Goal: Task Accomplishment & Management: Use online tool/utility

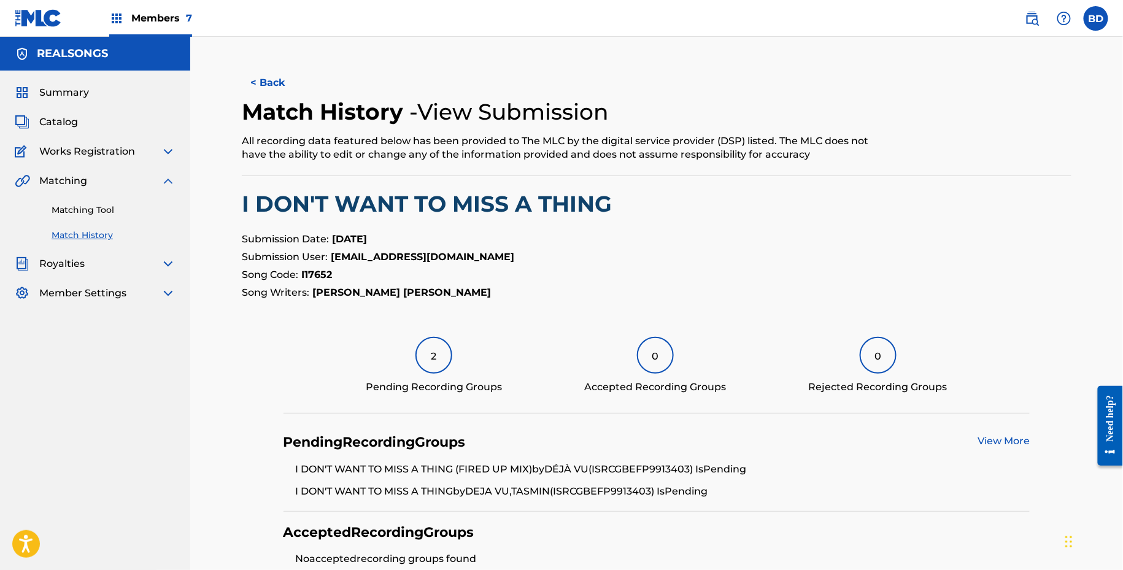
click at [143, 209] on link "Matching Tool" at bounding box center [114, 210] width 124 height 13
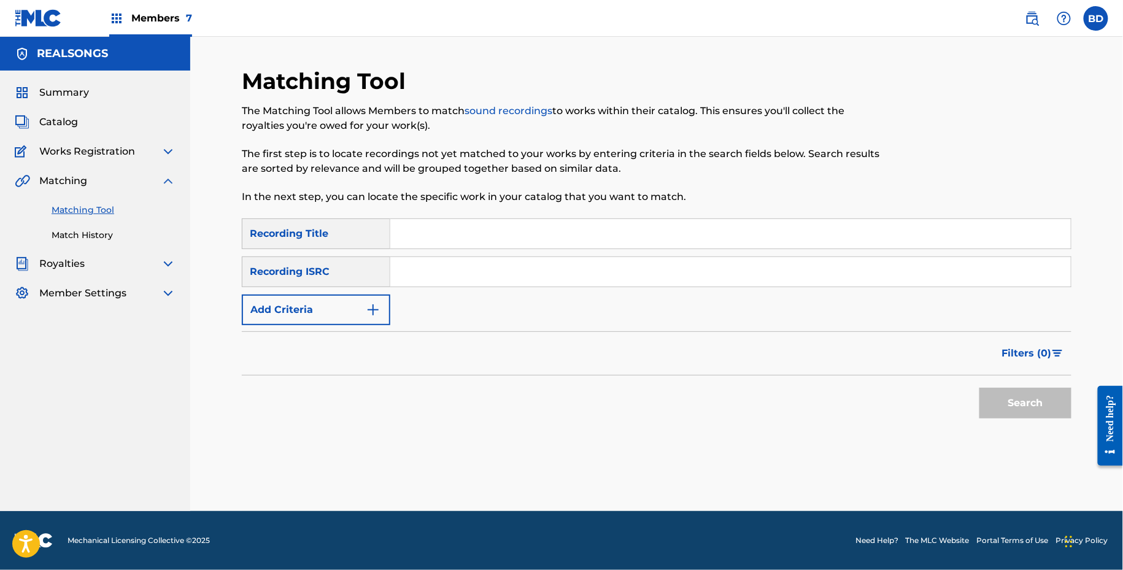
click at [580, 298] on div "SearchWithCriteriaa19a12f5-0810-499d-912f-c2f3ef69299f Recording Title SearchWi…" at bounding box center [657, 272] width 830 height 107
paste input "GBG5X1223048"
click at [554, 275] on input "Search Form" at bounding box center [730, 271] width 681 height 29
type input "GBG5X1223048"
click at [980, 388] on button "Search" at bounding box center [1026, 403] width 92 height 31
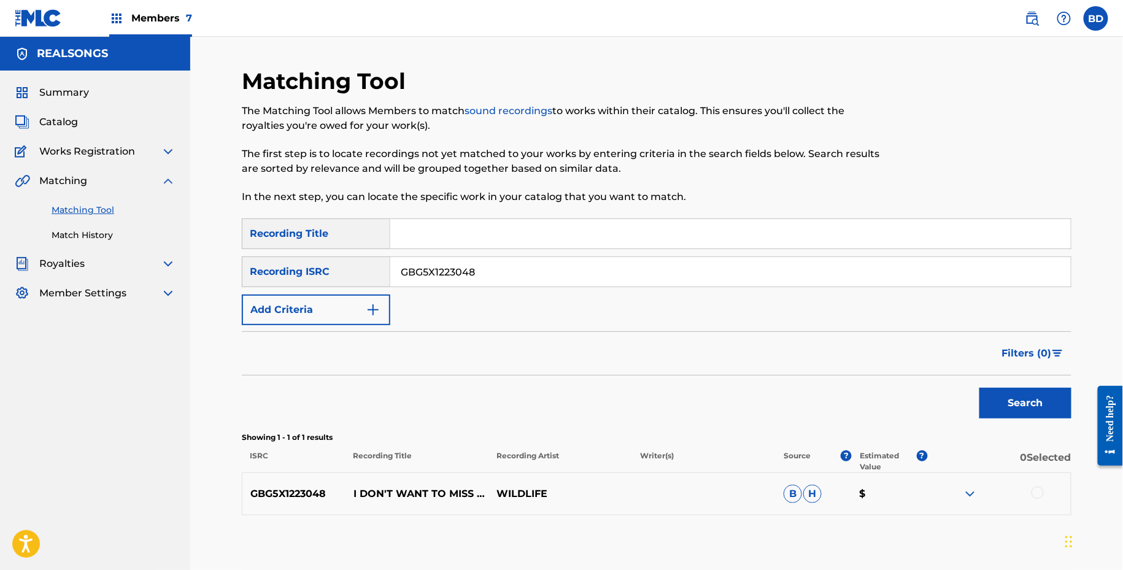
scroll to position [65, 0]
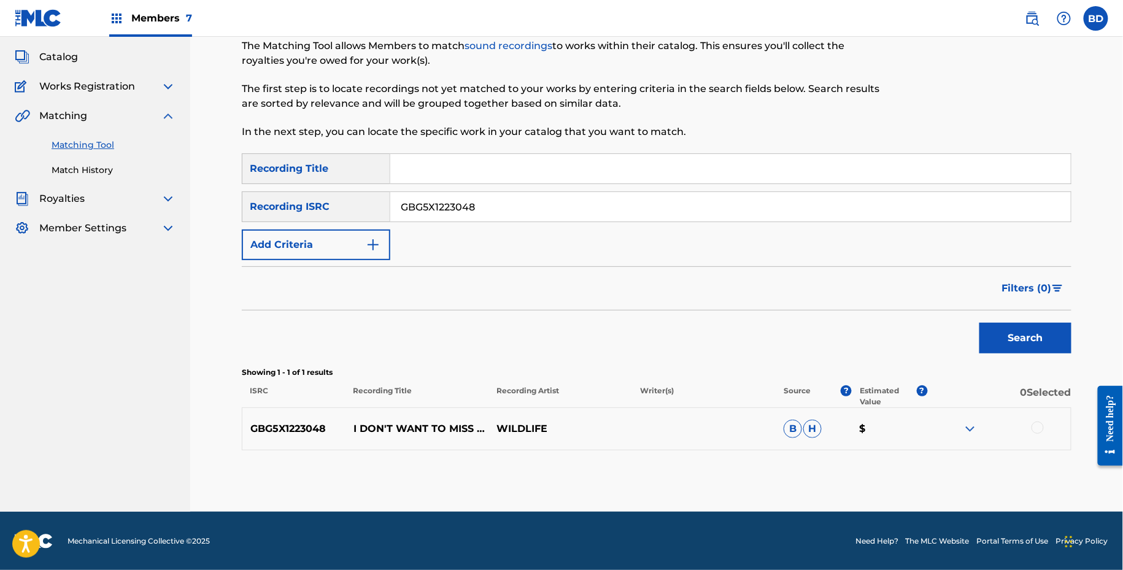
click at [977, 432] on img at bounding box center [970, 429] width 15 height 15
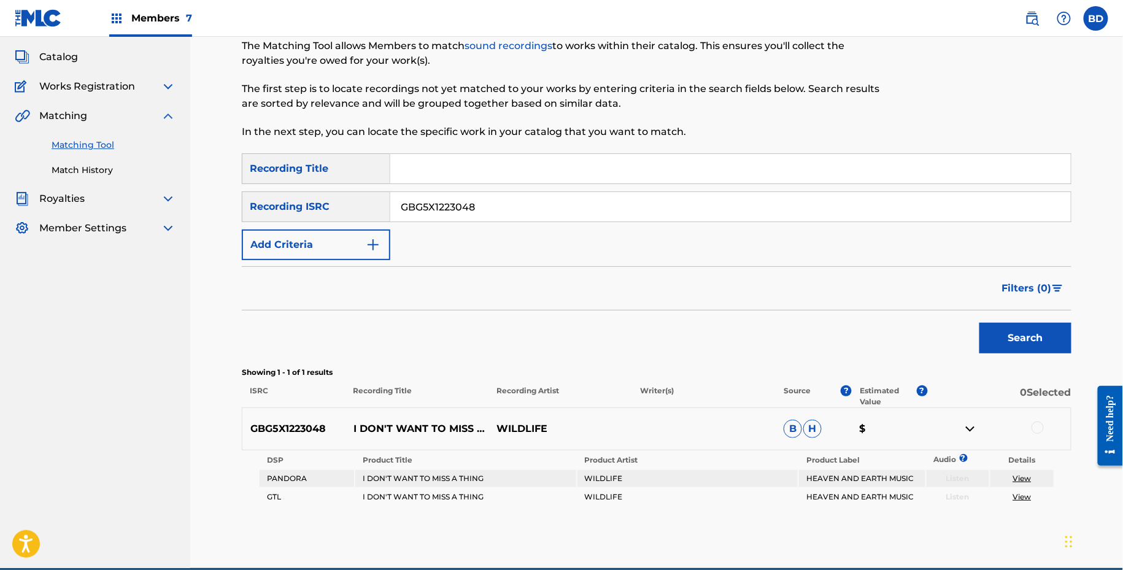
click at [409, 422] on p "I DON'T WANT TO MISS A THING" at bounding box center [418, 429] width 144 height 15
copy p "I DON'T WANT TO MISS A THING"
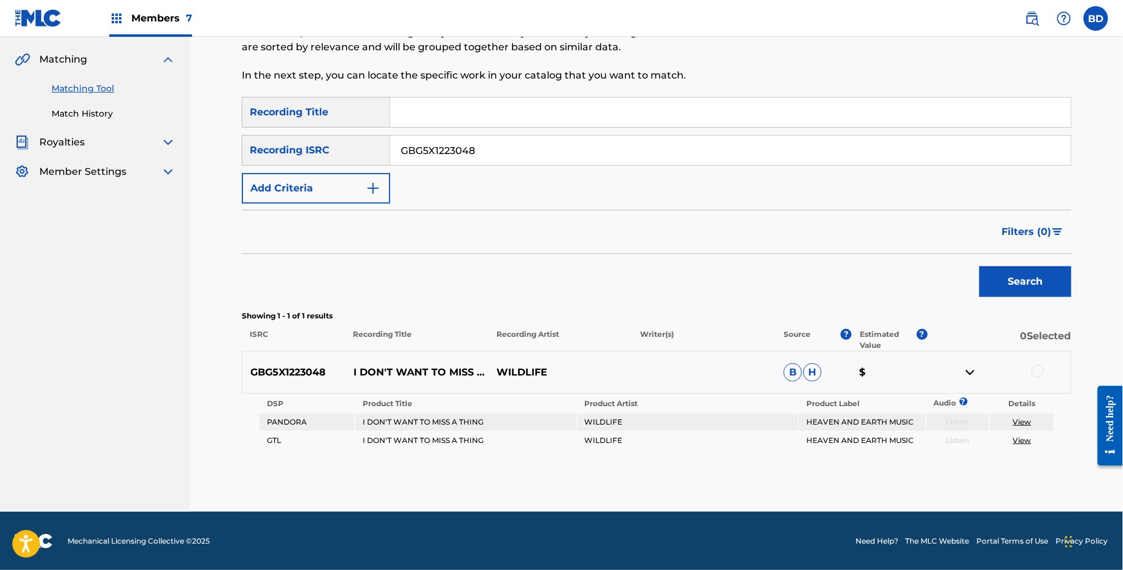
click at [1042, 366] on div at bounding box center [1038, 371] width 12 height 12
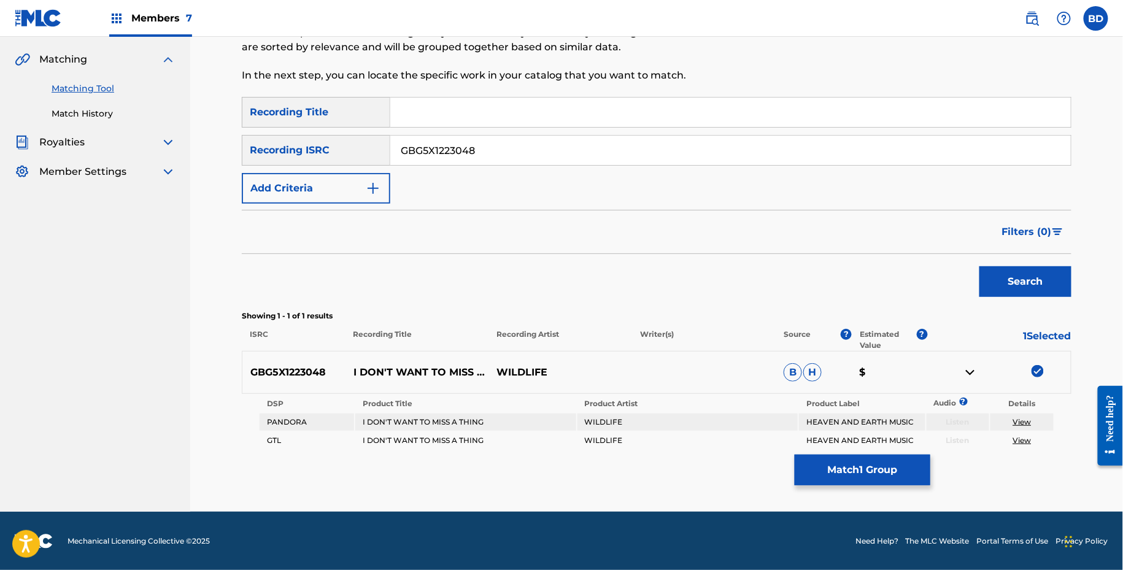
click at [851, 473] on button "Match 1 Group" at bounding box center [863, 470] width 136 height 31
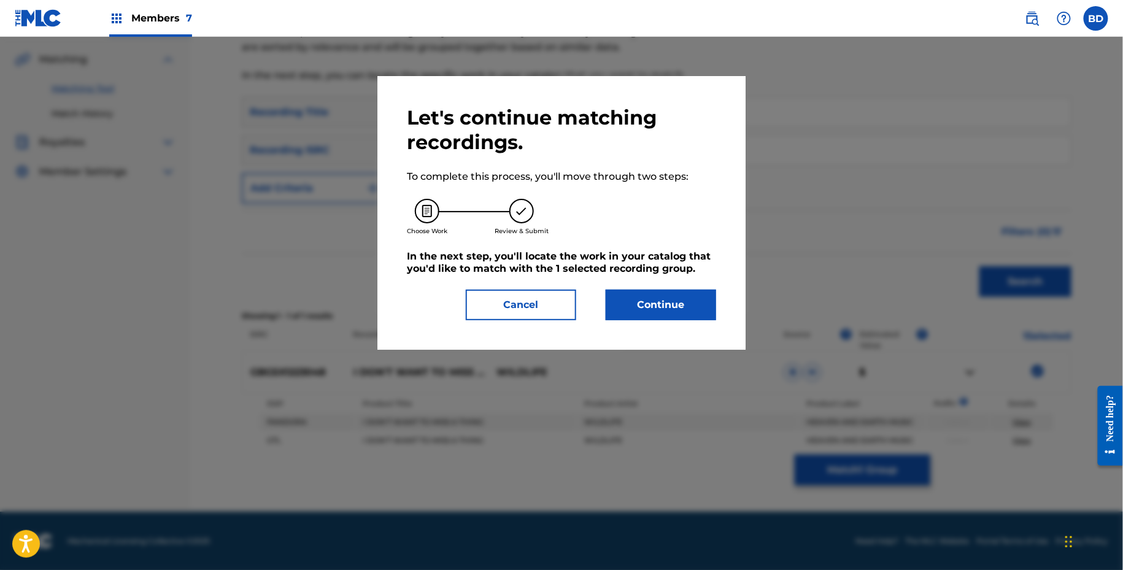
click at [676, 293] on button "Continue" at bounding box center [661, 305] width 110 height 31
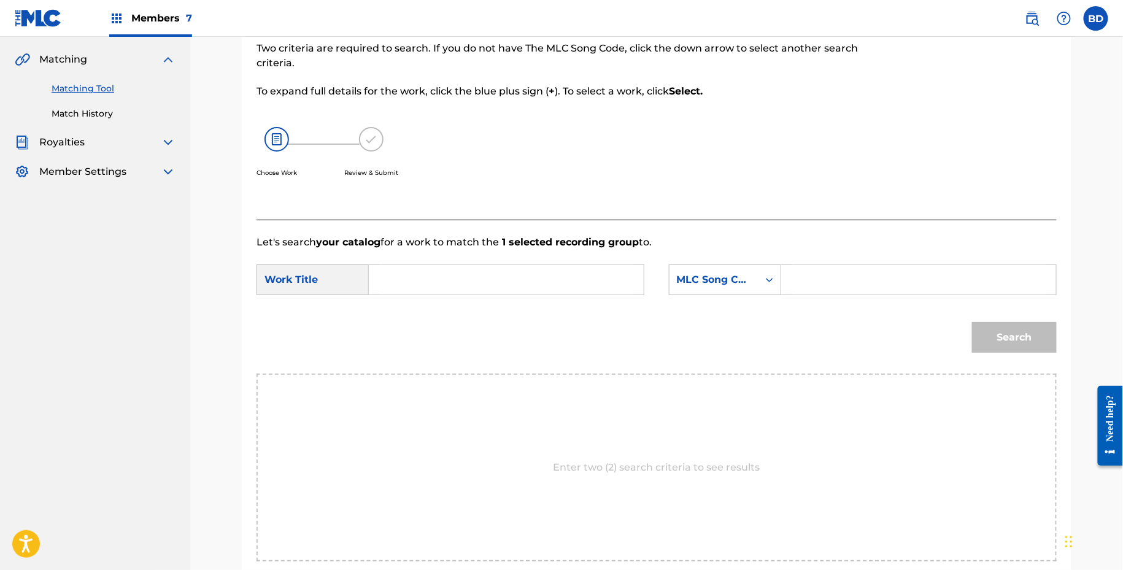
click at [826, 285] on input "Search Form" at bounding box center [919, 279] width 254 height 29
paste input "I17652"
type input "I17652"
click at [592, 268] on input "Search Form" at bounding box center [506, 279] width 254 height 29
type input "i"
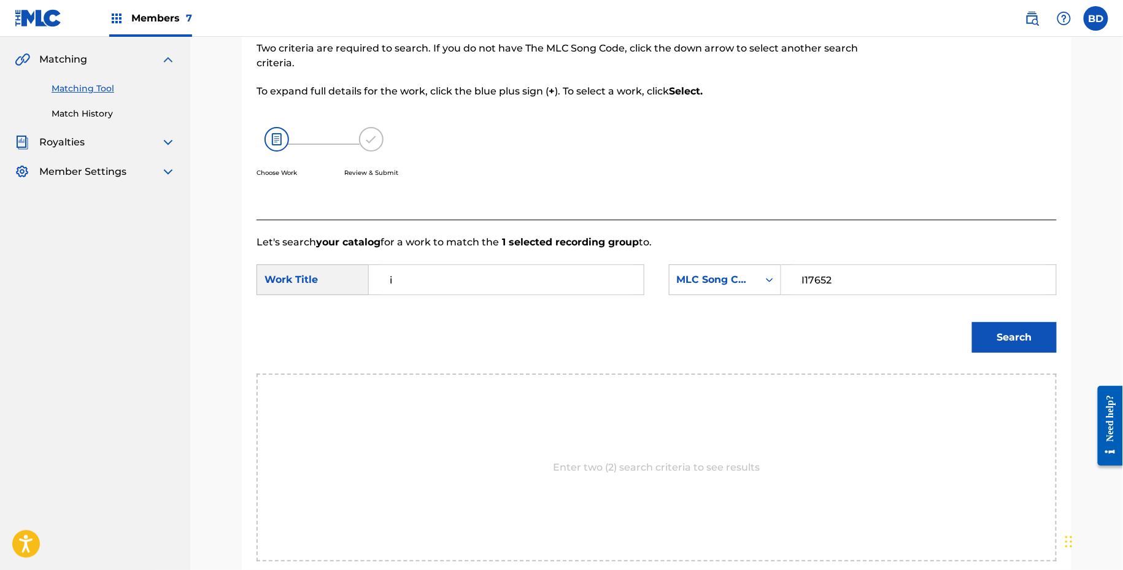
click at [972, 322] on button "Search" at bounding box center [1014, 337] width 85 height 31
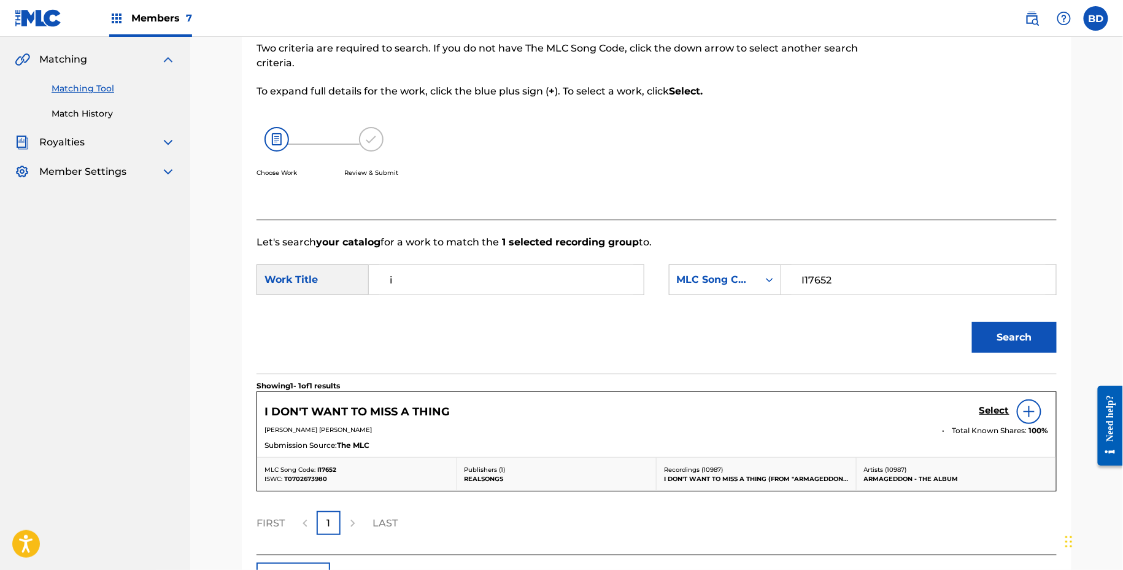
click at [1003, 408] on h5 "Select" at bounding box center [995, 411] width 30 height 12
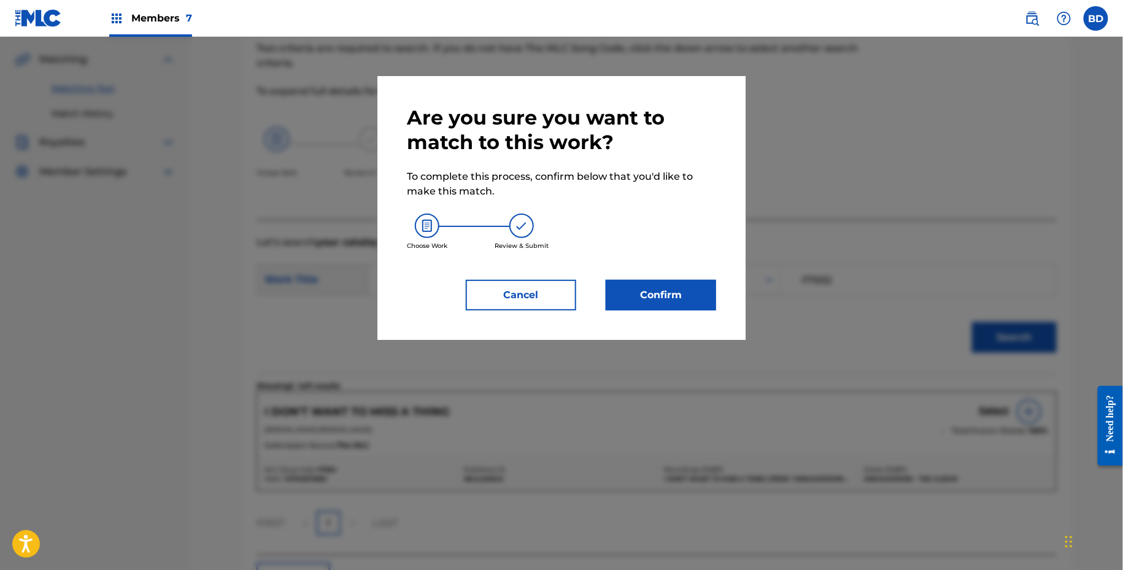
click at [654, 294] on button "Confirm" at bounding box center [661, 295] width 110 height 31
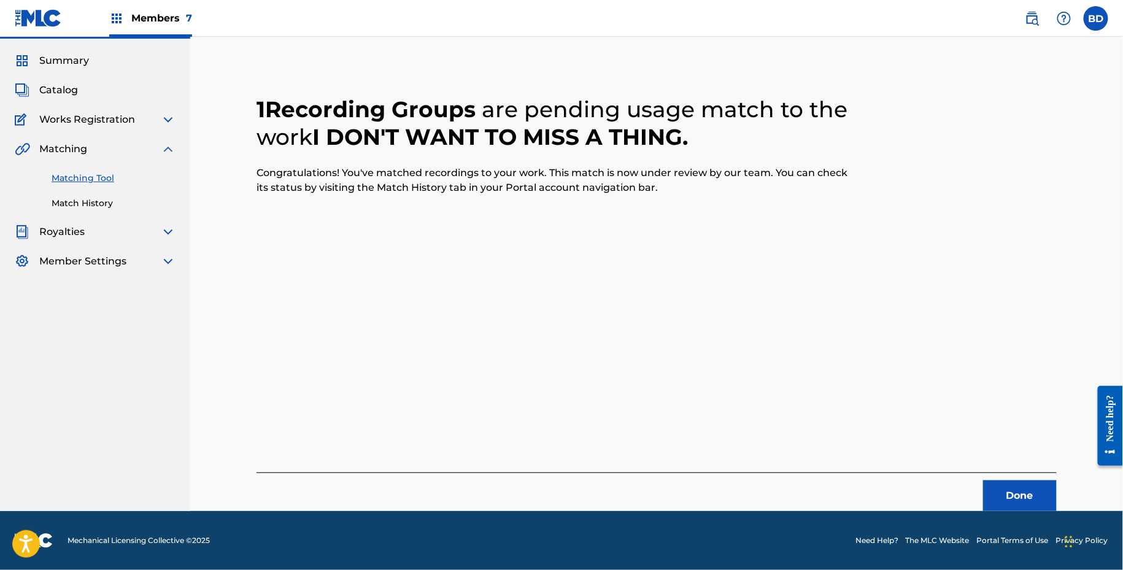
scroll to position [31, 0]
click at [98, 199] on link "Match History" at bounding box center [114, 204] width 124 height 13
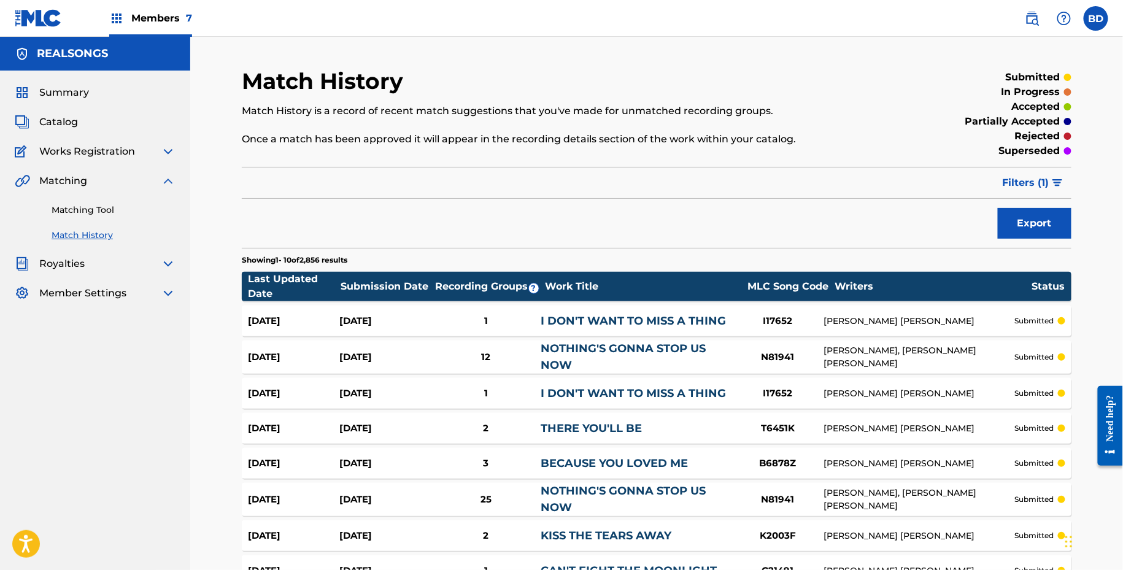
click at [440, 314] on div "1" at bounding box center [486, 321] width 110 height 14
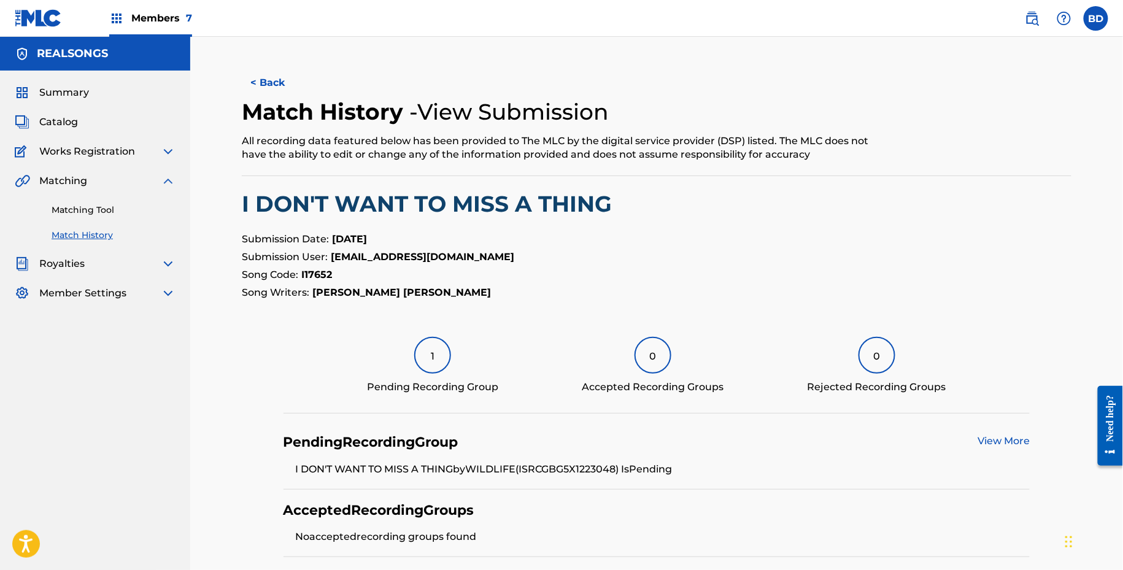
click at [145, 204] on link "Matching Tool" at bounding box center [114, 210] width 124 height 13
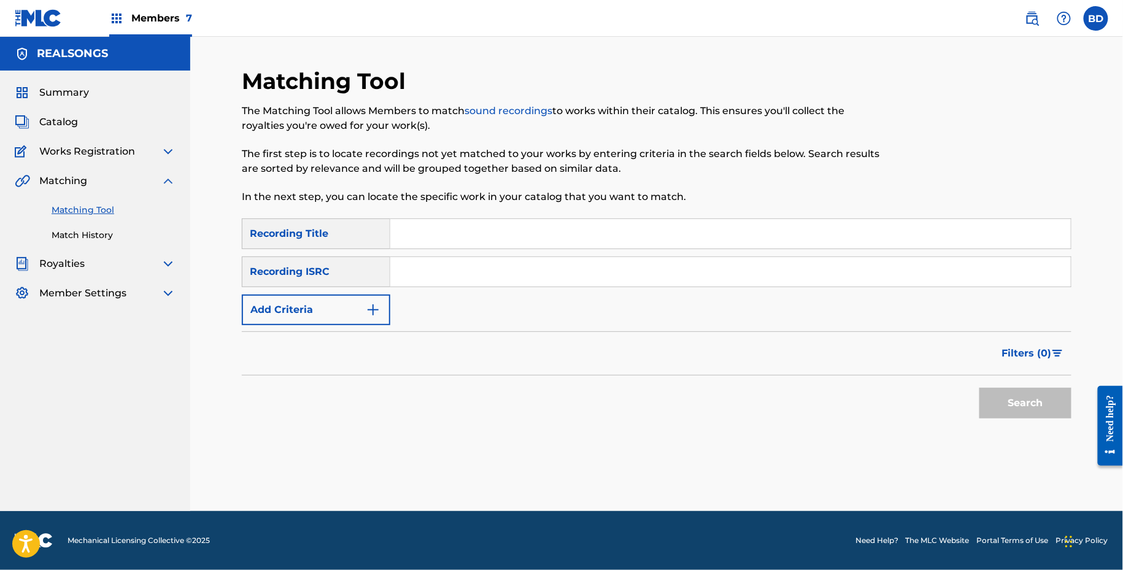
click at [519, 282] on input "Search Form" at bounding box center [730, 271] width 681 height 29
paste input "GBGVZ0822053"
type input "GBGVZ0822053"
click at [980, 388] on button "Search" at bounding box center [1026, 403] width 92 height 31
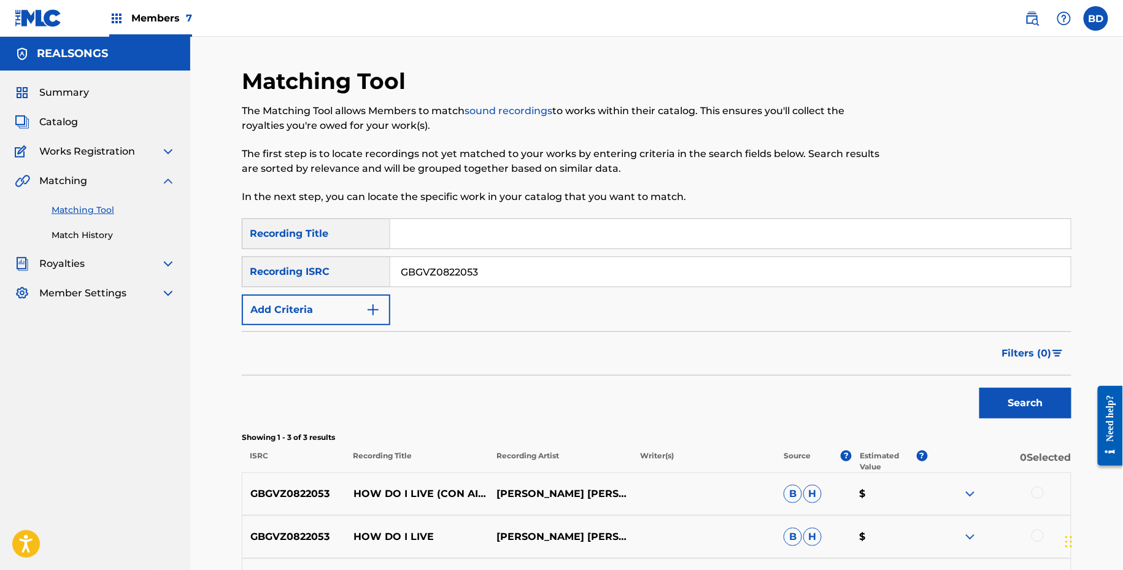
scroll to position [151, 0]
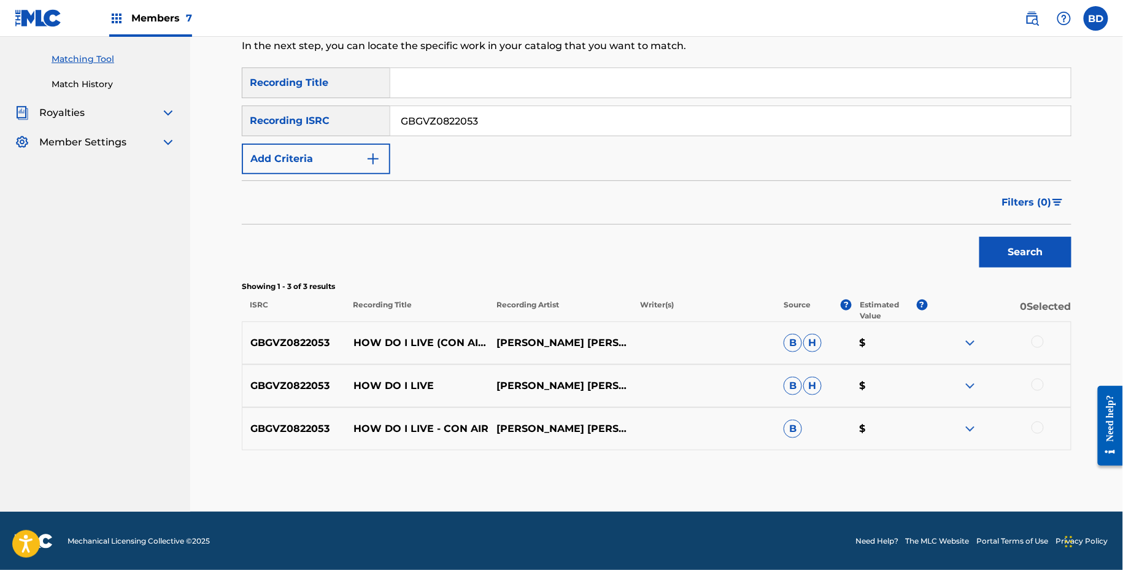
click at [973, 428] on img at bounding box center [970, 429] width 15 height 15
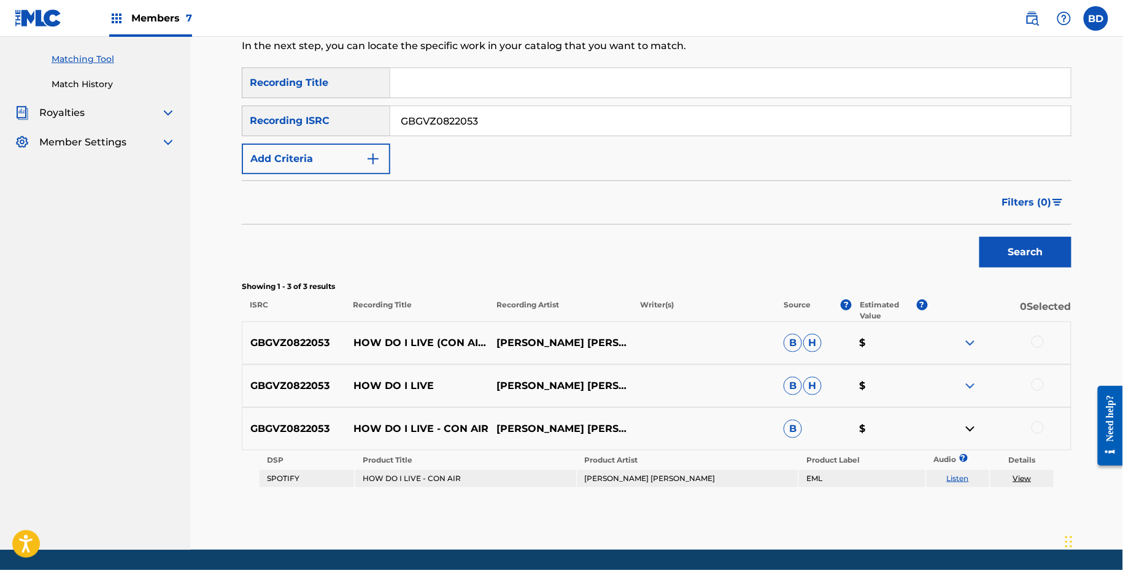
click at [973, 380] on img at bounding box center [970, 386] width 15 height 15
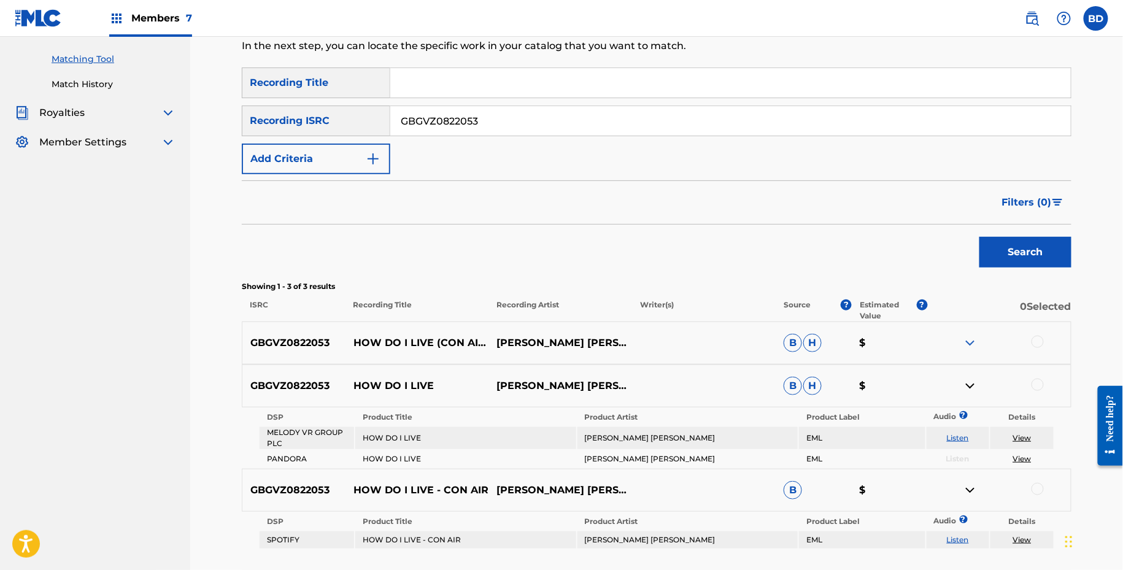
click at [973, 329] on div "GBGVZ0822053 HOW DO I LIVE (CON AIR) KAREN ANNE B H $" at bounding box center [657, 343] width 830 height 43
click at [969, 336] on img at bounding box center [970, 343] width 15 height 15
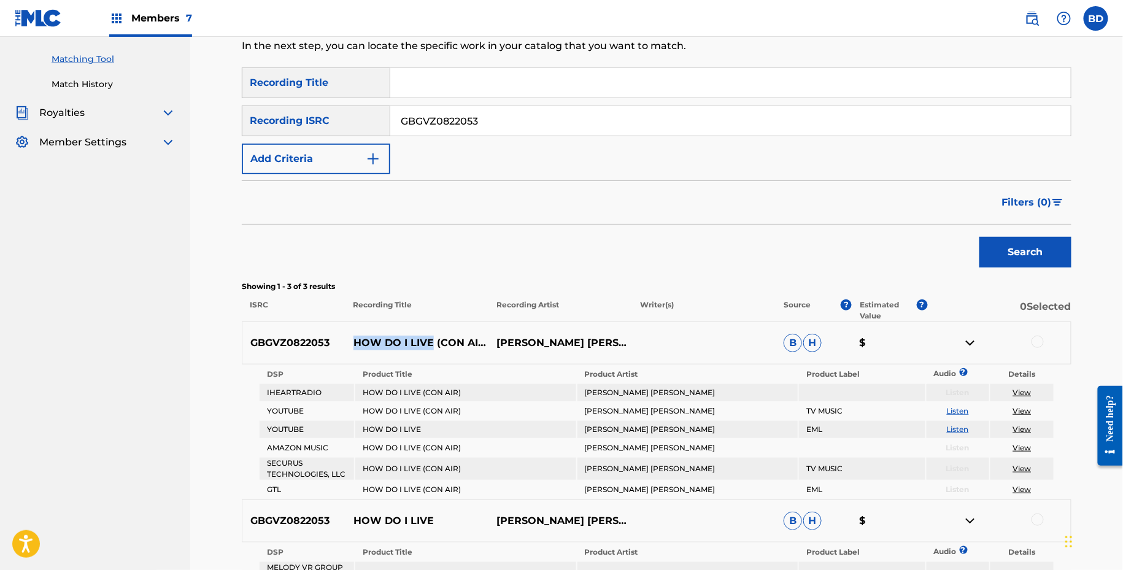
drag, startPoint x: 350, startPoint y: 345, endPoint x: 432, endPoint y: 350, distance: 81.8
click at [432, 349] on p "HOW DO I LIVE (CON AIR)" at bounding box center [418, 343] width 144 height 15
copy p "HOW DO I LIVE"
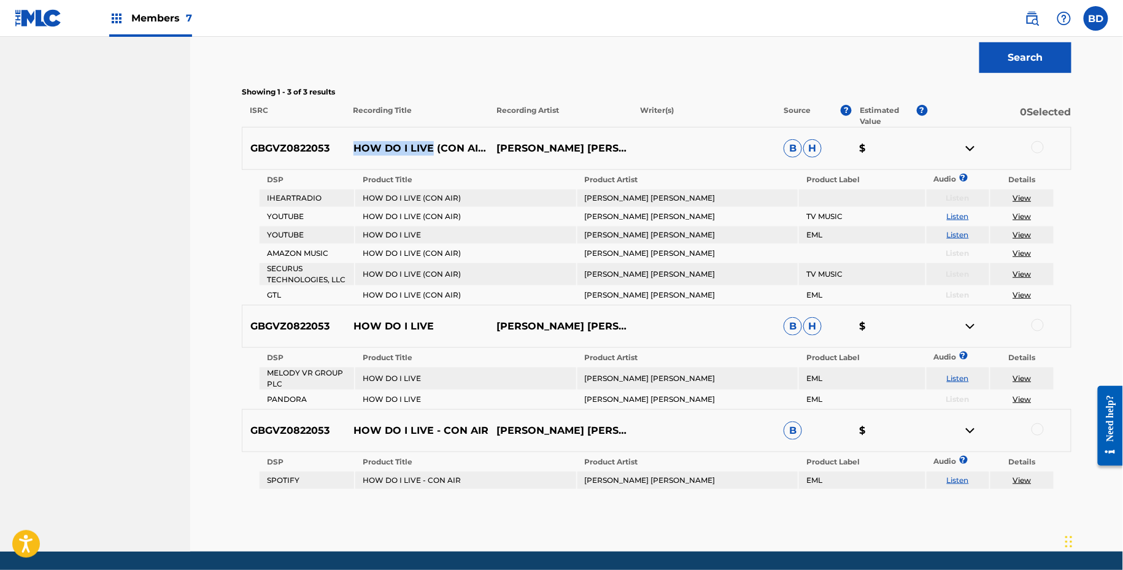
scroll to position [349, 0]
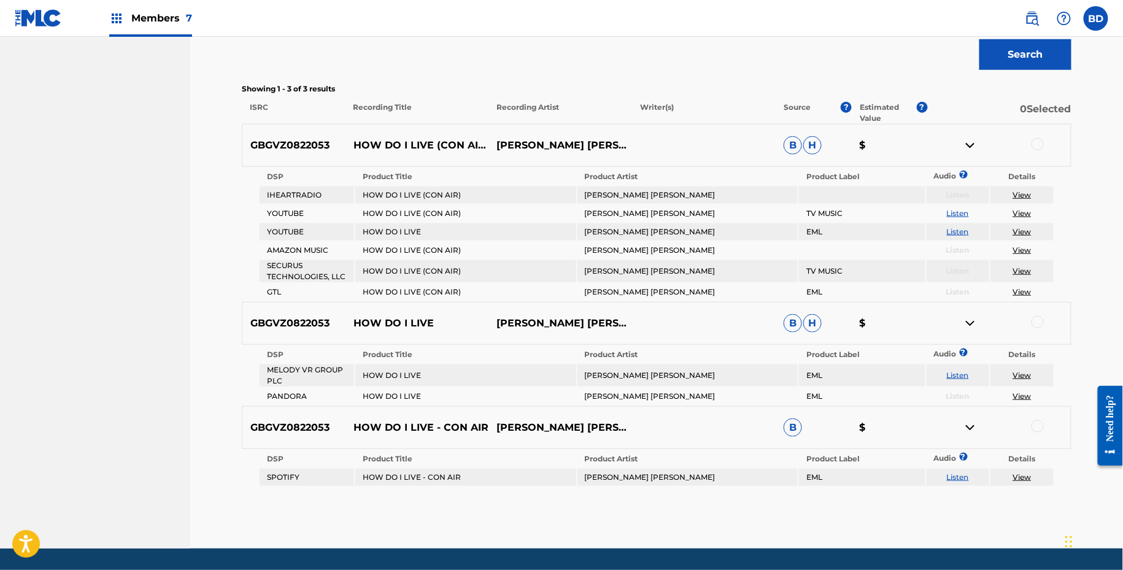
click at [1037, 141] on div at bounding box center [1038, 144] width 12 height 12
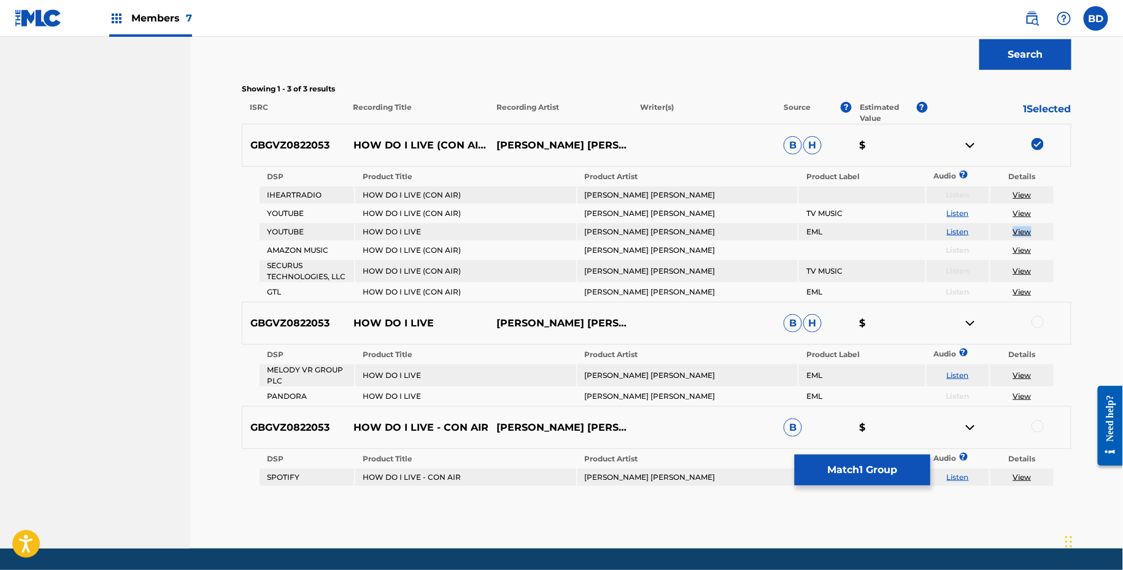
click at [968, 147] on img at bounding box center [970, 145] width 15 height 15
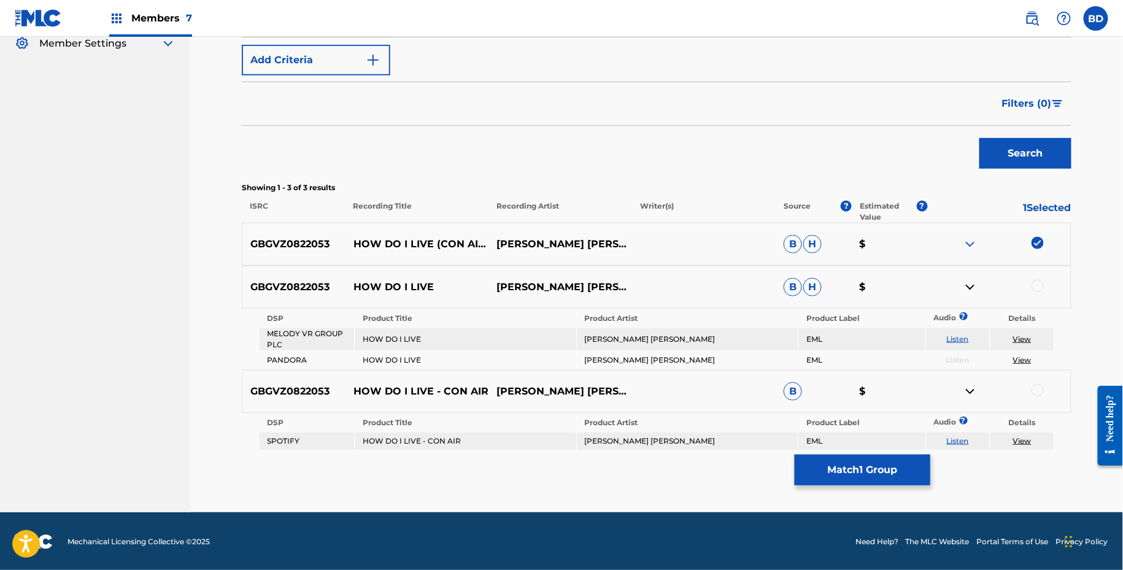
click at [1040, 283] on div at bounding box center [1038, 286] width 12 height 12
click at [967, 248] on img at bounding box center [970, 244] width 15 height 15
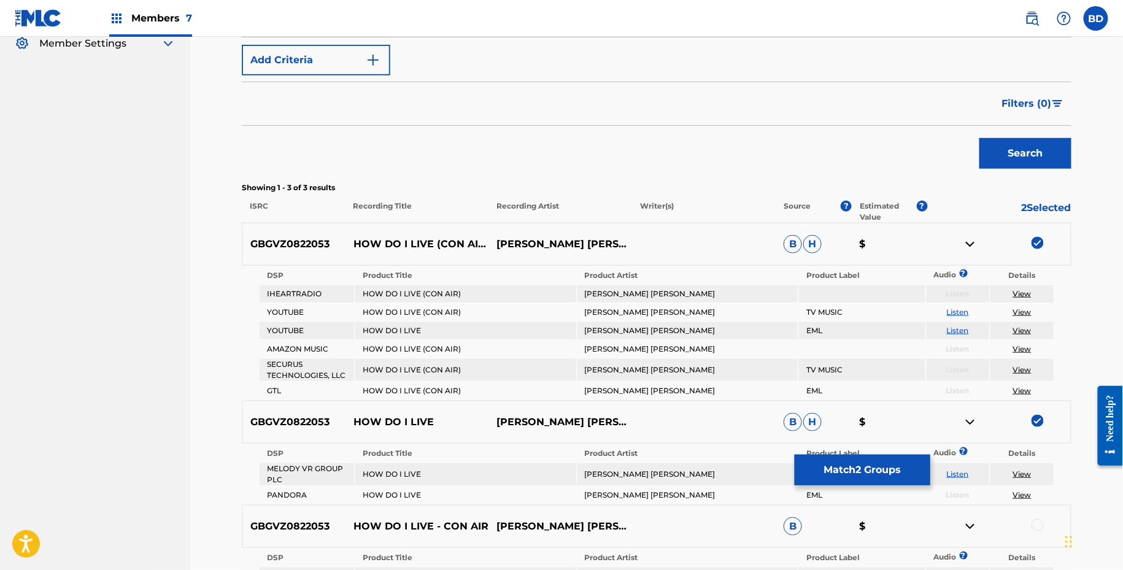
click at [976, 243] on img at bounding box center [970, 244] width 15 height 15
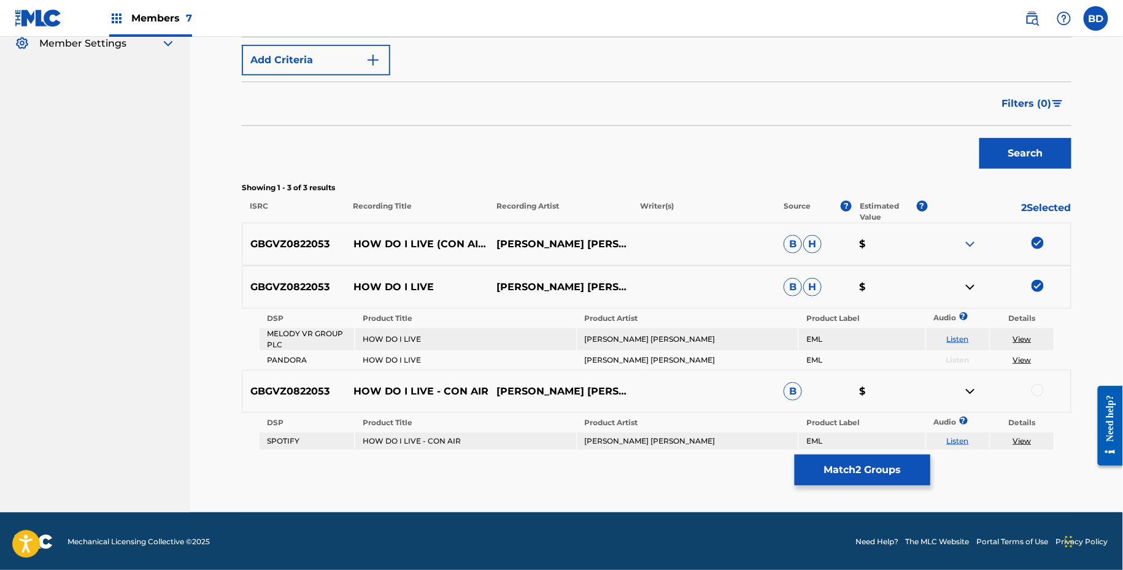
click at [972, 283] on img at bounding box center [970, 287] width 15 height 15
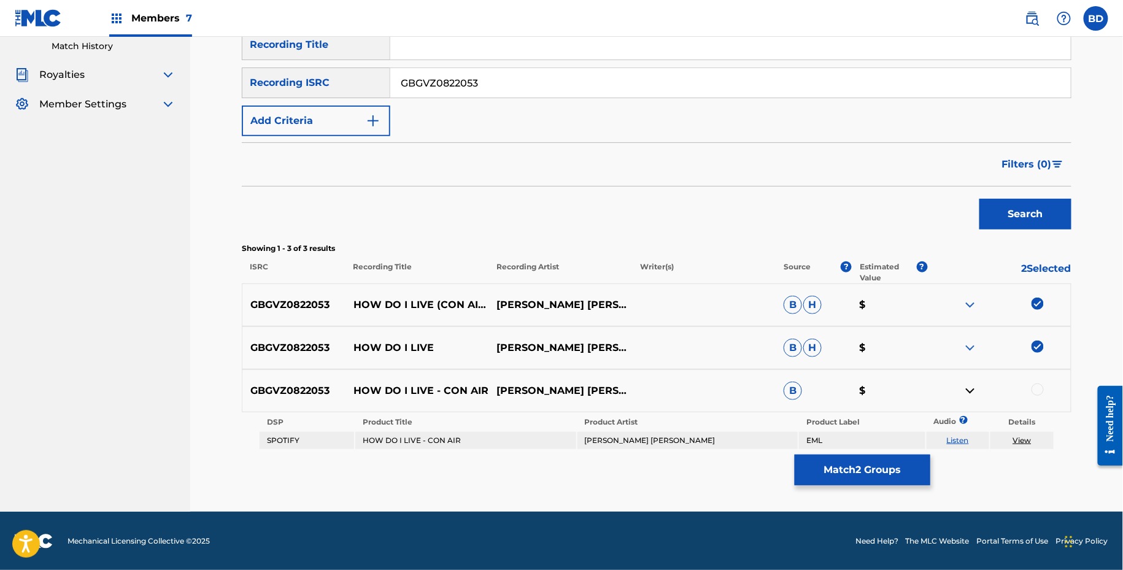
click at [1042, 385] on div at bounding box center [1038, 390] width 12 height 12
click at [1018, 439] on link "View" at bounding box center [1022, 440] width 18 height 9
click at [829, 467] on button "Match 3 Groups" at bounding box center [863, 470] width 136 height 31
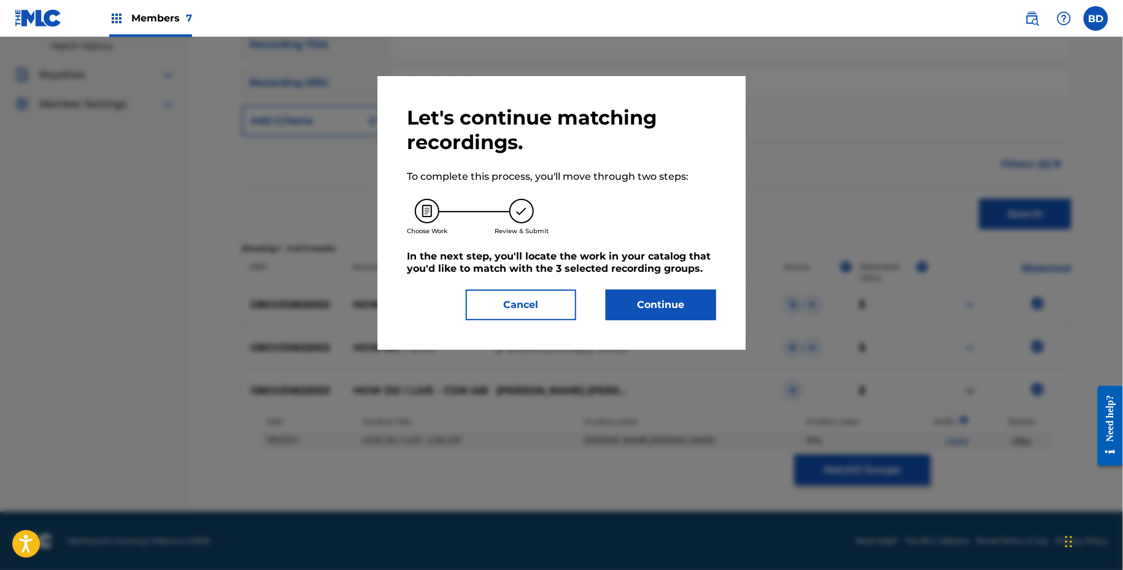
click at [634, 308] on button "Continue" at bounding box center [661, 305] width 110 height 31
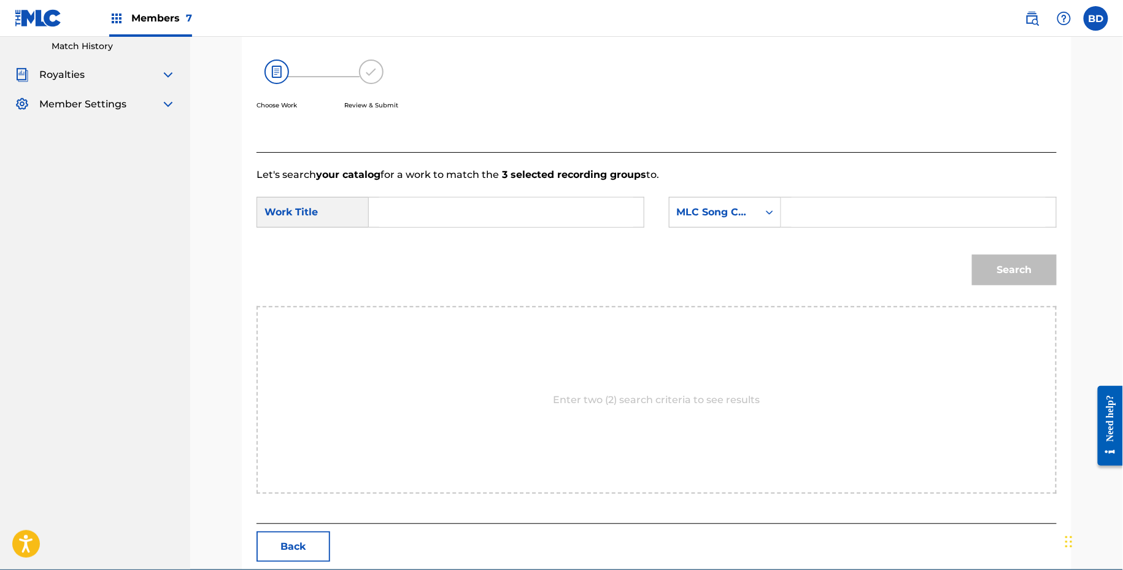
click at [837, 215] on input "Search Form" at bounding box center [919, 212] width 254 height 29
paste input "H11525"
type input "H11525"
click at [580, 210] on input "Search Form" at bounding box center [506, 212] width 254 height 29
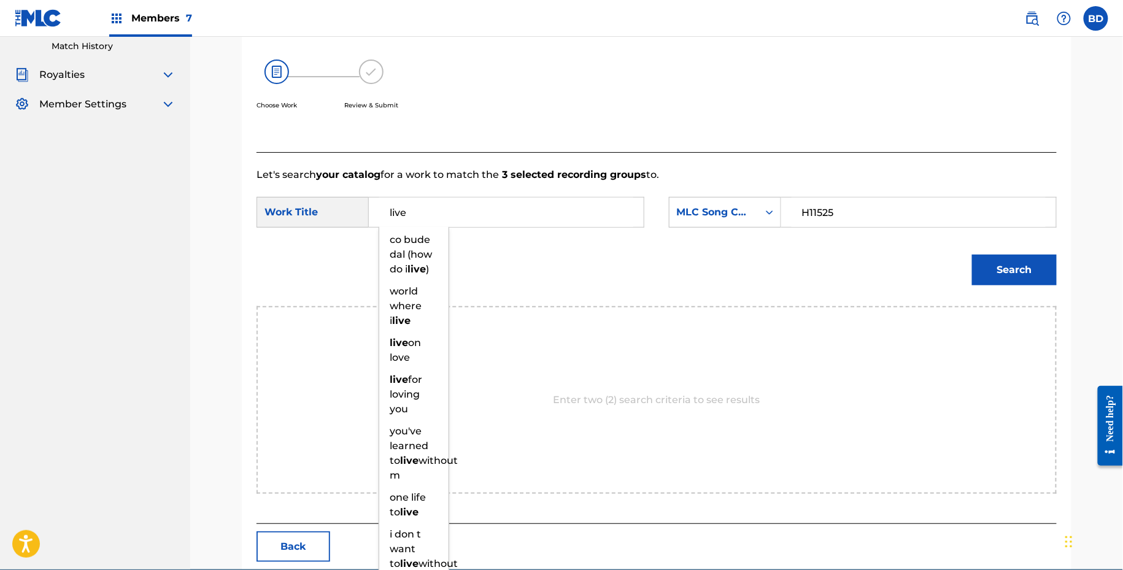
type input "live"
click at [1113, 261] on div "Match Usage - Select Work In this step, you will locate the work you'd like to …" at bounding box center [656, 209] width 933 height 722
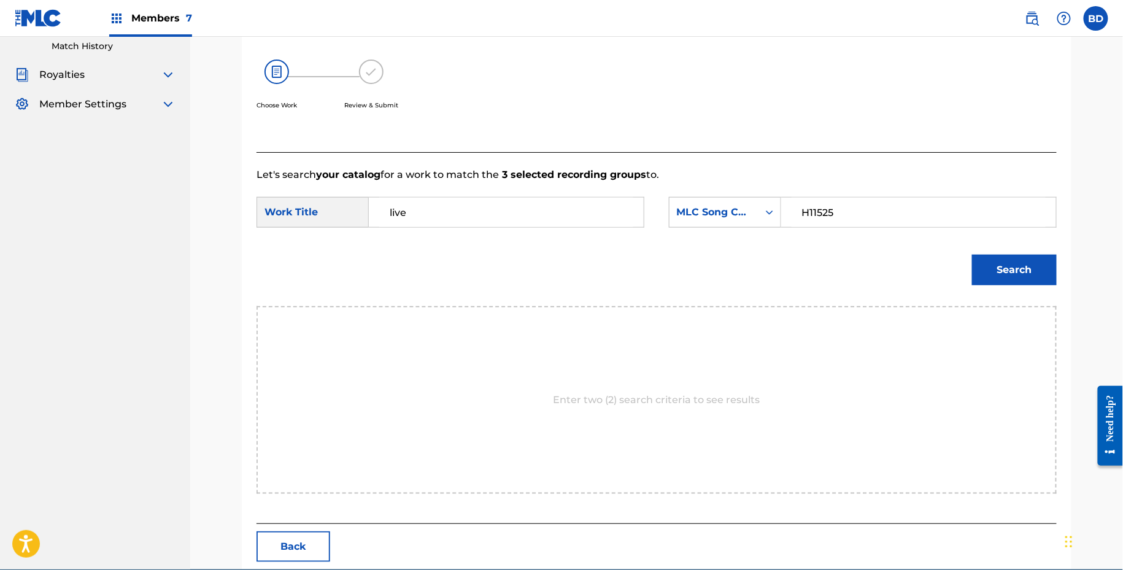
click at [1040, 263] on button "Search" at bounding box center [1014, 270] width 85 height 31
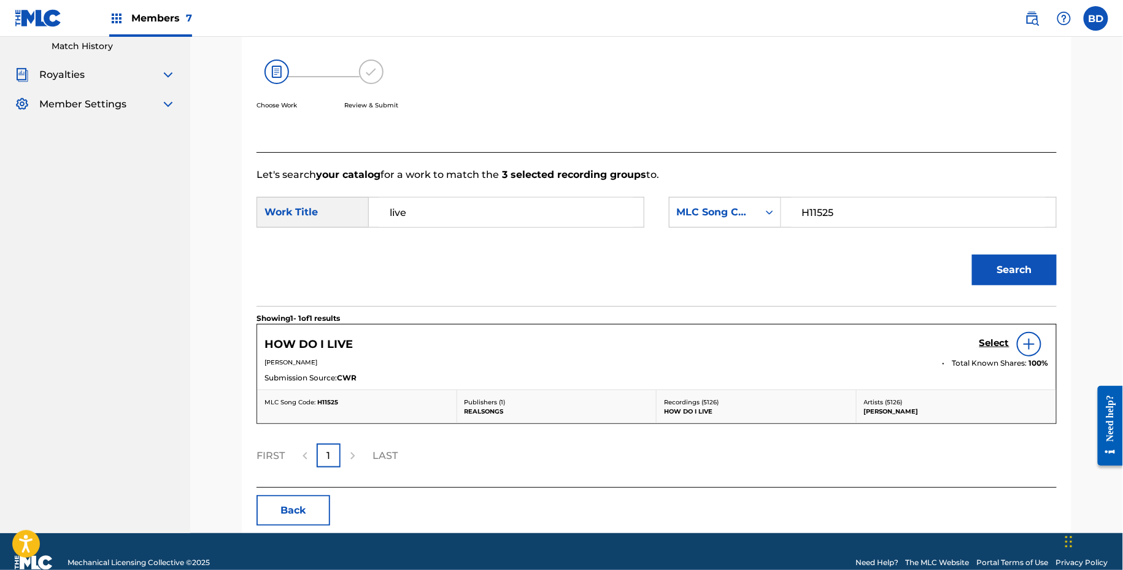
scroll to position [209, 0]
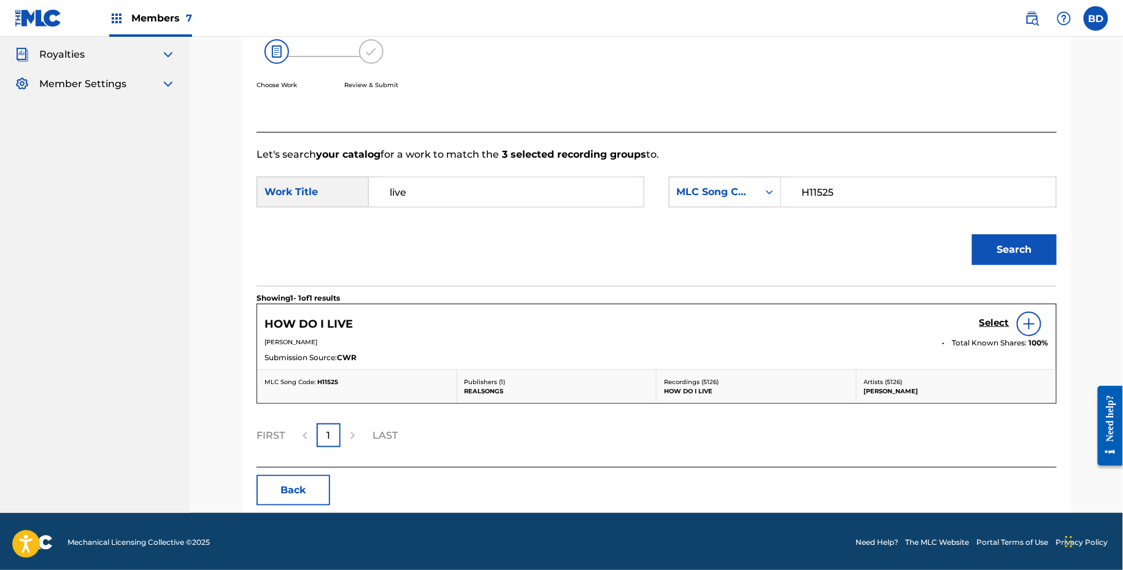
click at [996, 320] on h5 "Select" at bounding box center [995, 323] width 30 height 12
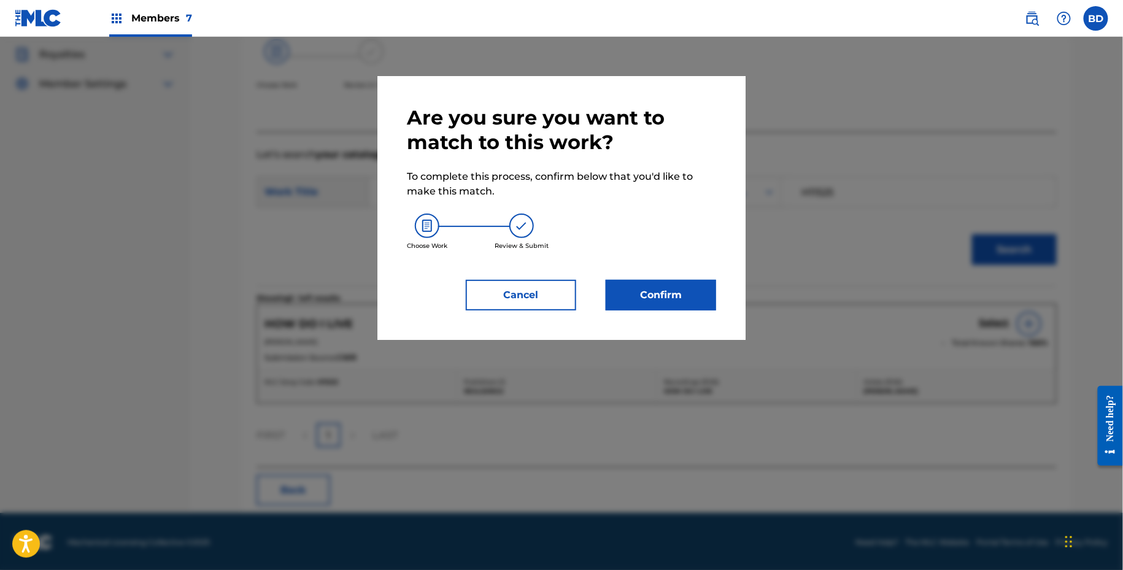
click at [673, 287] on button "Confirm" at bounding box center [661, 295] width 110 height 31
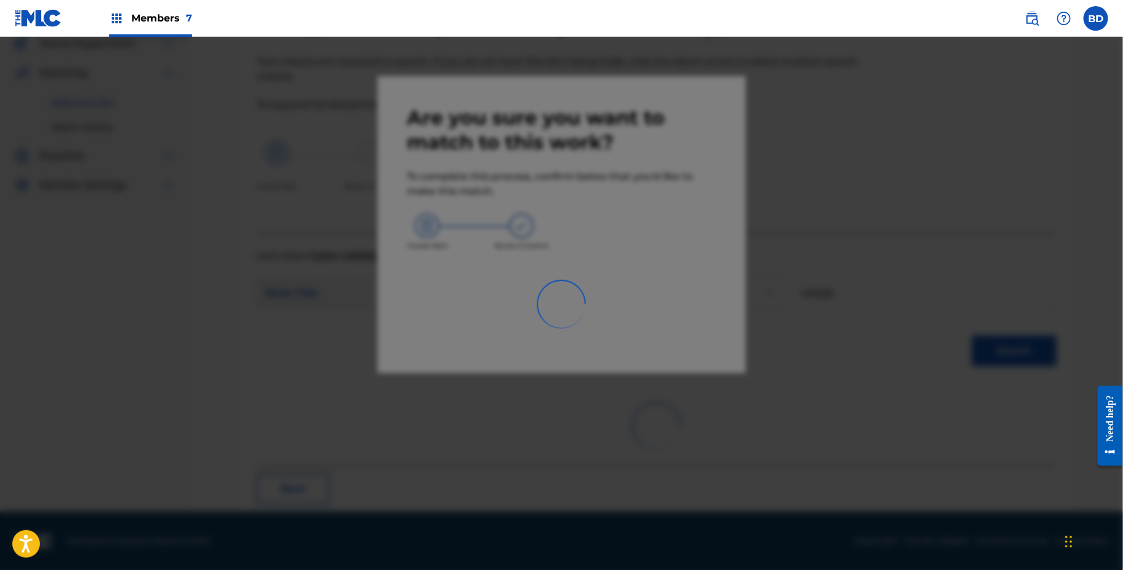
scroll to position [31, 0]
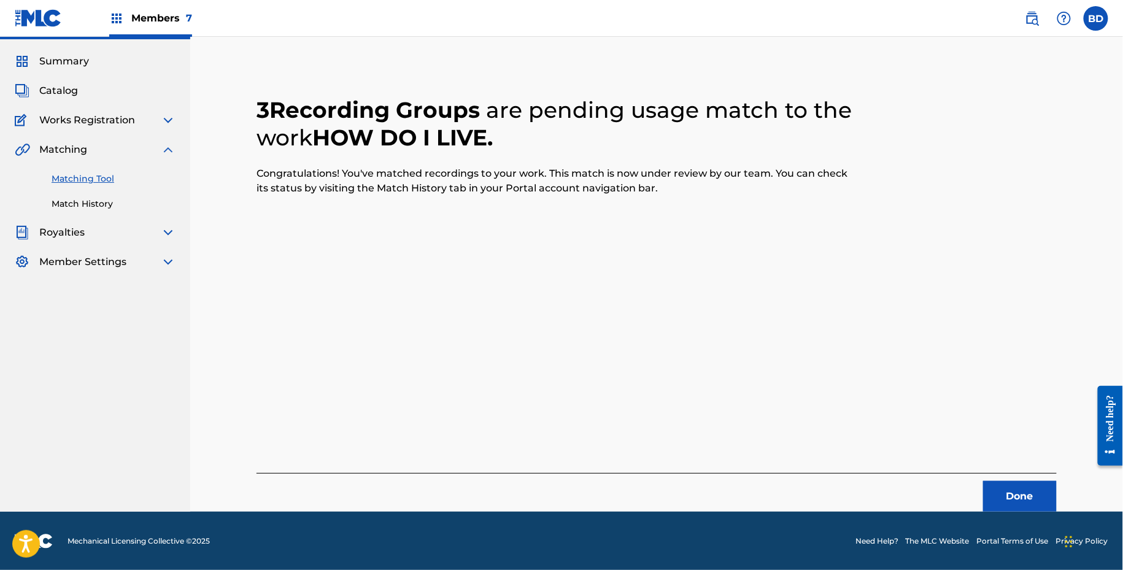
click at [117, 201] on link "Match History" at bounding box center [114, 204] width 124 height 13
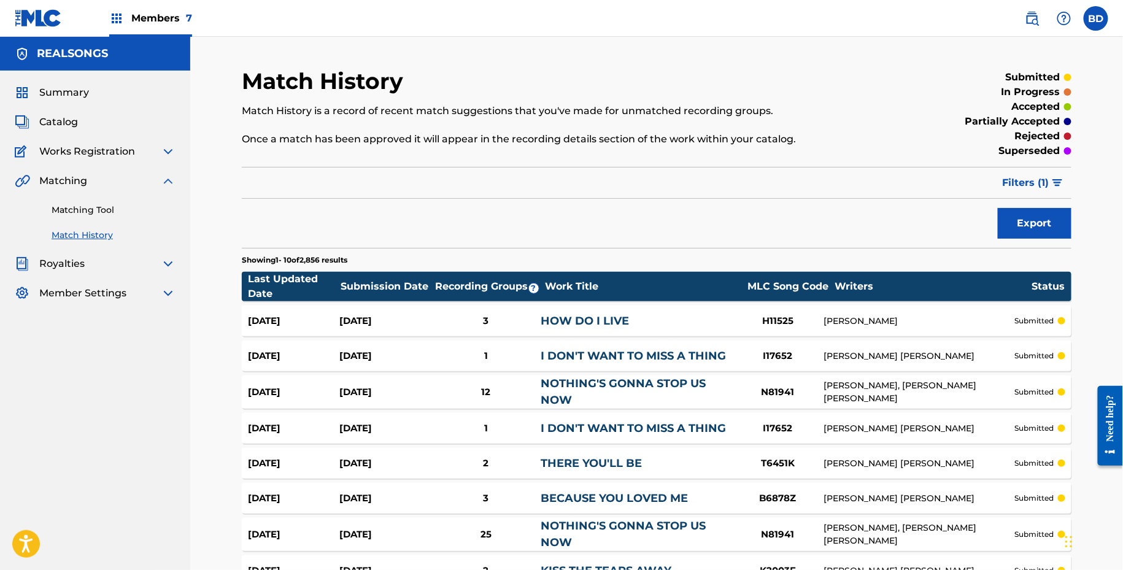
click at [555, 328] on div "Aug 22, 2025 Aug 22, 2025 3 HOW DO I LIVE H11525 DIANNE WARREN submitted" at bounding box center [657, 321] width 830 height 31
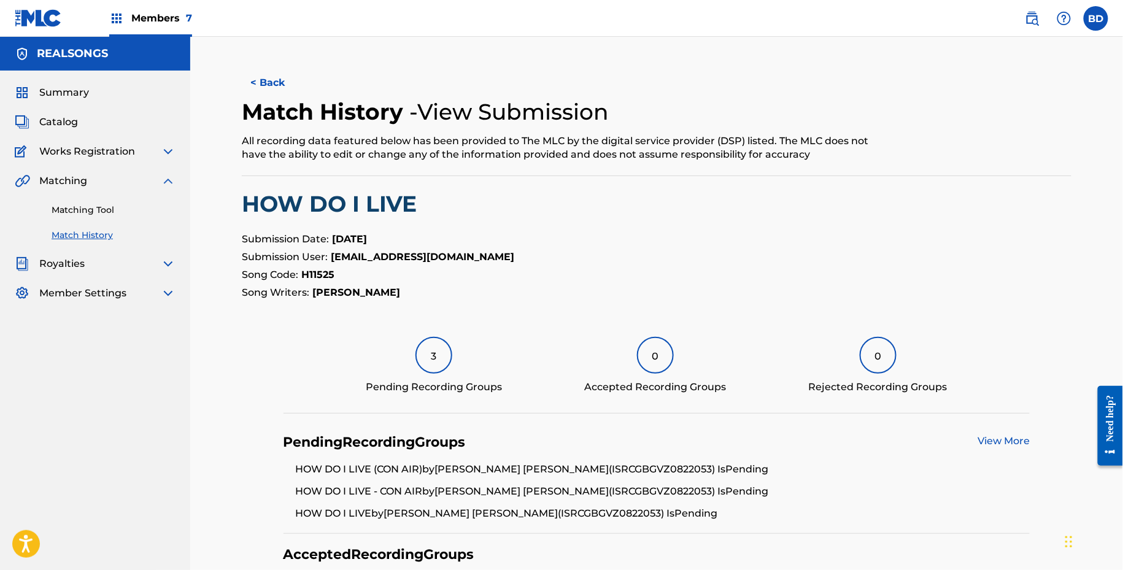
click at [169, 214] on link "Matching Tool" at bounding box center [114, 210] width 124 height 13
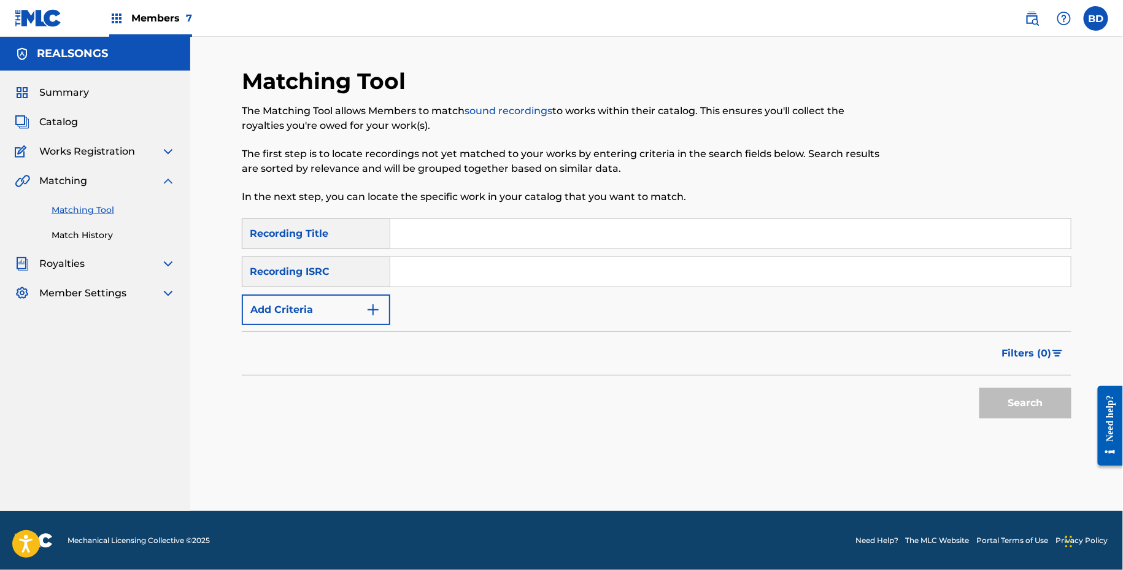
click at [489, 267] on input "Search Form" at bounding box center [730, 271] width 681 height 29
paste input "GBGVZ1113465"
type input "GBGVZ1113465"
click at [980, 388] on button "Search" at bounding box center [1026, 403] width 92 height 31
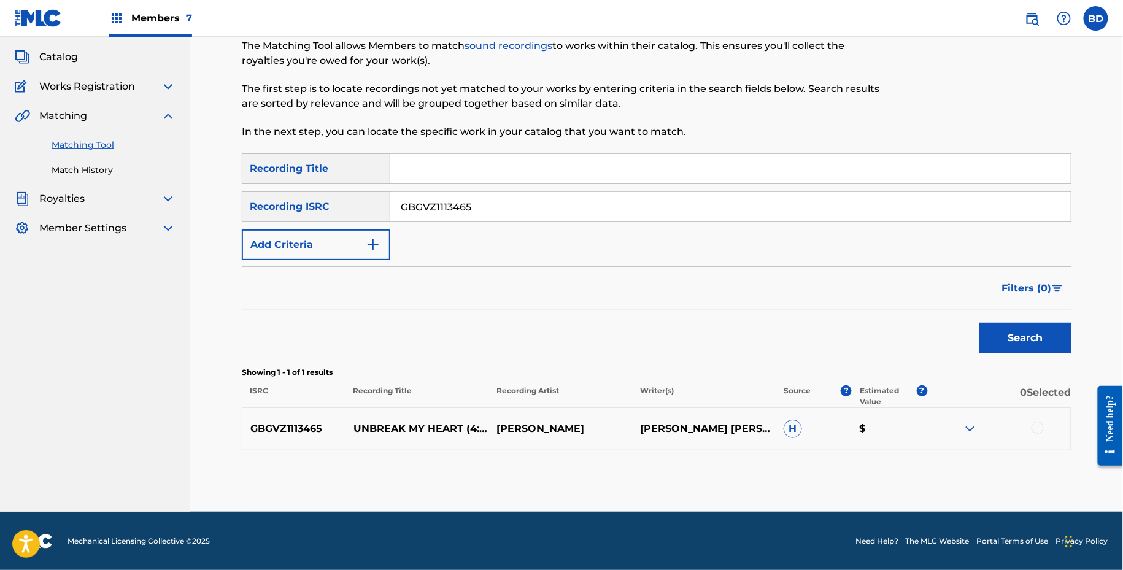
click at [976, 430] on img at bounding box center [970, 429] width 15 height 15
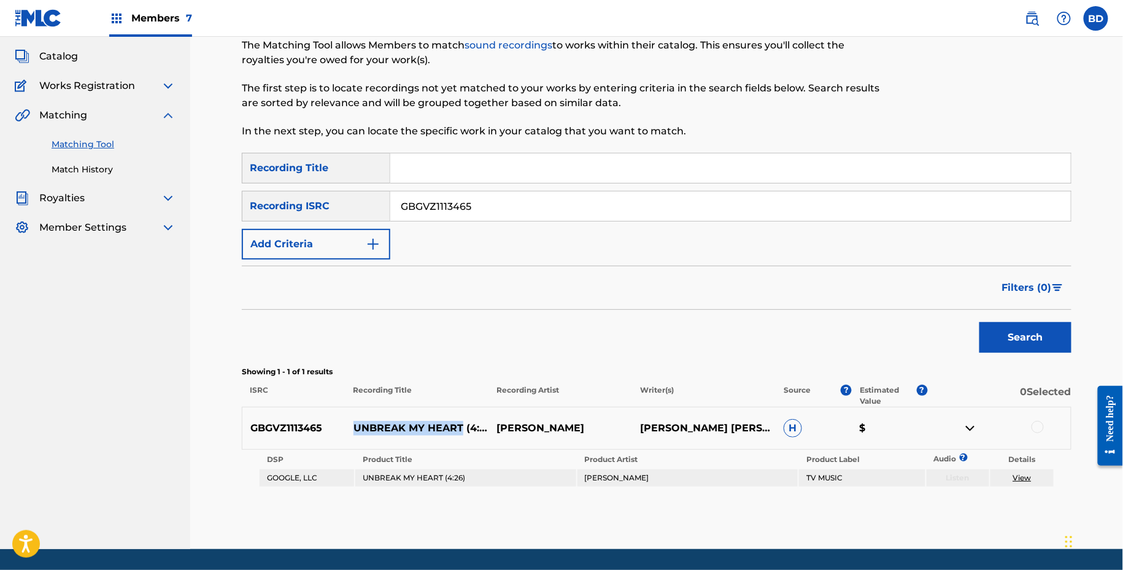
drag, startPoint x: 352, startPoint y: 419, endPoint x: 461, endPoint y: 422, distance: 109.3
click at [461, 421] on p "UNBREAK MY HEART (4:26)" at bounding box center [418, 428] width 144 height 15
copy p "UNBREAK MY HEART"
click at [439, 421] on p "UNBREAK MY HEART (4:26)" at bounding box center [418, 428] width 144 height 15
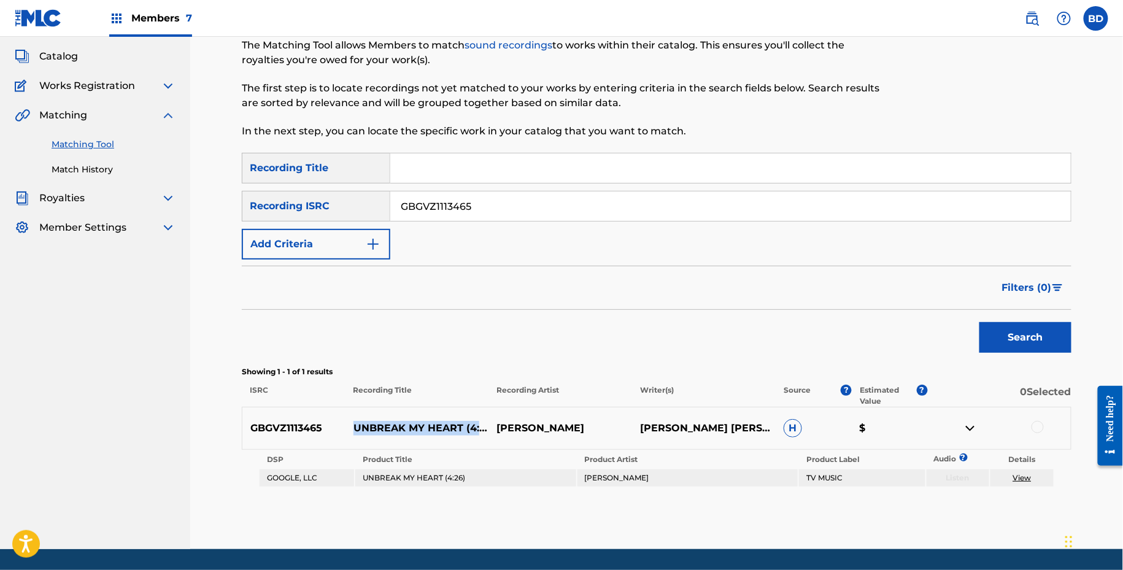
click at [439, 421] on p "UNBREAK MY HEART (4:26)" at bounding box center [418, 428] width 144 height 15
click at [1034, 426] on div at bounding box center [1038, 427] width 12 height 12
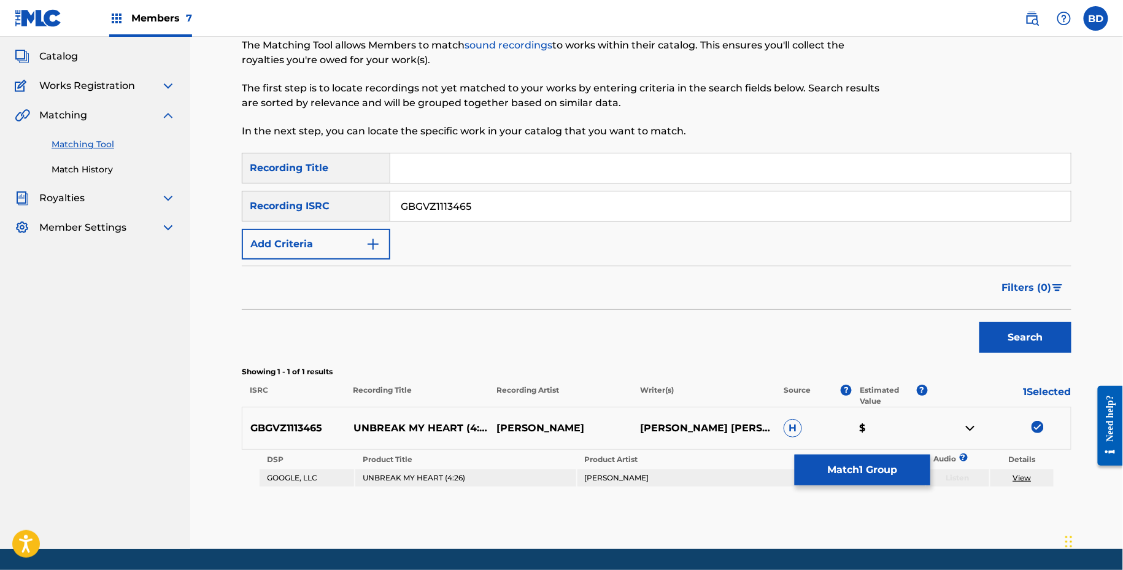
click at [1019, 479] on link "View" at bounding box center [1022, 477] width 18 height 9
click at [826, 466] on button "Match 1 Group" at bounding box center [863, 470] width 136 height 31
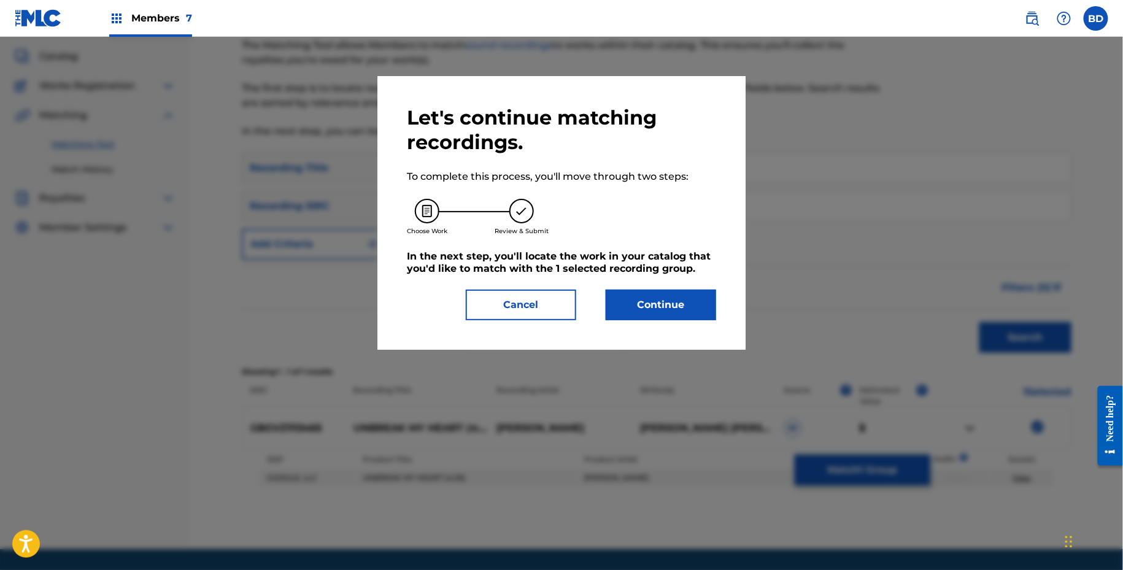
click at [668, 291] on button "Continue" at bounding box center [661, 305] width 110 height 31
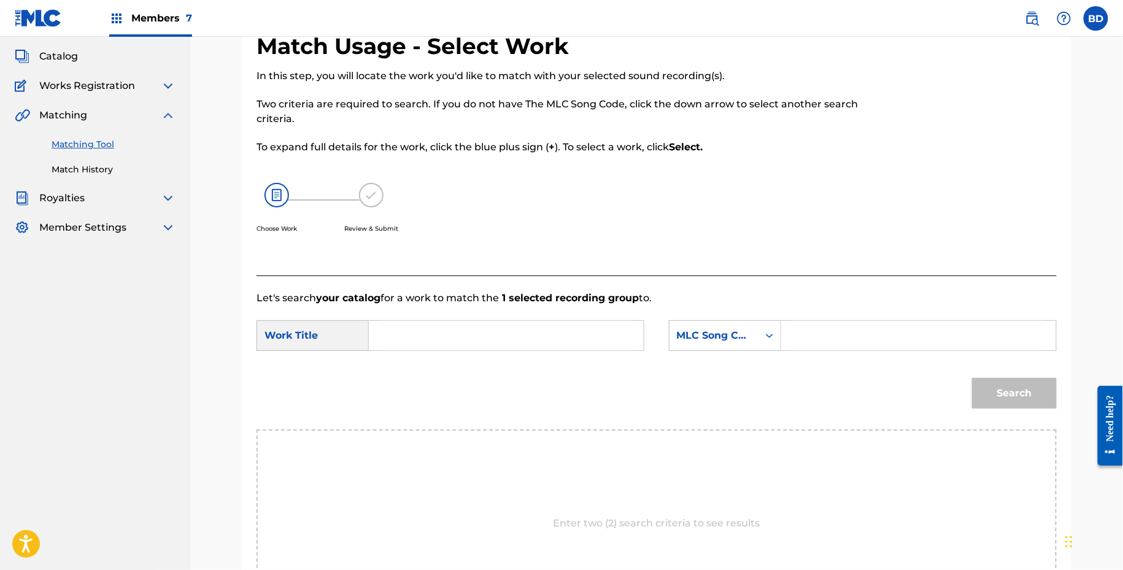
click at [832, 325] on input "Search Form" at bounding box center [919, 335] width 254 height 29
paste input "U02296"
type input "U02296"
click at [600, 323] on input "Search Form" at bounding box center [506, 335] width 254 height 29
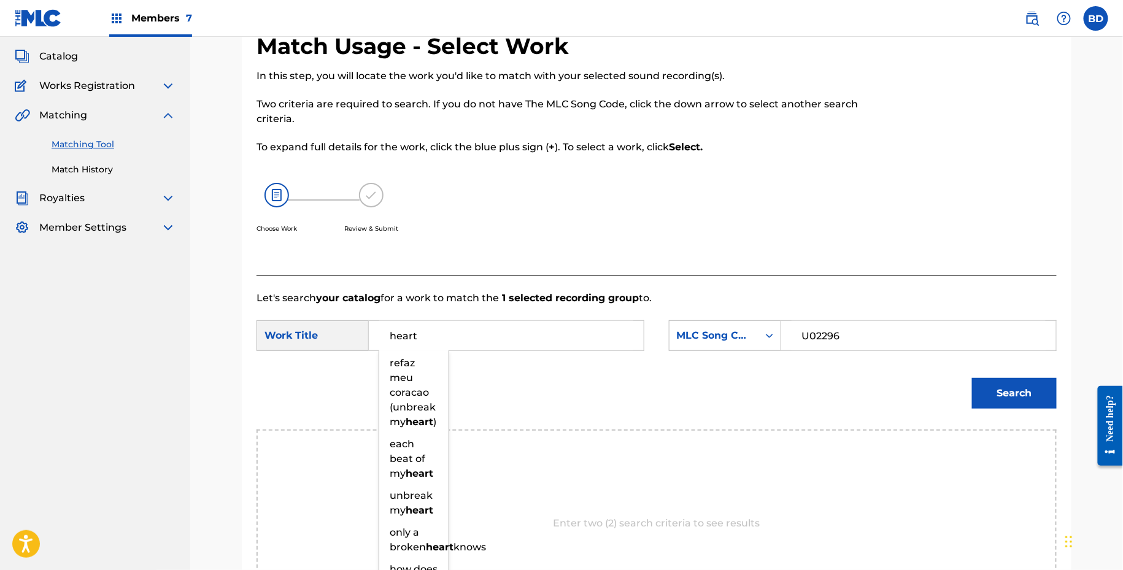
type input "heart"
click at [997, 384] on button "Search" at bounding box center [1014, 393] width 85 height 31
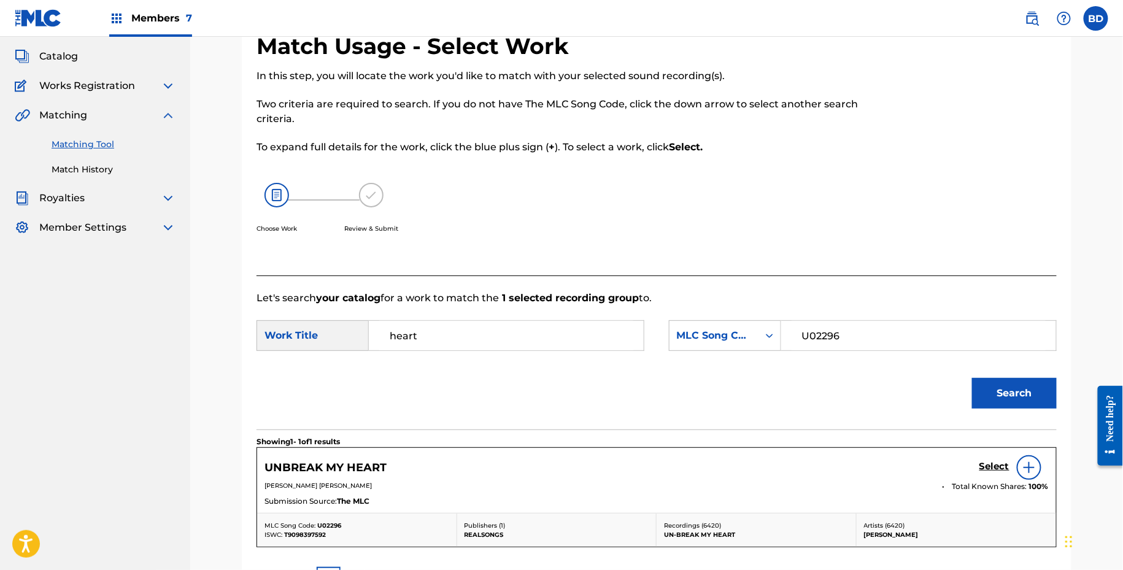
click at [985, 466] on h5 "Select" at bounding box center [995, 467] width 30 height 12
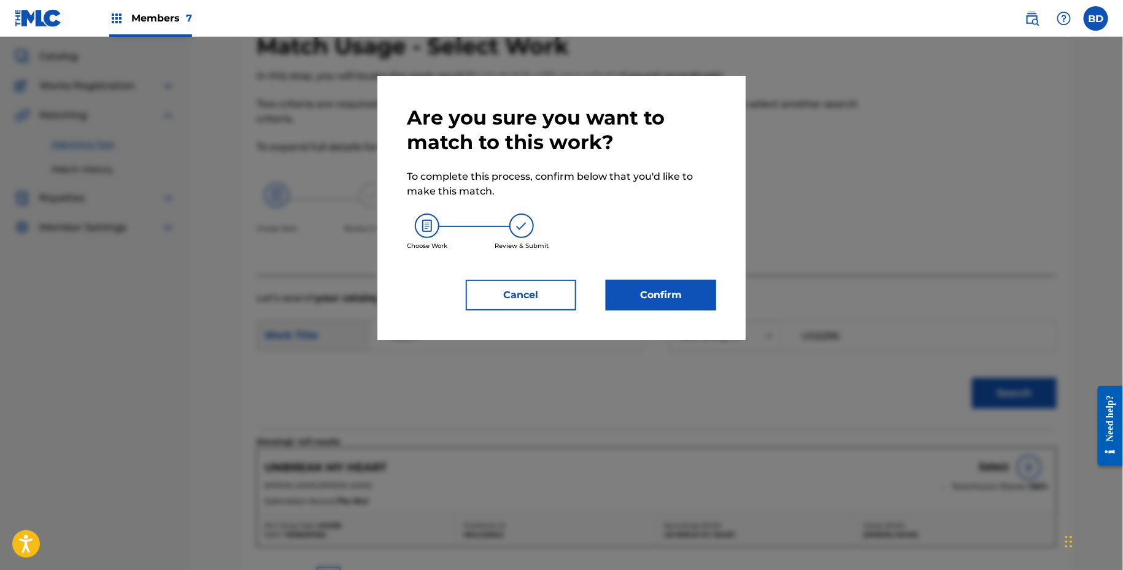
click at [663, 295] on button "Confirm" at bounding box center [661, 295] width 110 height 31
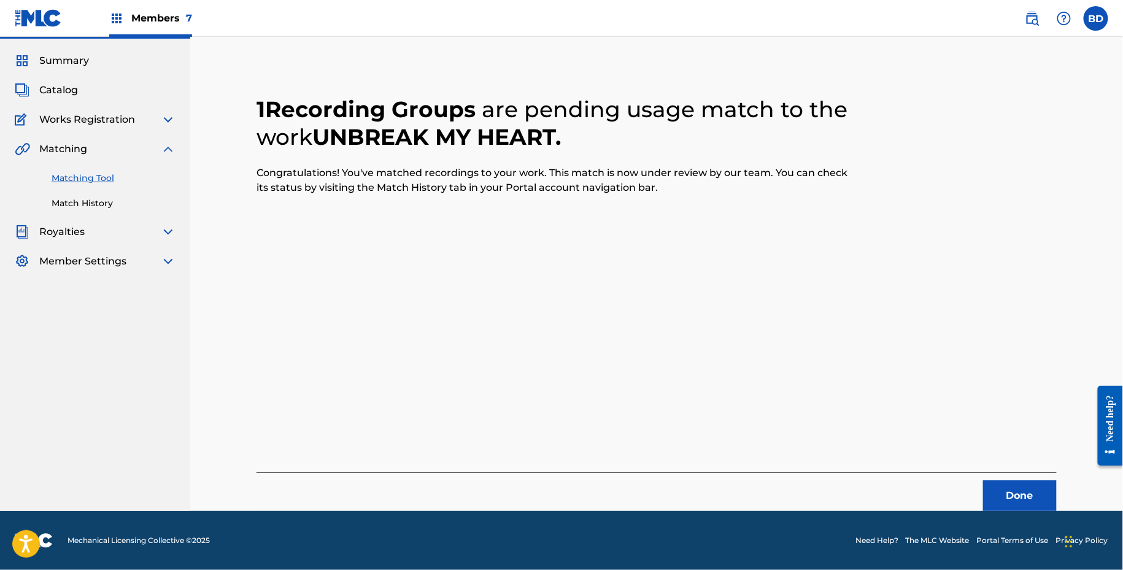
scroll to position [31, 0]
click at [72, 200] on link "Match History" at bounding box center [114, 204] width 124 height 13
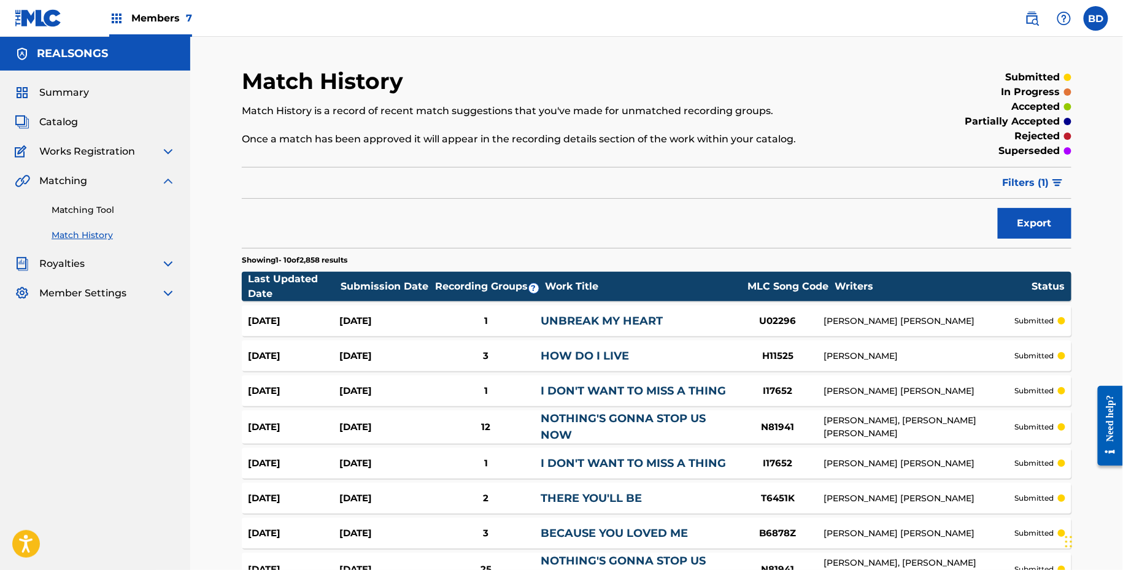
click at [619, 321] on link "UNBREAK MY HEART" at bounding box center [602, 321] width 122 height 14
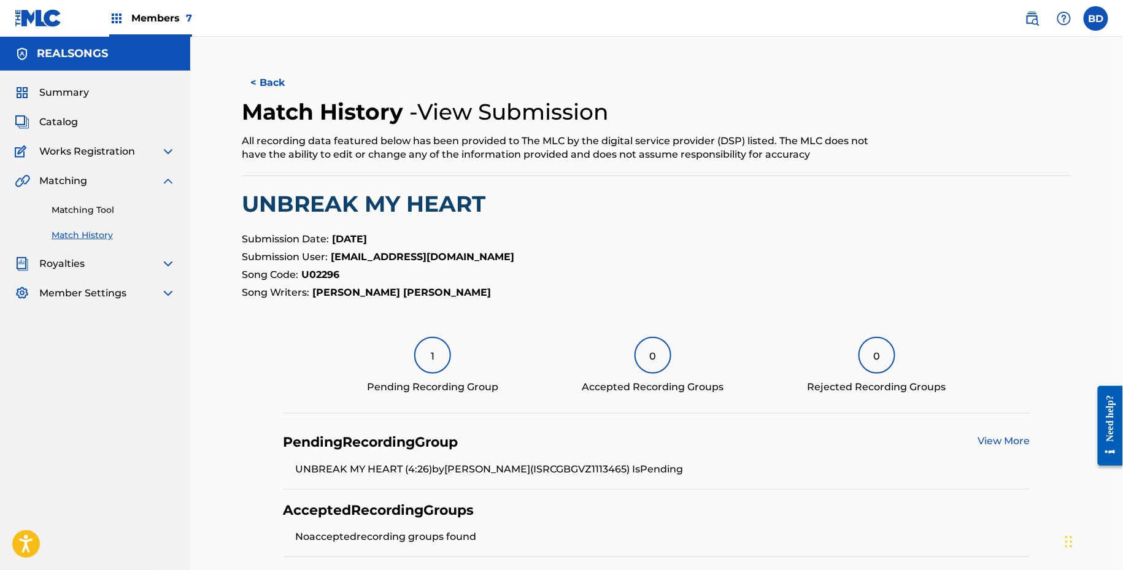
click at [153, 210] on link "Matching Tool" at bounding box center [114, 210] width 124 height 13
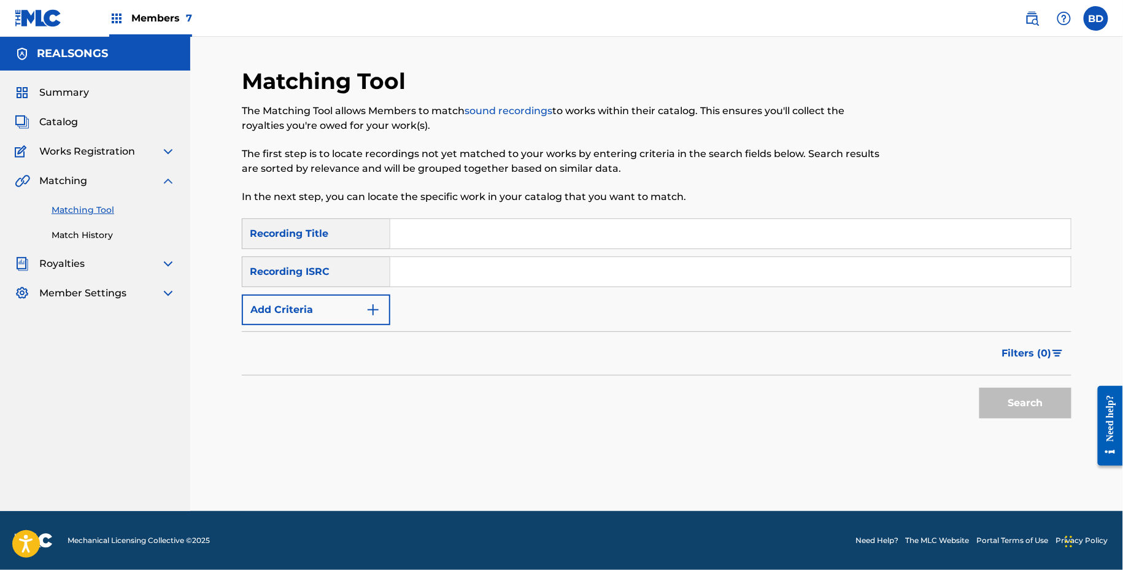
click at [556, 269] on input "Search Form" at bounding box center [730, 271] width 681 height 29
paste input "GBHQC0501917"
type input "GBHQC0501917"
click at [980, 388] on button "Search" at bounding box center [1026, 403] width 92 height 31
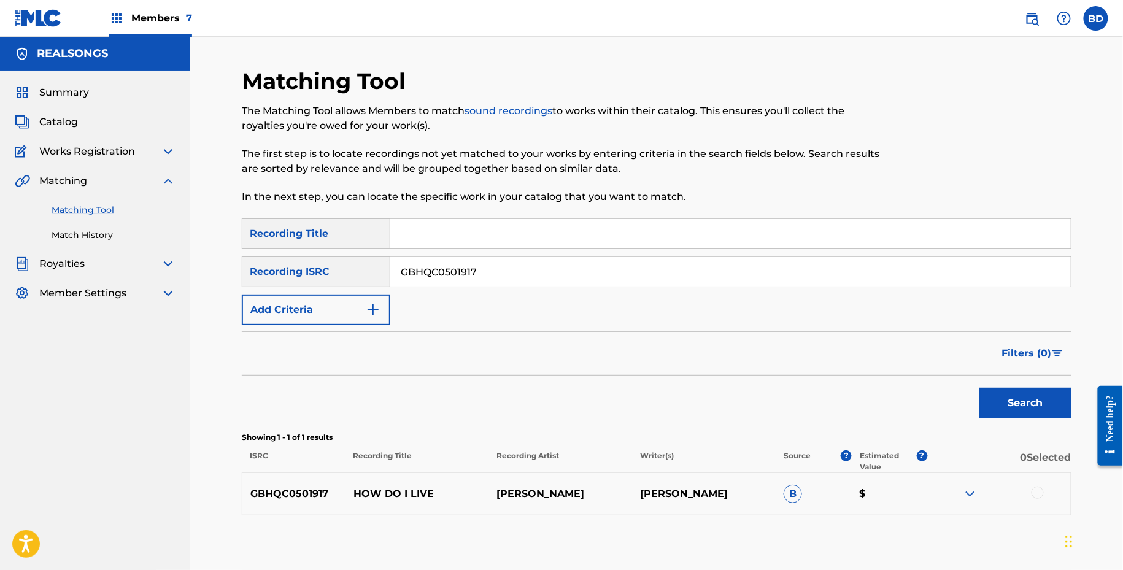
scroll to position [65, 0]
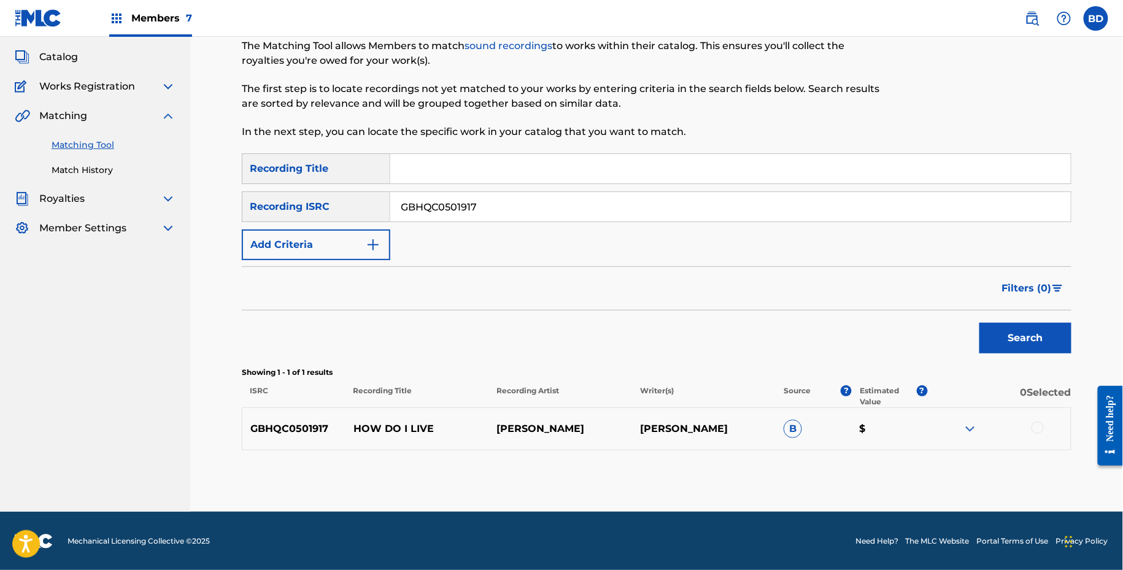
click at [968, 427] on img at bounding box center [970, 429] width 15 height 15
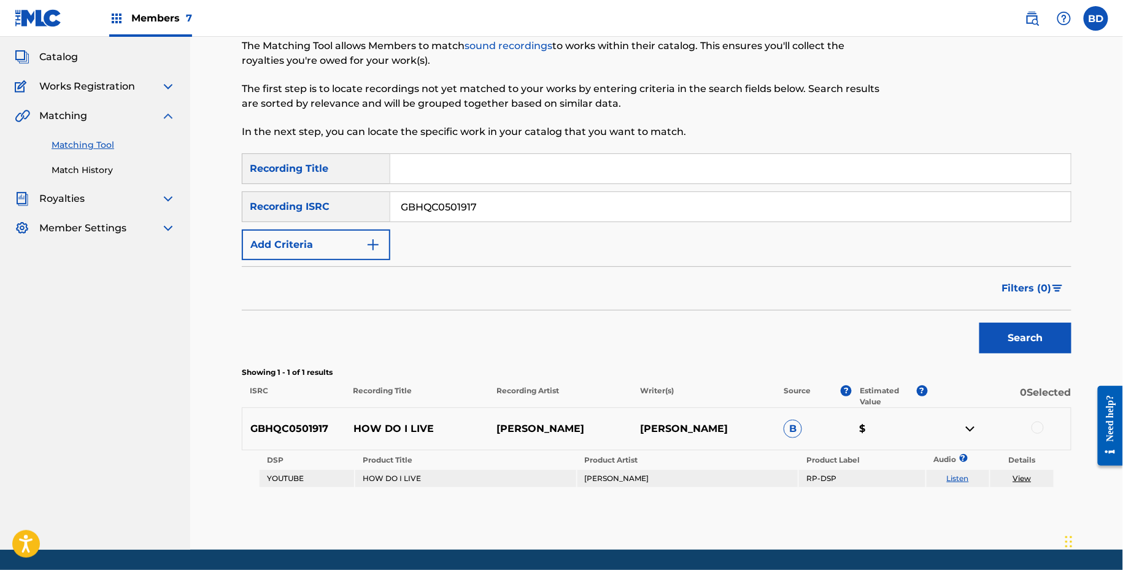
click at [354, 430] on p "HOW DO I LIVE" at bounding box center [418, 429] width 144 height 15
copy p "HOW DO I LIVE"
click at [605, 471] on td "LORRAINE SHANNON" at bounding box center [688, 478] width 220 height 17
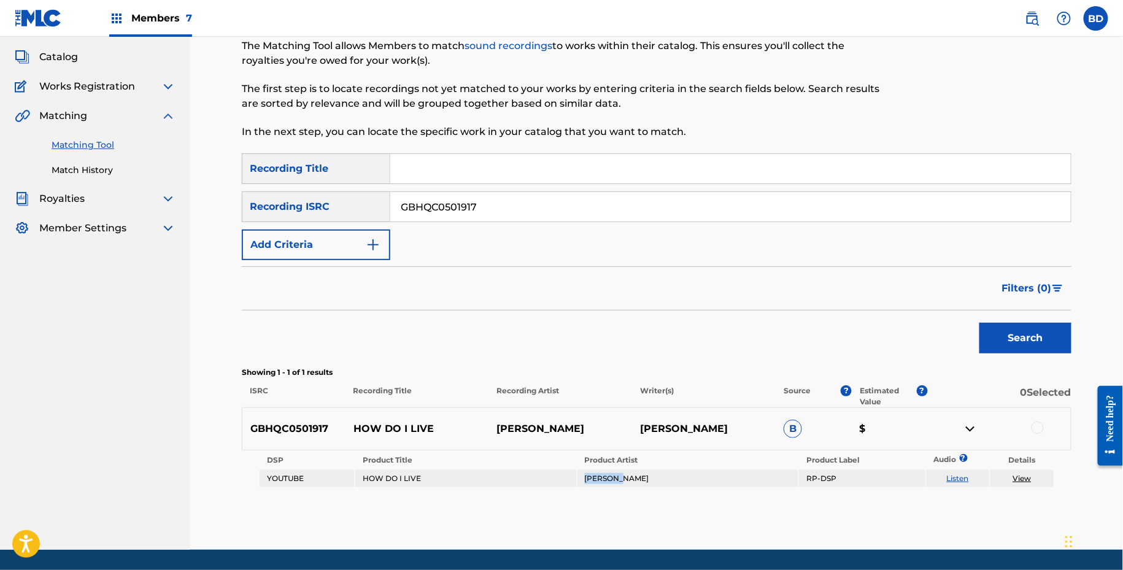
click at [605, 471] on td "LORRAINE SHANNON" at bounding box center [688, 478] width 220 height 17
copy td "LORRAINE SHANNON"
click at [1040, 423] on div at bounding box center [1038, 428] width 12 height 12
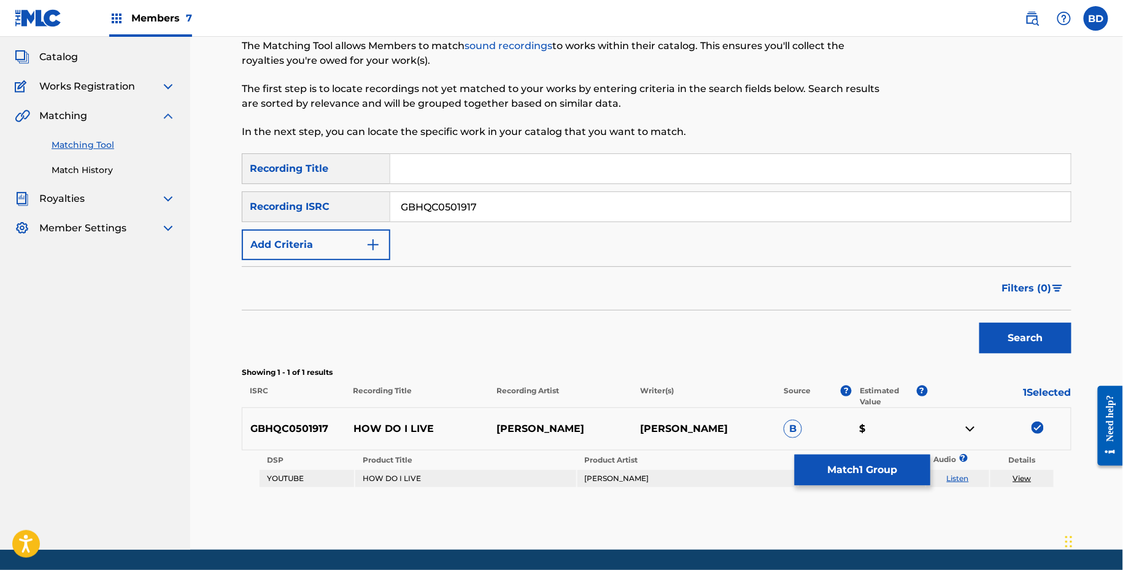
click at [1019, 481] on link "View" at bounding box center [1022, 478] width 18 height 9
click at [868, 452] on th "Product Label" at bounding box center [862, 460] width 126 height 17
click at [862, 467] on button "Match 1 Group" at bounding box center [863, 470] width 136 height 31
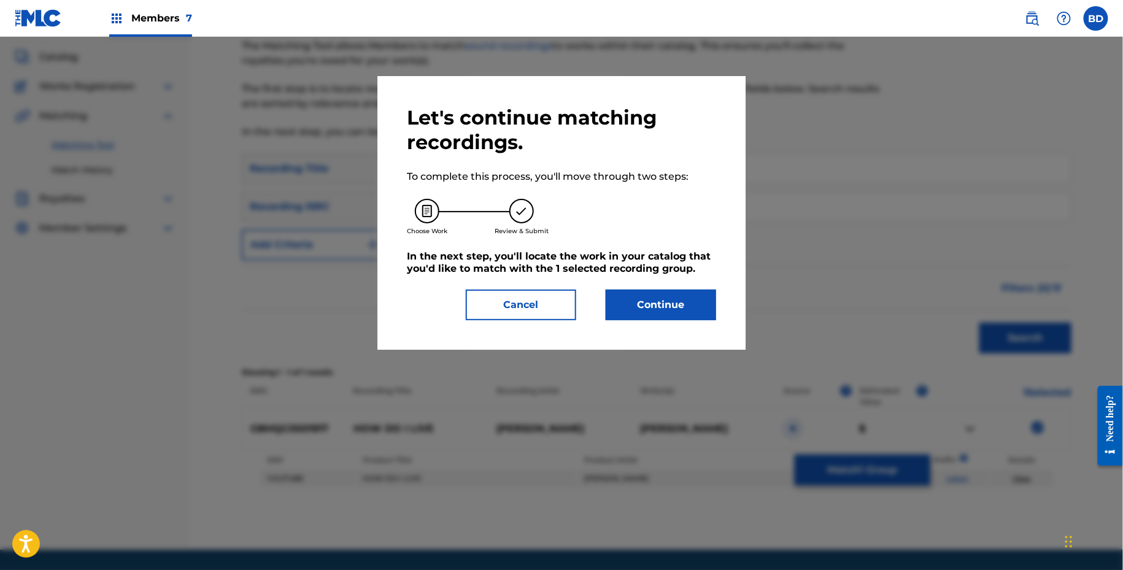
click at [661, 287] on div "Let's continue matching recordings. To complete this process, you'll move throu…" at bounding box center [561, 213] width 309 height 215
click at [662, 292] on button "Continue" at bounding box center [661, 305] width 110 height 31
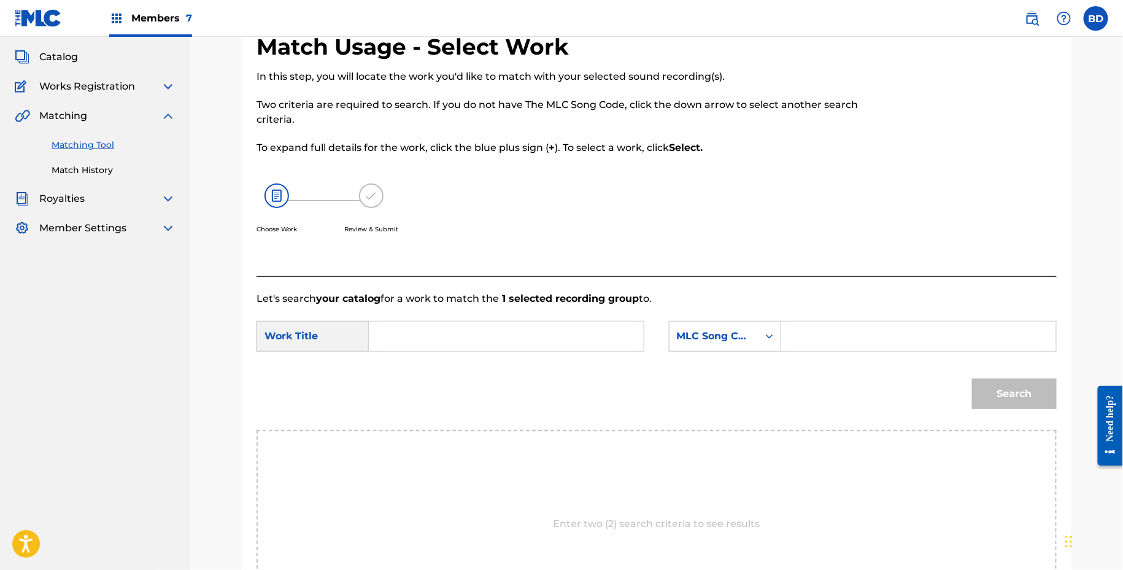
click at [818, 350] on input "Search Form" at bounding box center [919, 336] width 254 height 29
paste input "H11525"
type input "H11525"
click at [566, 333] on input "Search Form" at bounding box center [506, 336] width 254 height 29
type input "live"
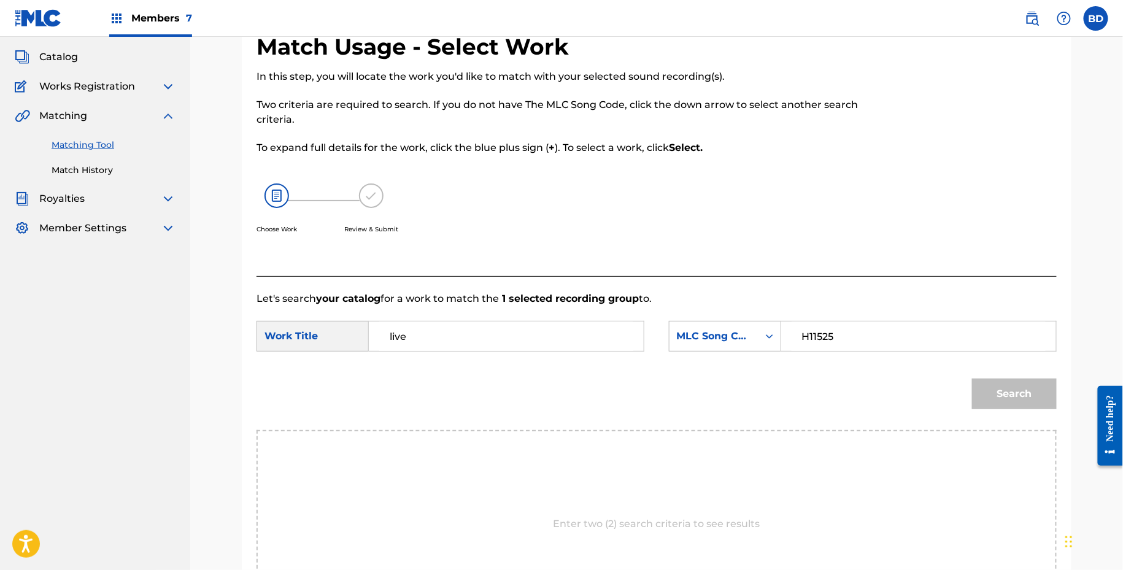
click at [972, 379] on button "Search" at bounding box center [1014, 394] width 85 height 31
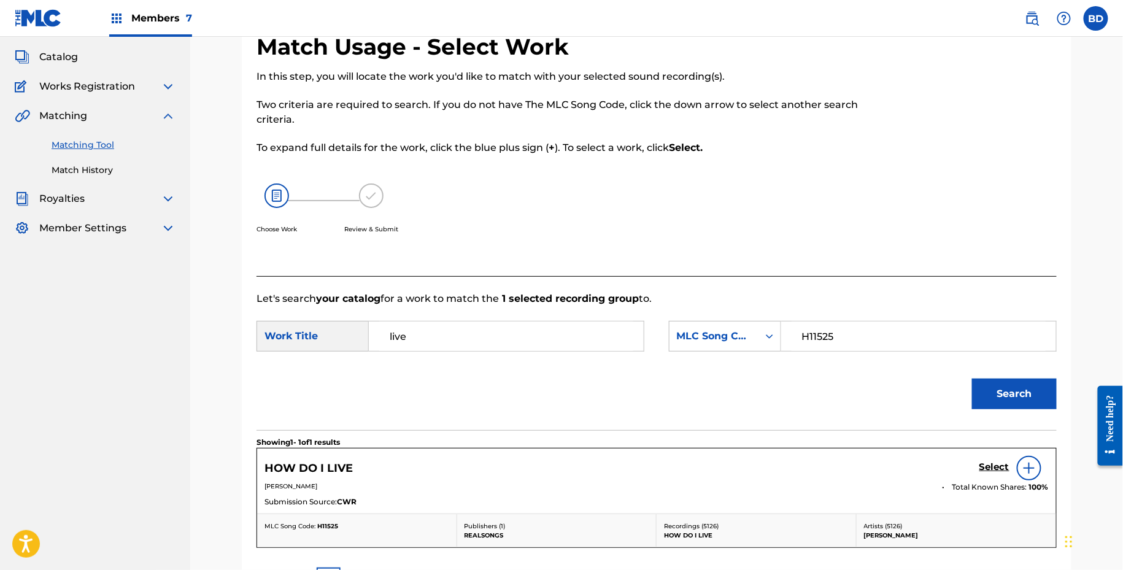
click at [998, 475] on div "Select" at bounding box center [1014, 468] width 69 height 25
click at [995, 474] on div "Select" at bounding box center [1014, 468] width 69 height 25
click at [995, 474] on link "Select" at bounding box center [995, 469] width 30 height 14
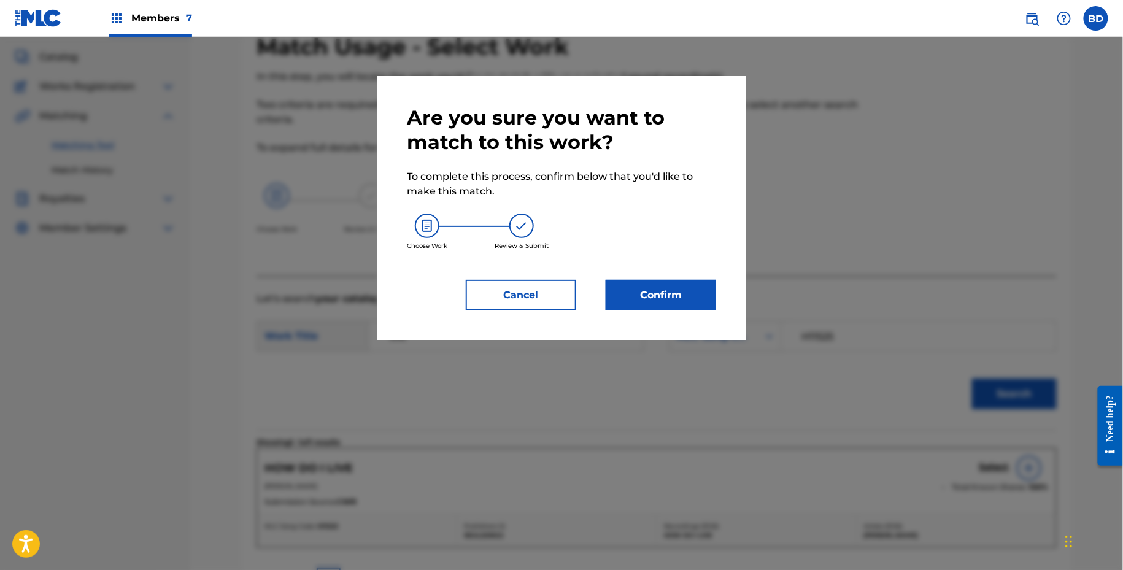
click at [655, 329] on div "Are you sure you want to match to this work? To complete this process, confirm …" at bounding box center [561, 208] width 368 height 264
click at [655, 298] on button "Confirm" at bounding box center [661, 295] width 110 height 31
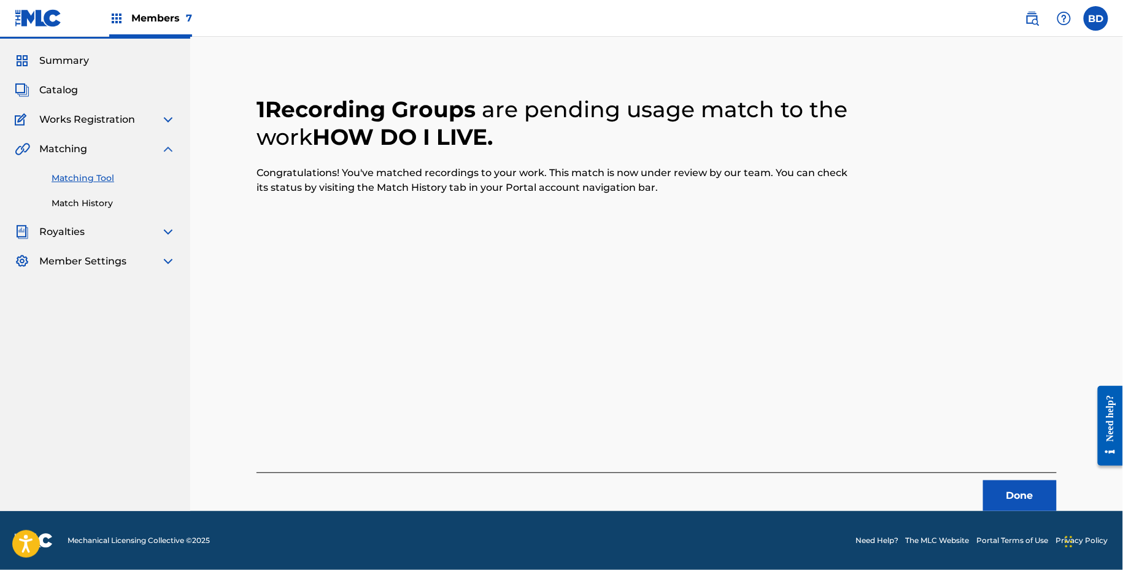
scroll to position [31, 0]
click at [71, 203] on link "Match History" at bounding box center [114, 204] width 124 height 13
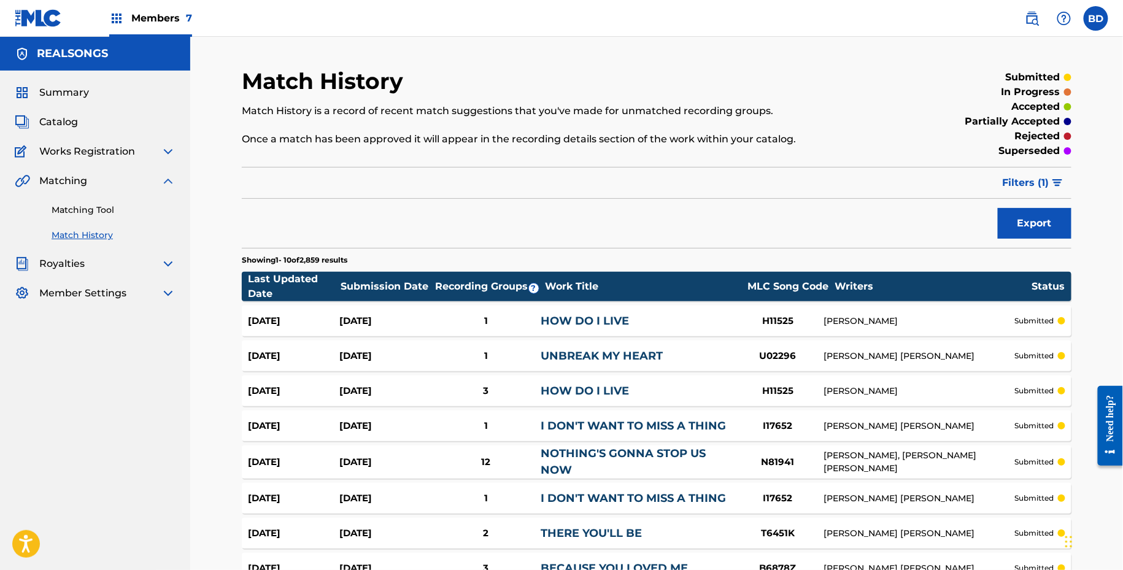
click at [487, 320] on div "1" at bounding box center [486, 321] width 110 height 14
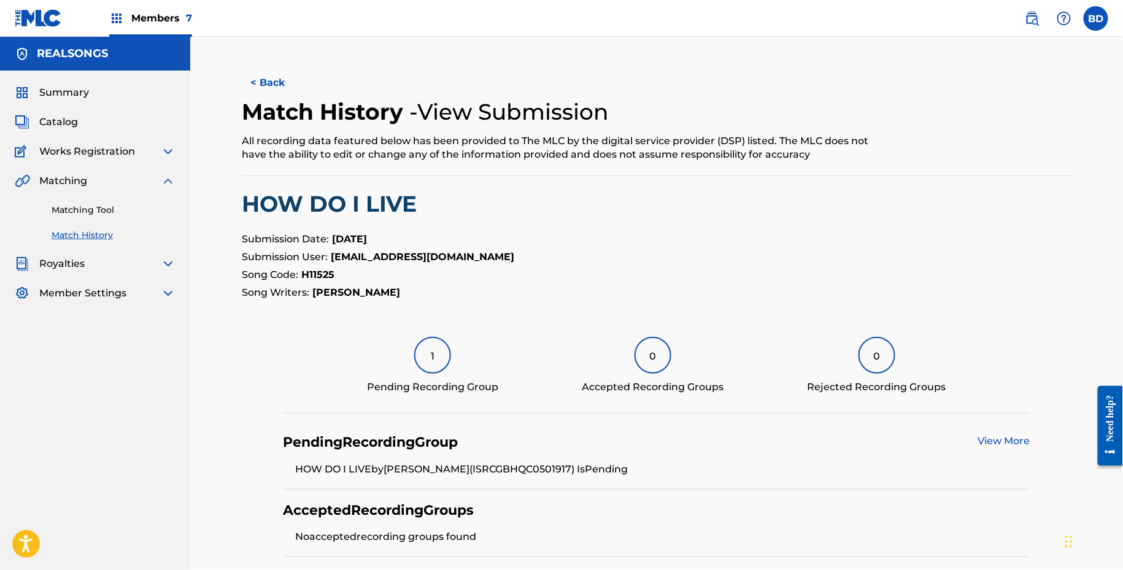
click at [131, 208] on link "Matching Tool" at bounding box center [114, 210] width 124 height 13
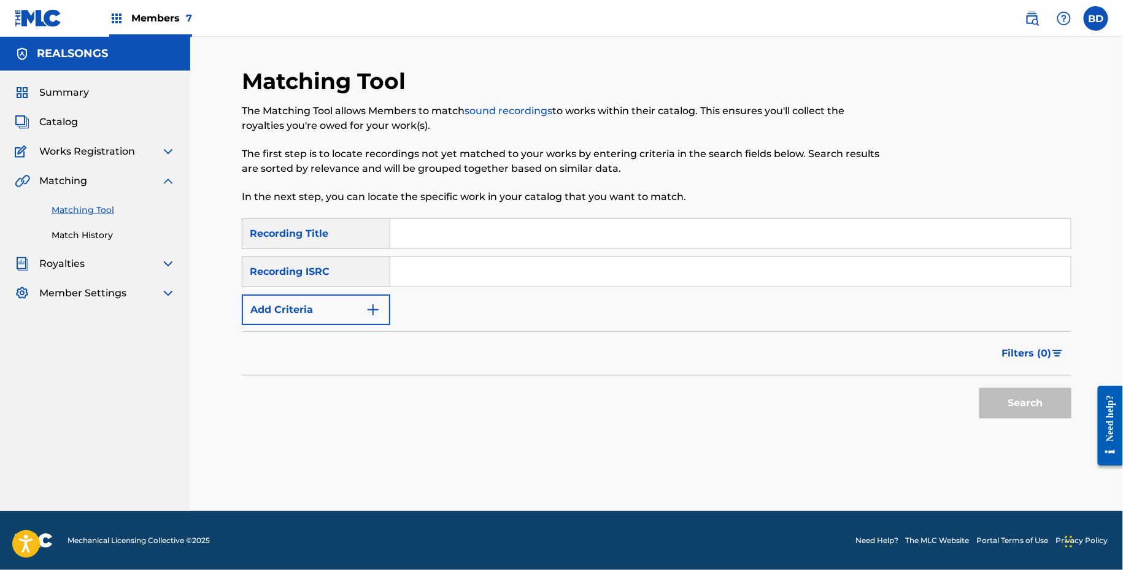
click at [498, 273] on input "Search Form" at bounding box center [730, 271] width 681 height 29
paste input "GBJSS0502064"
click at [980, 388] on button "Search" at bounding box center [1026, 403] width 92 height 31
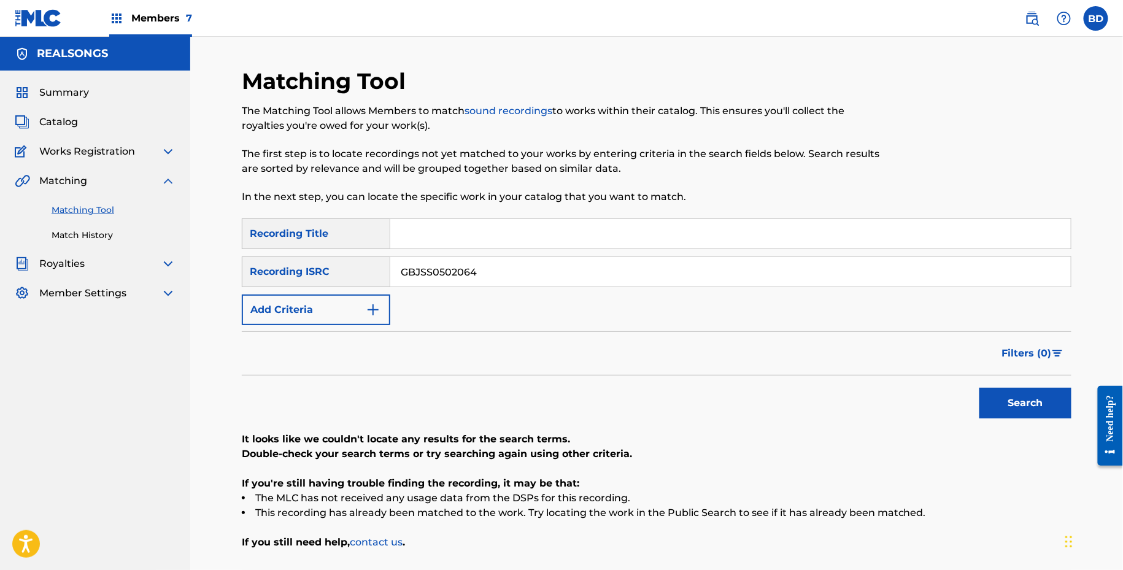
scroll to position [99, 0]
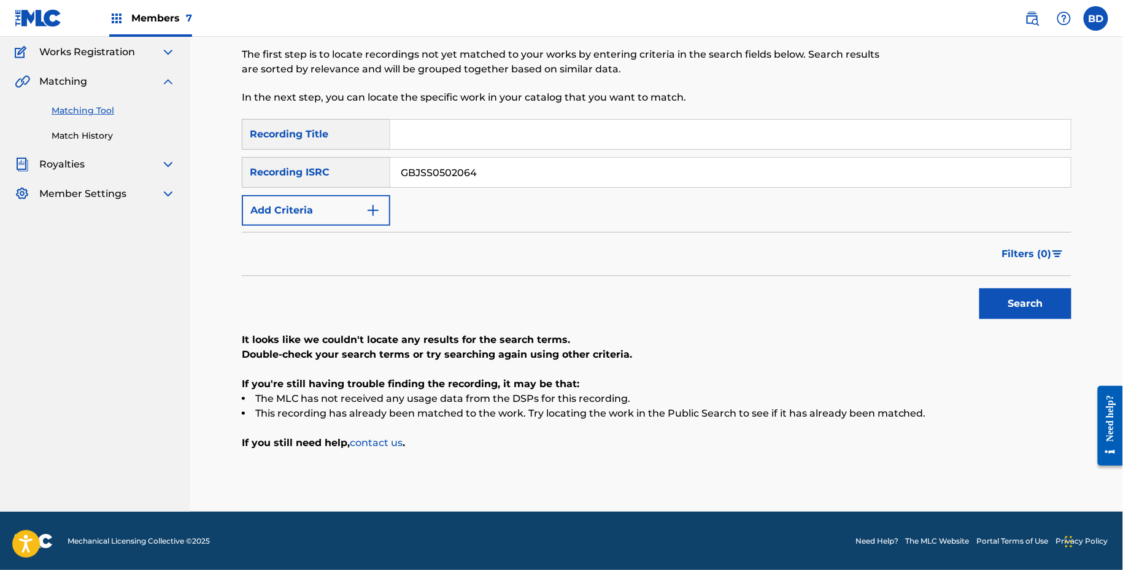
click at [429, 164] on input "GBJSS0502064" at bounding box center [730, 172] width 681 height 29
paste input "1415483"
type input "GBJSS1415483"
click at [980, 288] on button "Search" at bounding box center [1026, 303] width 92 height 31
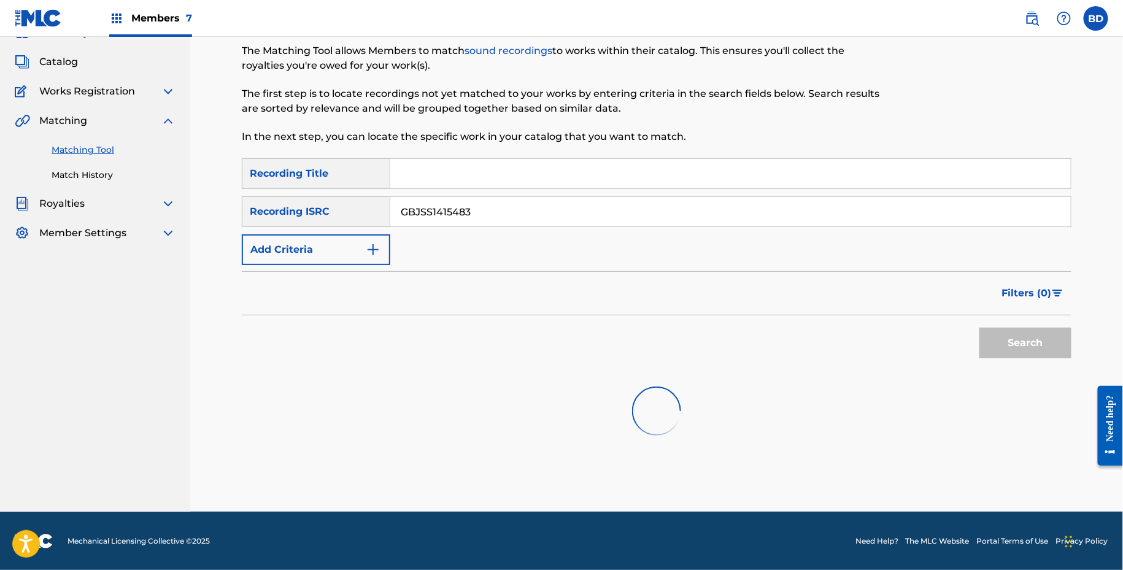
scroll to position [65, 0]
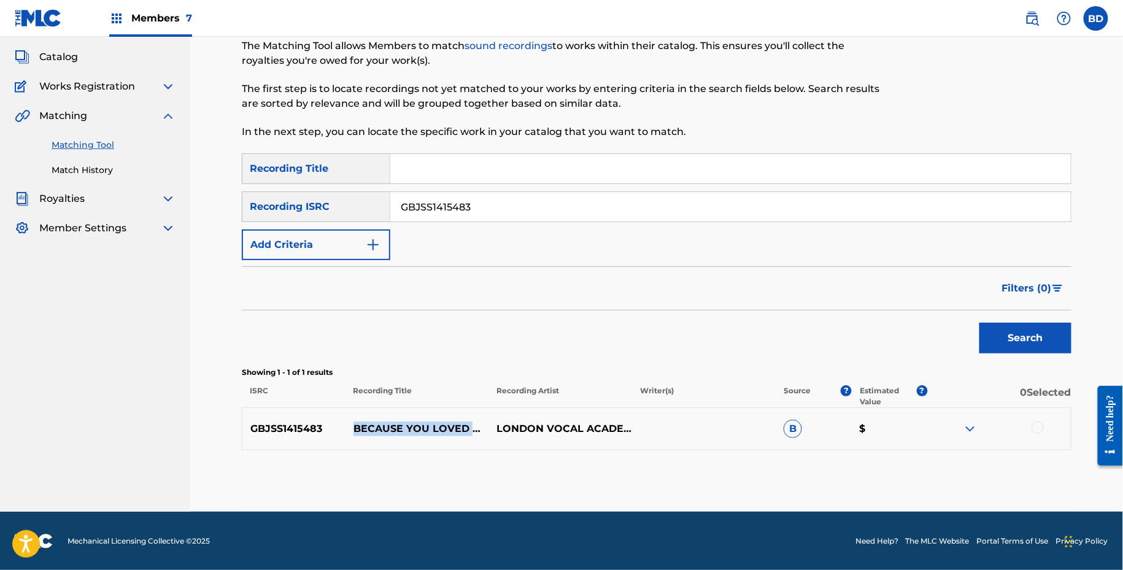
drag, startPoint x: 353, startPoint y: 395, endPoint x: 485, endPoint y: 398, distance: 132.6
click at [485, 422] on p "BECAUSE YOU LOVED ME ('CELINE DION' PIANO ACCOMPANIMENT) [PROFESSIONAL KARAOKE …" at bounding box center [418, 429] width 144 height 15
copy p "BECAUSE YOU LOVED ME"
click at [970, 431] on img at bounding box center [970, 429] width 15 height 15
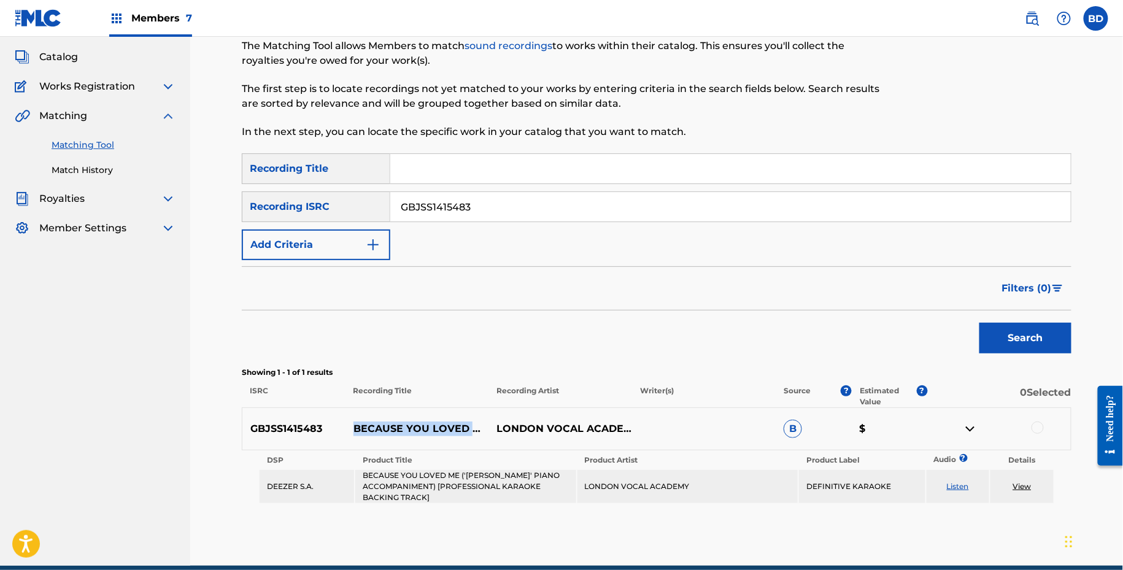
copy p "BECAUSE YOU LOVED ME"
click at [1039, 428] on div at bounding box center [1038, 428] width 12 height 12
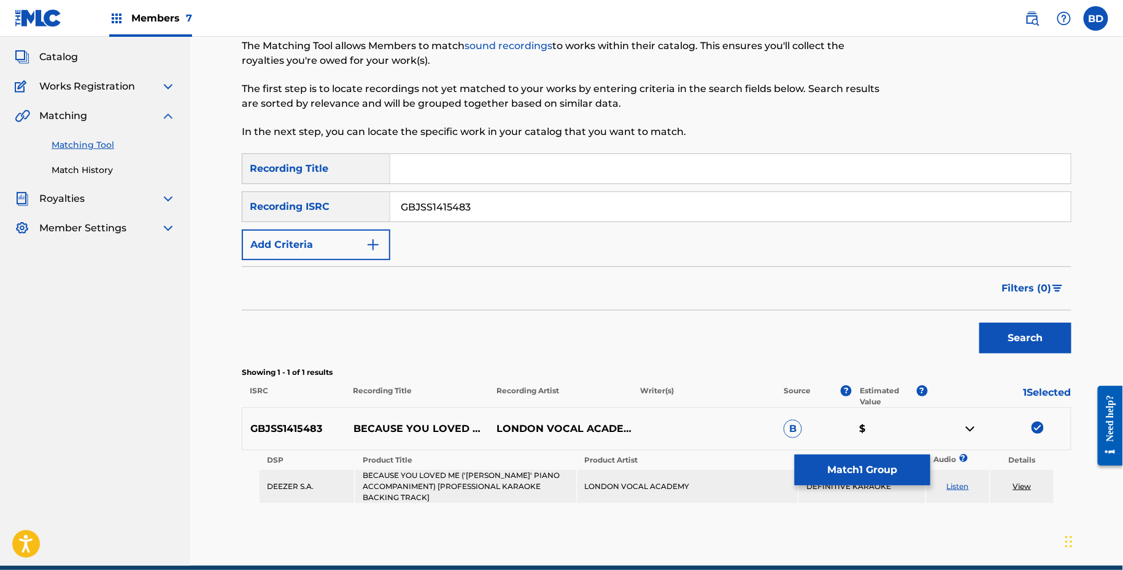
click at [862, 490] on td "DEFINITIVE KARAOKE" at bounding box center [862, 486] width 126 height 33
click at [868, 466] on button "Match 1 Group" at bounding box center [863, 470] width 136 height 31
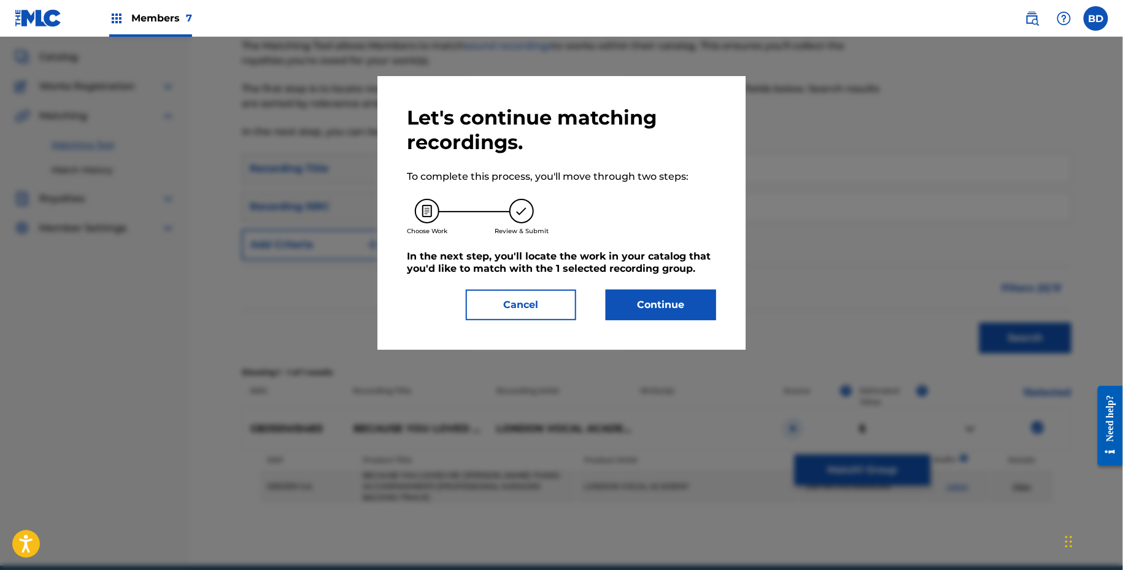
click at [675, 311] on button "Continue" at bounding box center [661, 305] width 110 height 31
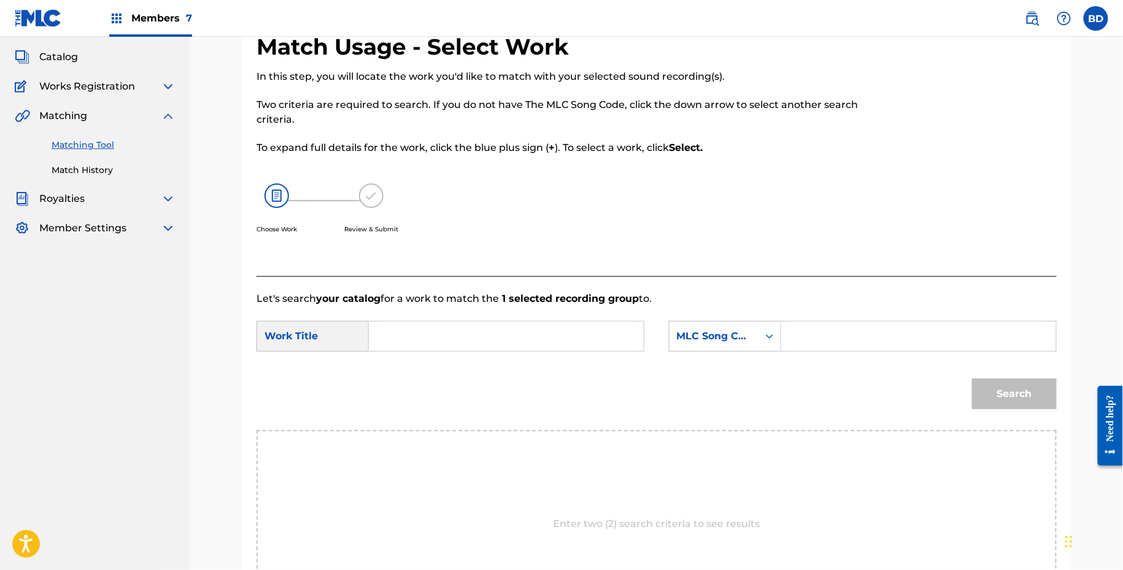
click at [827, 330] on input "Search Form" at bounding box center [919, 336] width 254 height 29
paste input "B6878Z"
type input "B6878Z"
click at [571, 321] on div "Search Form" at bounding box center [507, 336] width 276 height 31
click at [571, 328] on input "Search Form" at bounding box center [506, 336] width 254 height 29
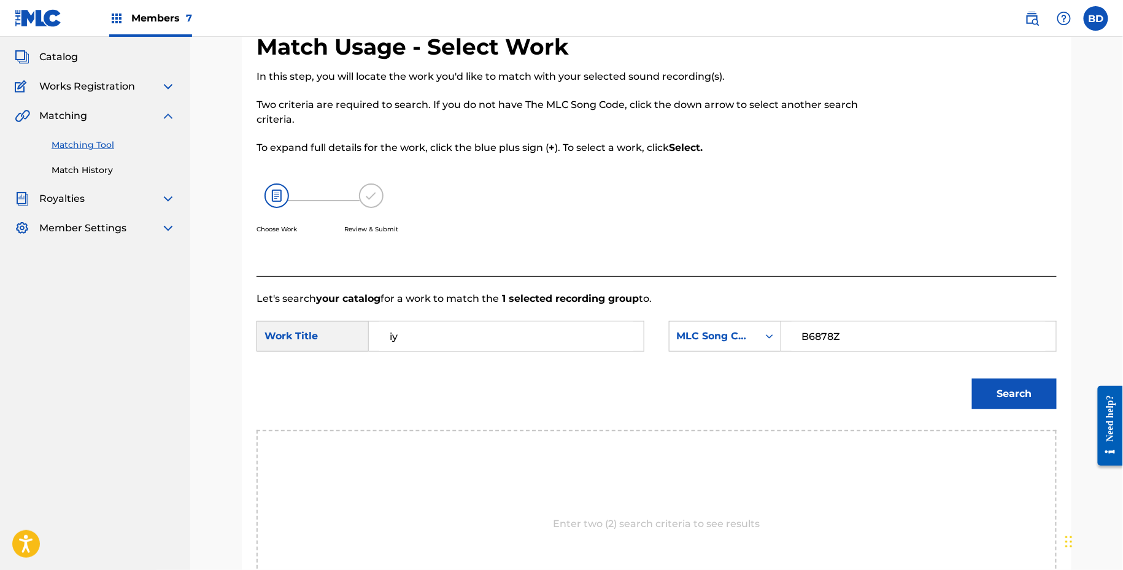
type input "i"
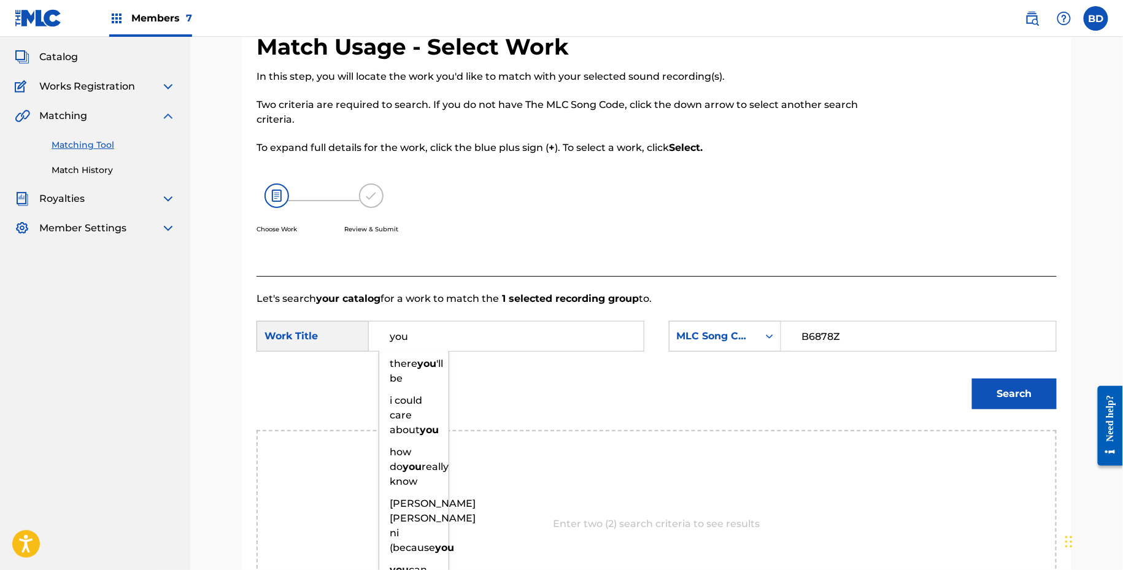
type input "you"
click at [1058, 409] on div "Match Usage - Select Work In this step, you will locate the work you'd like to …" at bounding box center [657, 363] width 830 height 660
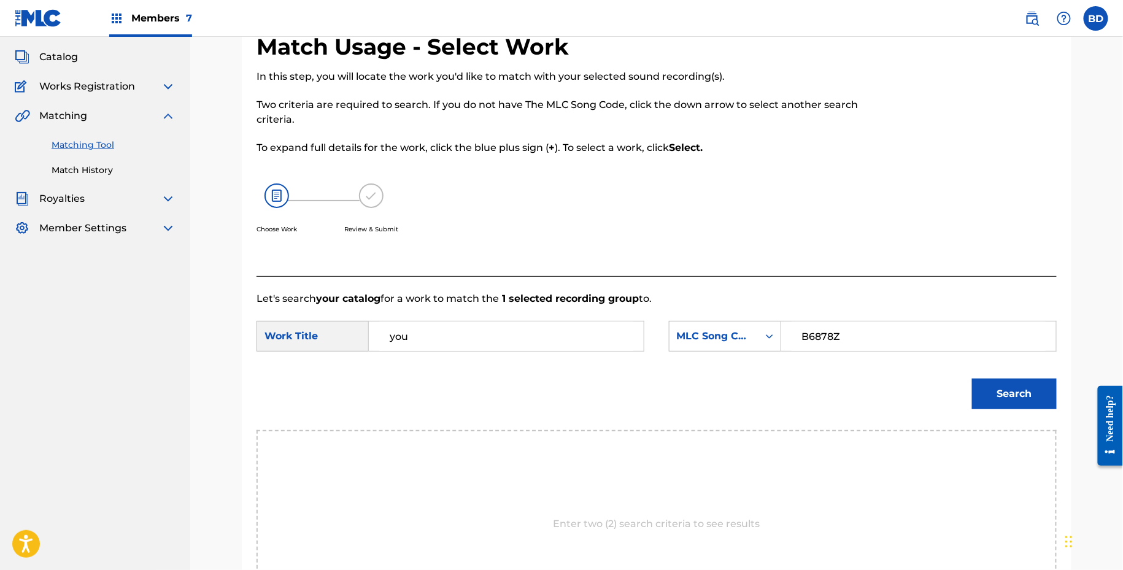
click at [1053, 406] on button "Search" at bounding box center [1014, 394] width 85 height 31
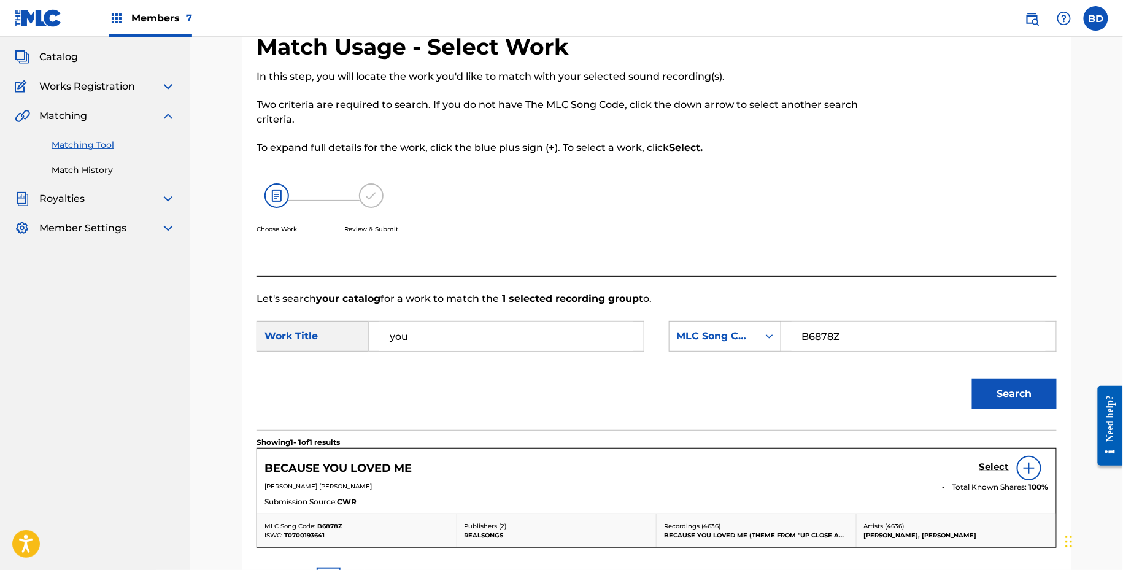
click at [996, 462] on h5 "Select" at bounding box center [995, 468] width 30 height 12
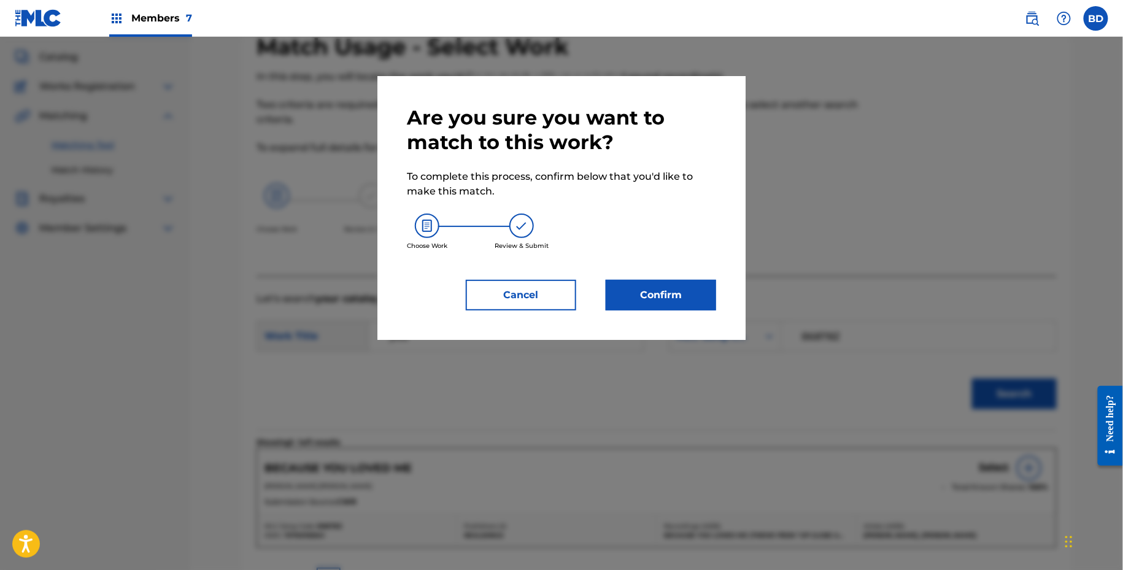
click at [686, 290] on button "Confirm" at bounding box center [661, 295] width 110 height 31
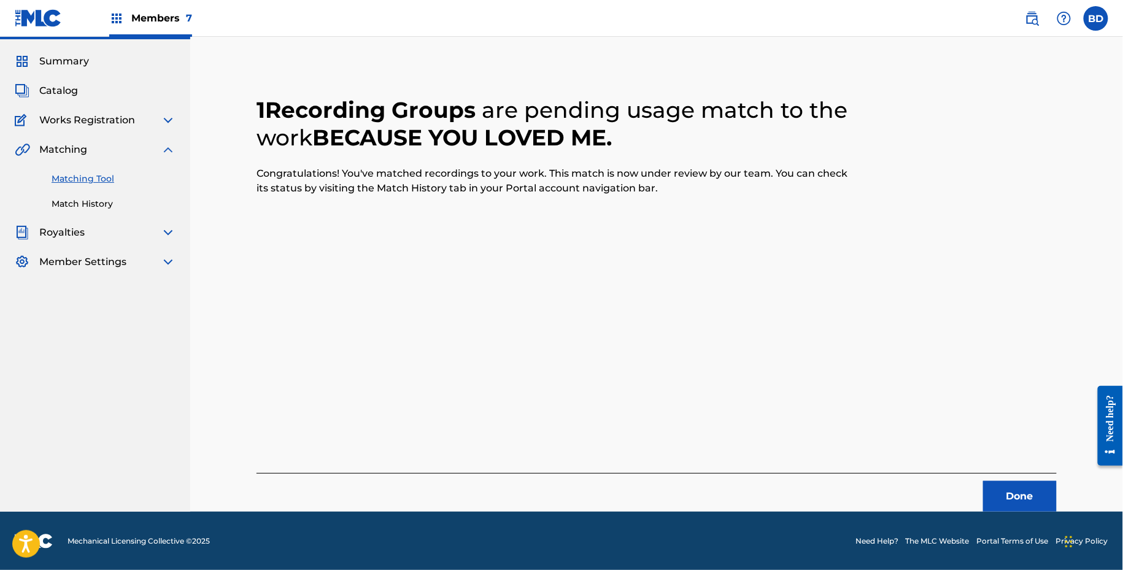
scroll to position [0, 0]
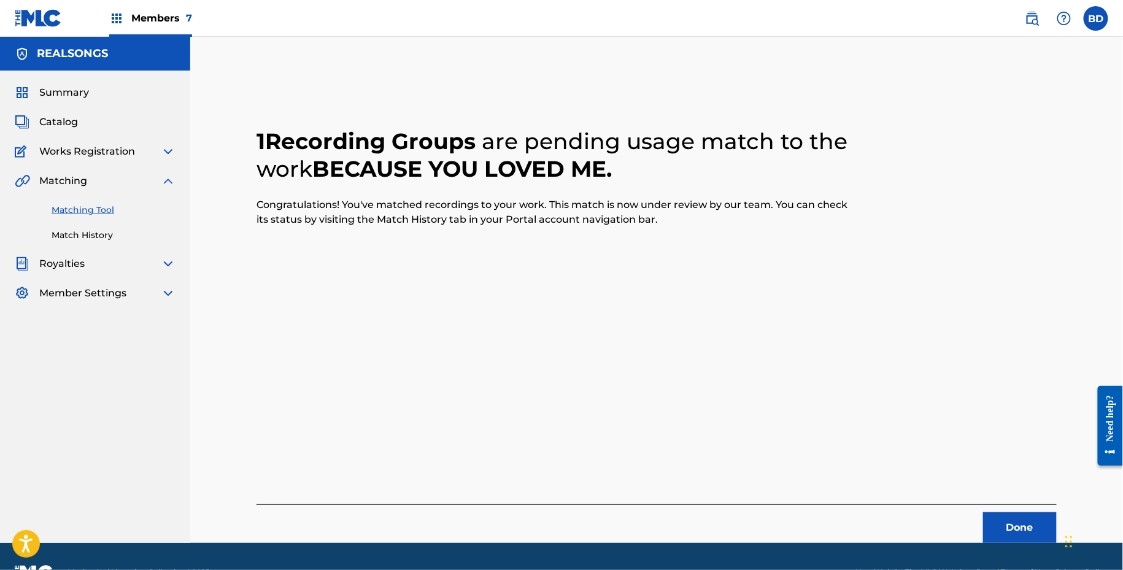
click at [90, 231] on link "Match History" at bounding box center [114, 235] width 124 height 13
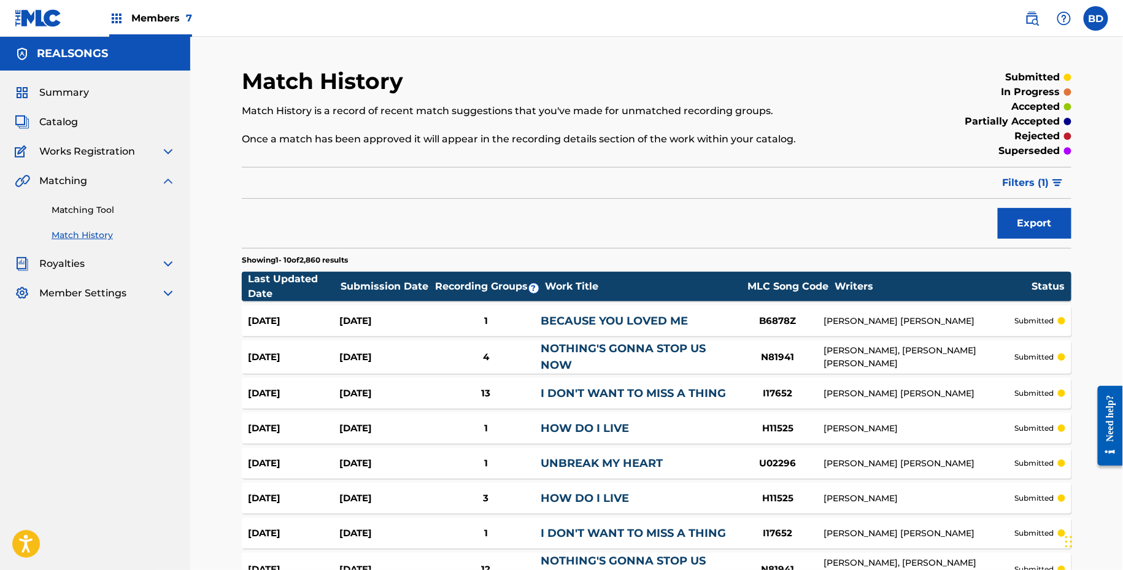
click at [430, 322] on div "Aug 22, 2025" at bounding box center [384, 321] width 91 height 14
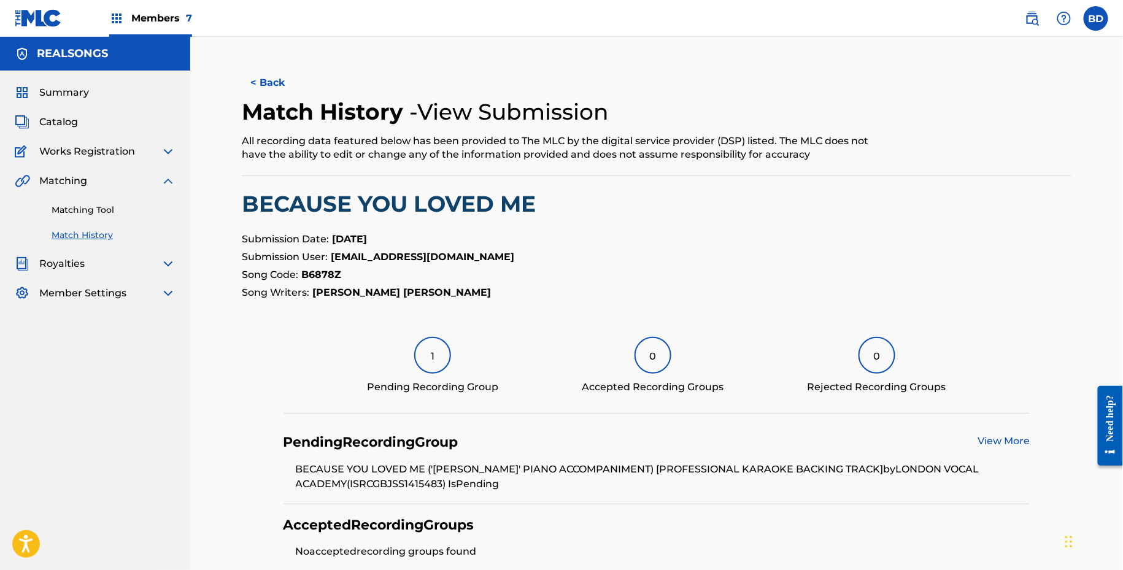
click at [72, 213] on link "Matching Tool" at bounding box center [114, 210] width 124 height 13
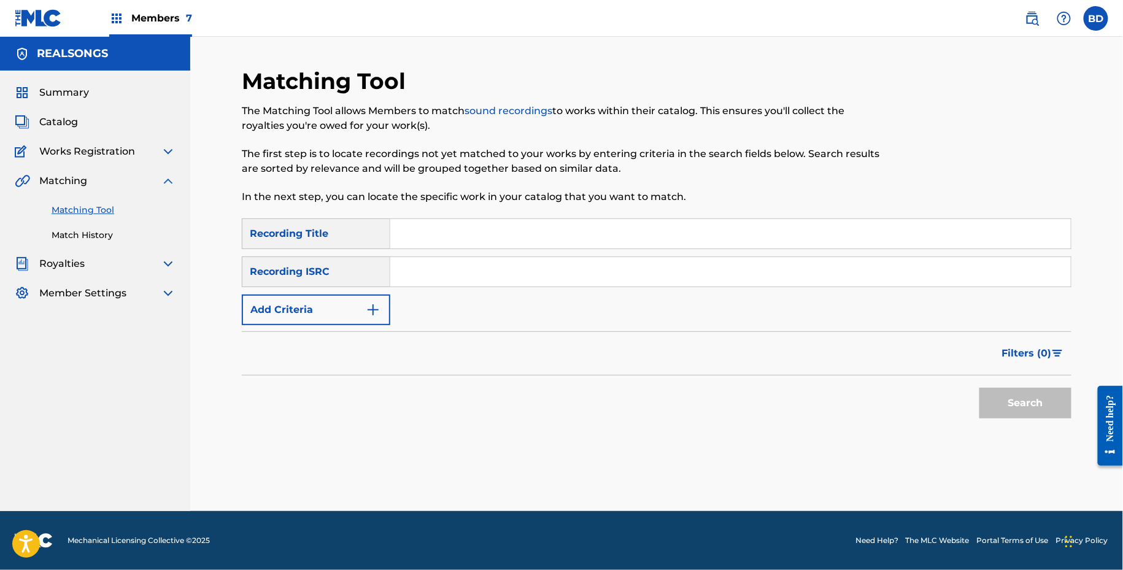
click at [479, 260] on input "Search Form" at bounding box center [730, 271] width 681 height 29
paste input "GBJUT1009959"
type input "GBJUT1009959"
click at [980, 388] on button "Search" at bounding box center [1026, 403] width 92 height 31
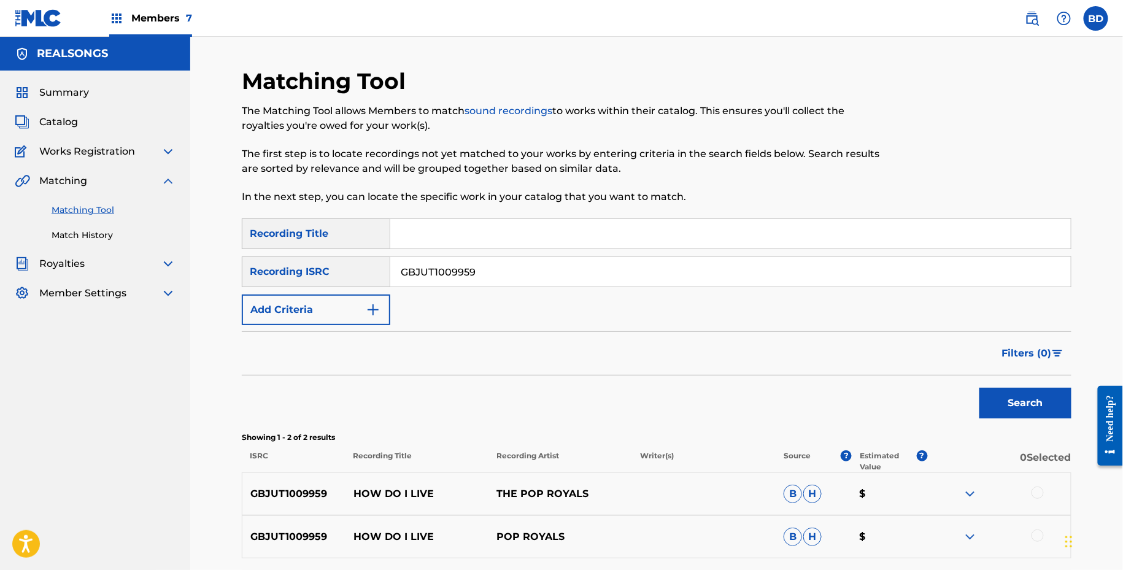
scroll to position [108, 0]
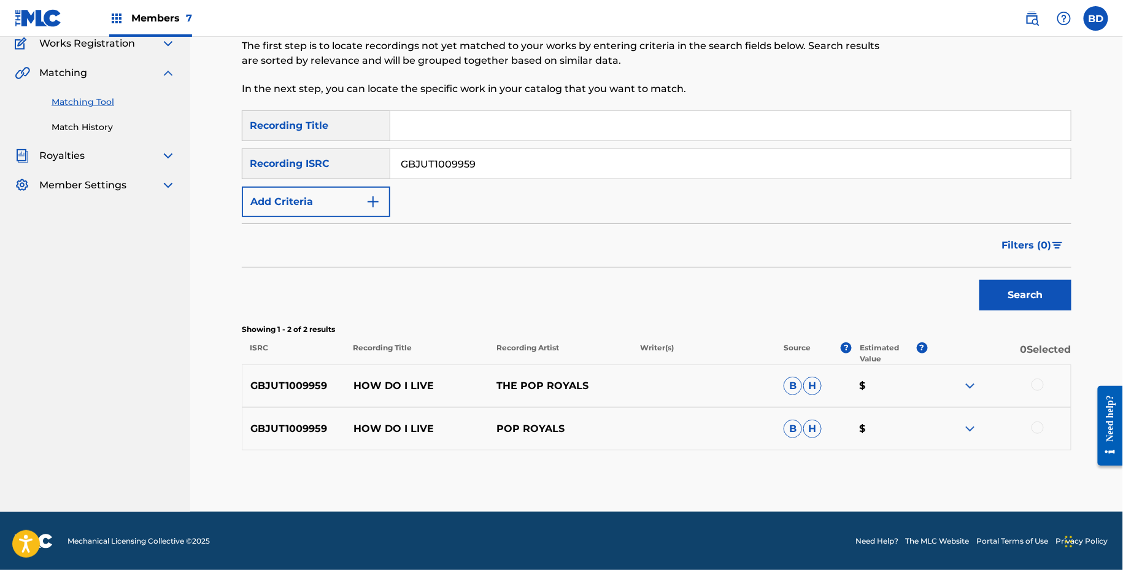
click at [972, 424] on img at bounding box center [970, 429] width 15 height 15
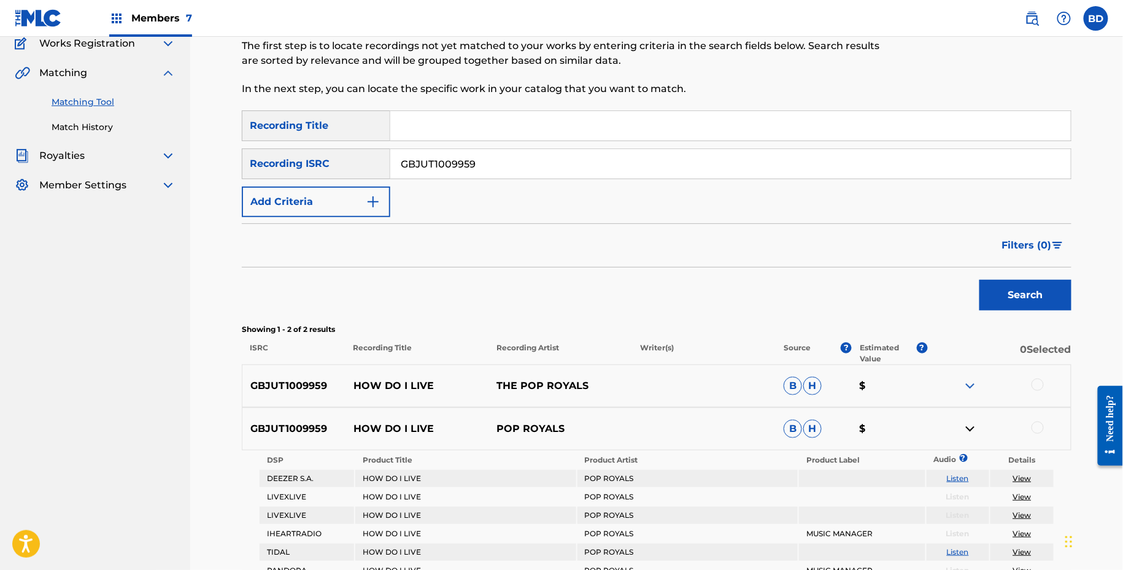
click at [974, 374] on div "GBJUT1009959 HOW DO I LIVE THE POP ROYALS B H $" at bounding box center [657, 386] width 830 height 43
click at [974, 387] on img at bounding box center [970, 386] width 15 height 15
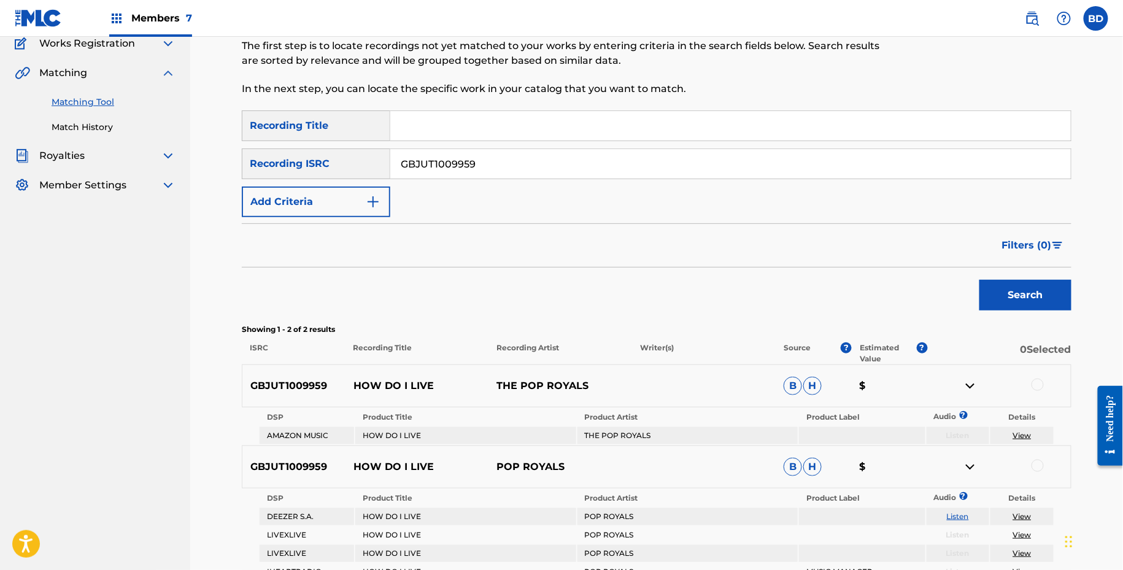
click at [385, 385] on p "HOW DO I LIVE" at bounding box center [418, 386] width 144 height 15
copy p "HOW DO I LIVE"
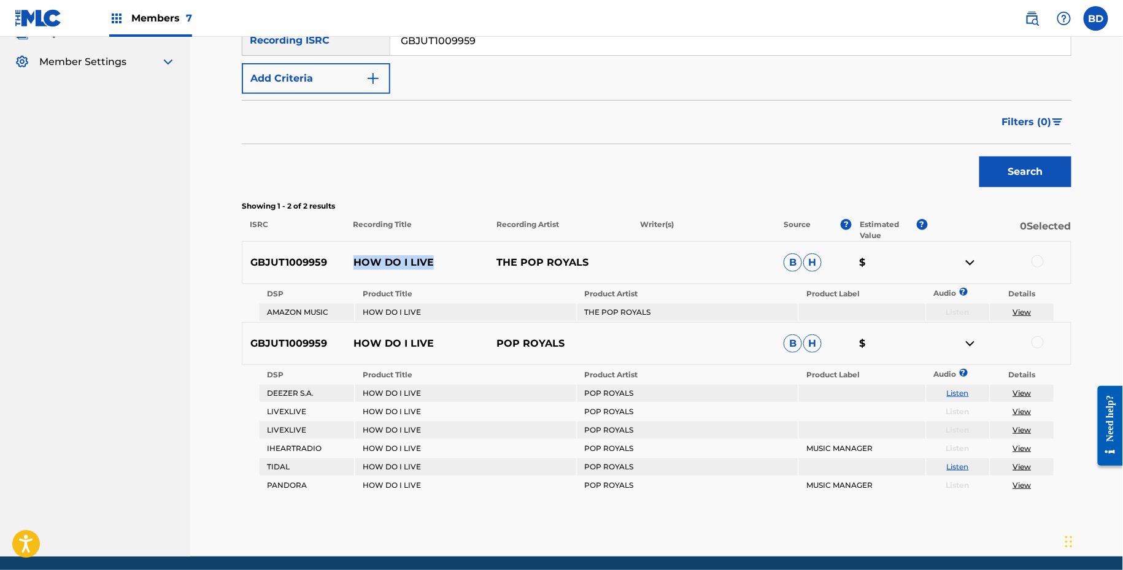
scroll to position [243, 0]
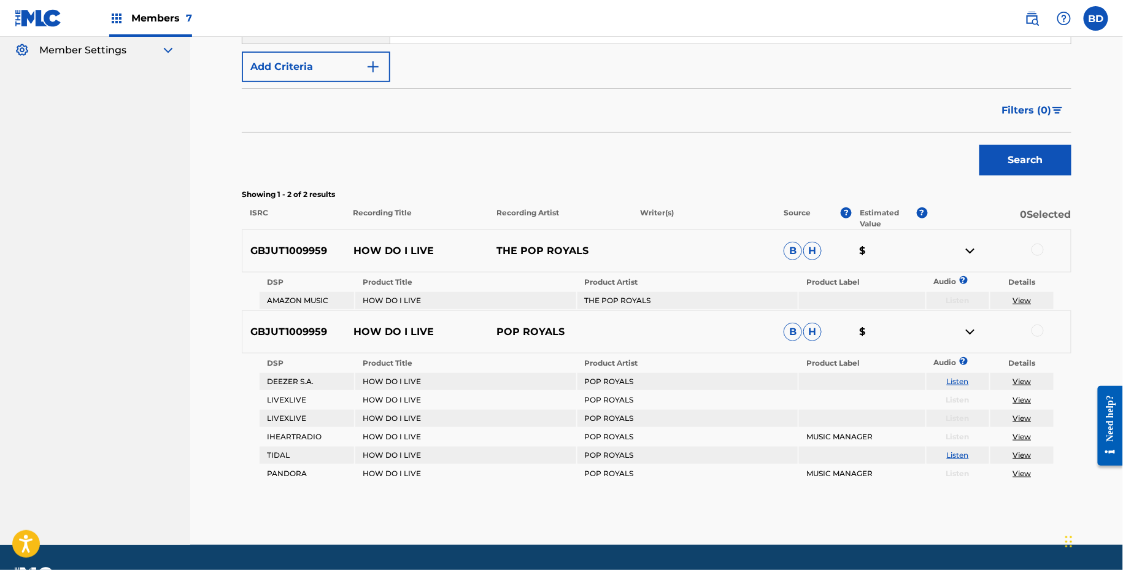
click at [1036, 328] on div at bounding box center [1038, 331] width 12 height 12
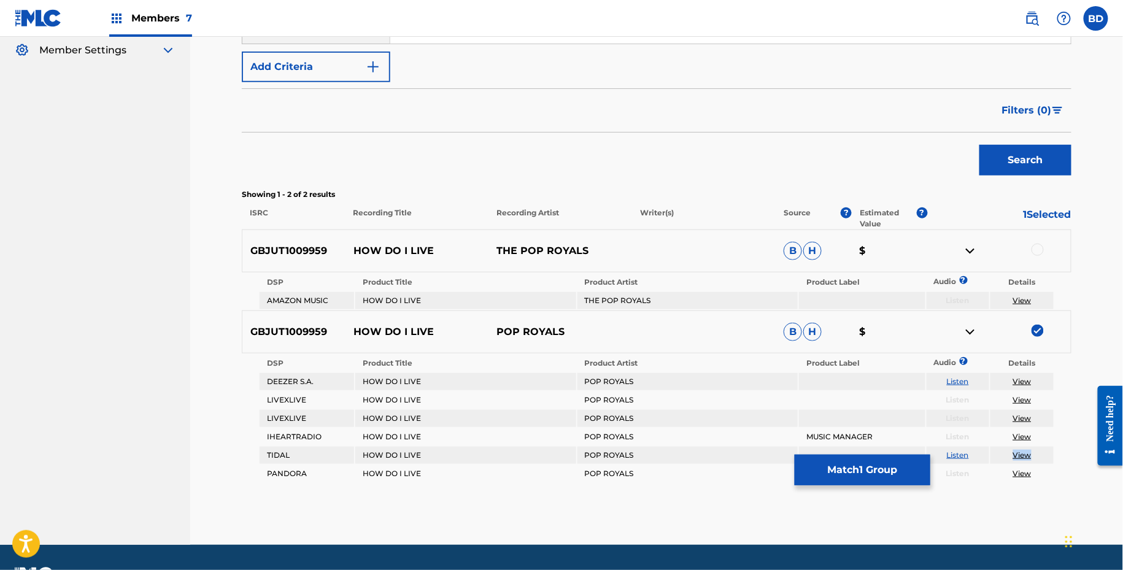
click at [967, 330] on img at bounding box center [970, 332] width 15 height 15
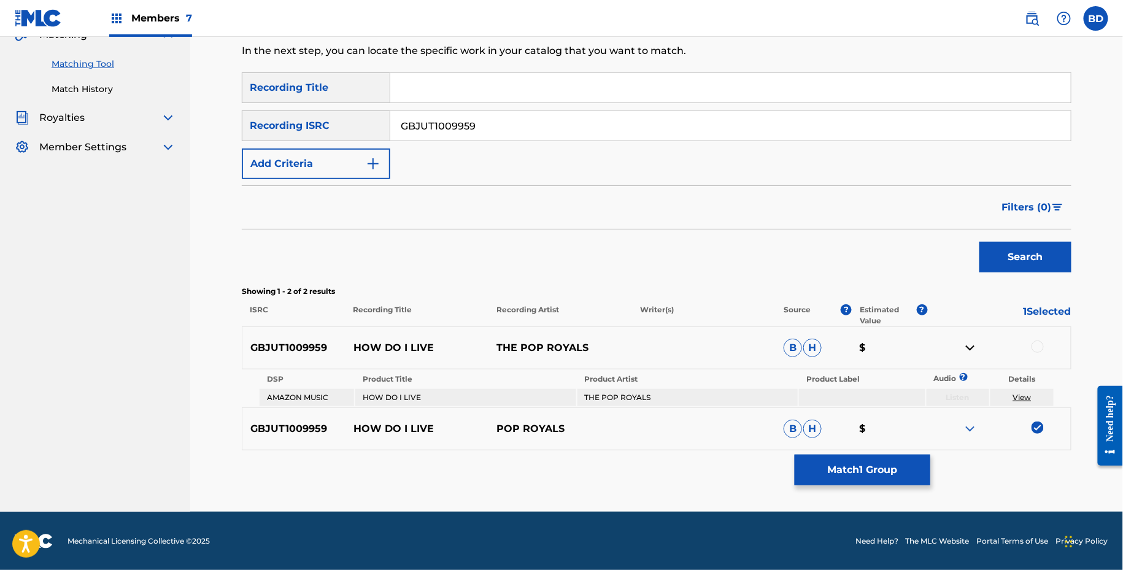
click at [1037, 346] on div at bounding box center [1038, 347] width 12 height 12
click at [972, 424] on img at bounding box center [970, 429] width 15 height 15
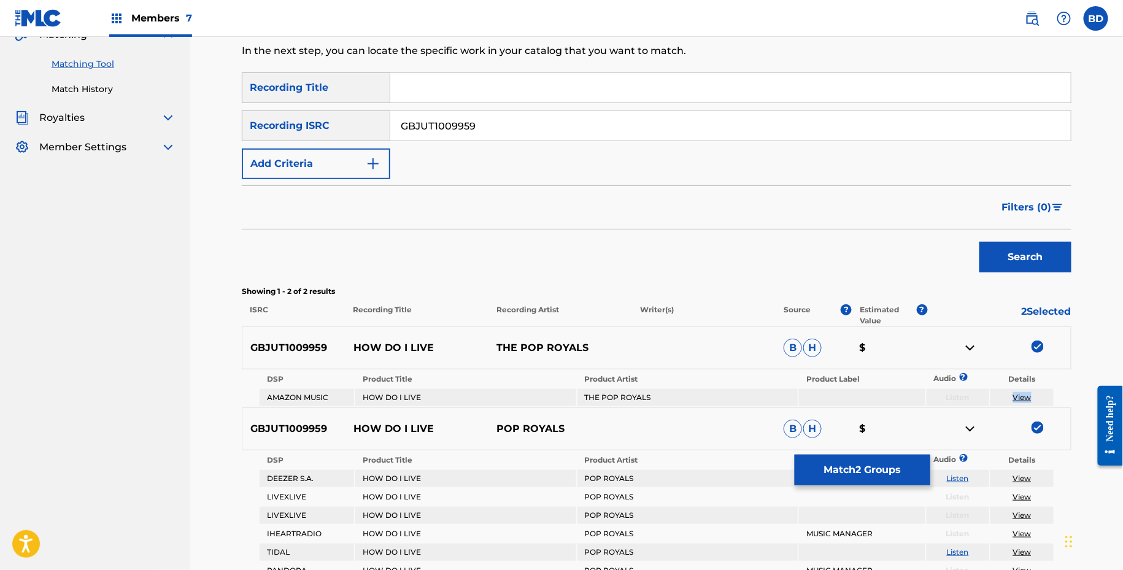
click at [972, 428] on img at bounding box center [970, 429] width 15 height 15
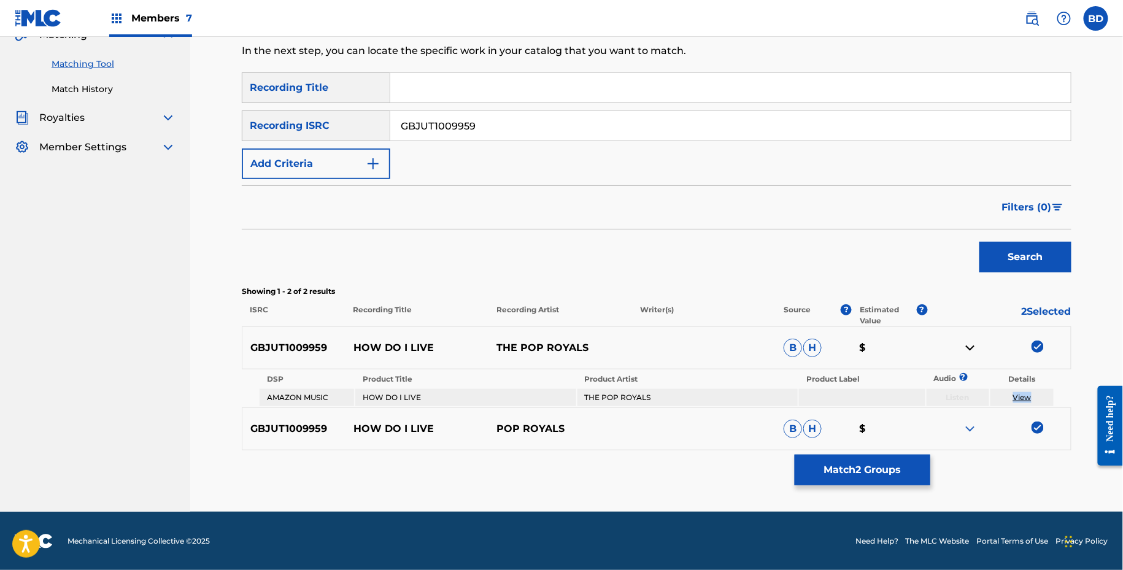
click at [857, 463] on button "Match 2 Groups" at bounding box center [863, 470] width 136 height 31
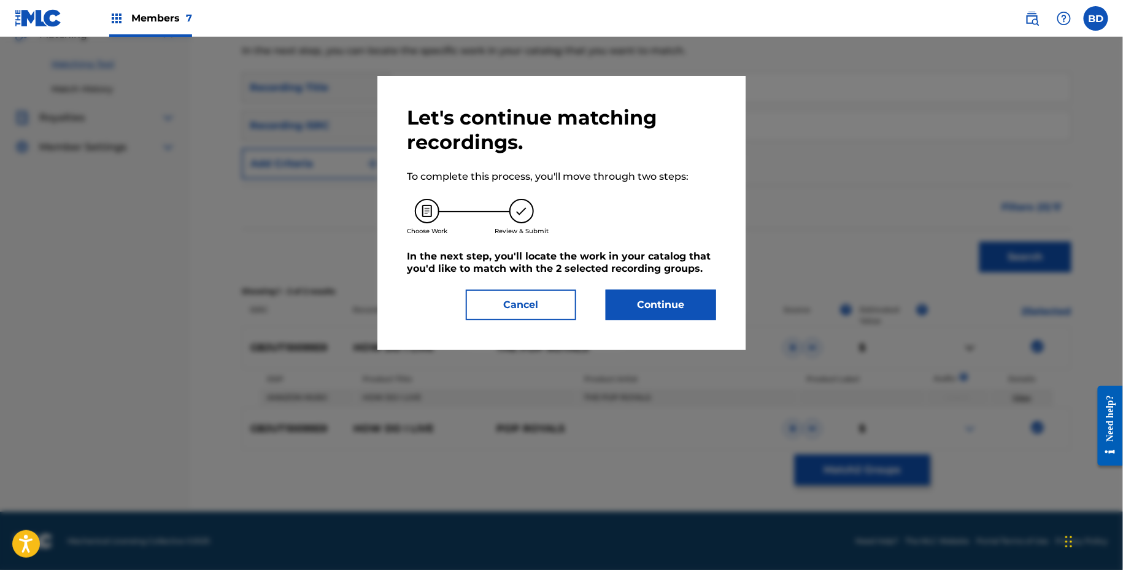
click at [654, 303] on button "Continue" at bounding box center [661, 305] width 110 height 31
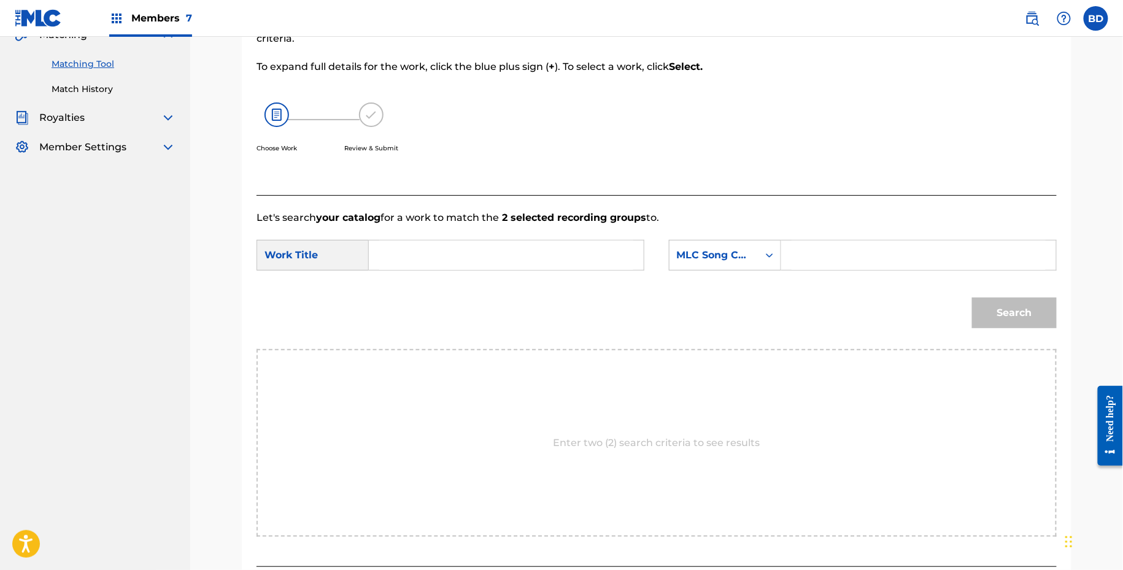
click at [850, 247] on input "Search Form" at bounding box center [919, 255] width 254 height 29
paste input "H11525"
type input "H11525"
click at [567, 241] on input "Search Form" at bounding box center [506, 255] width 254 height 29
type input "i"
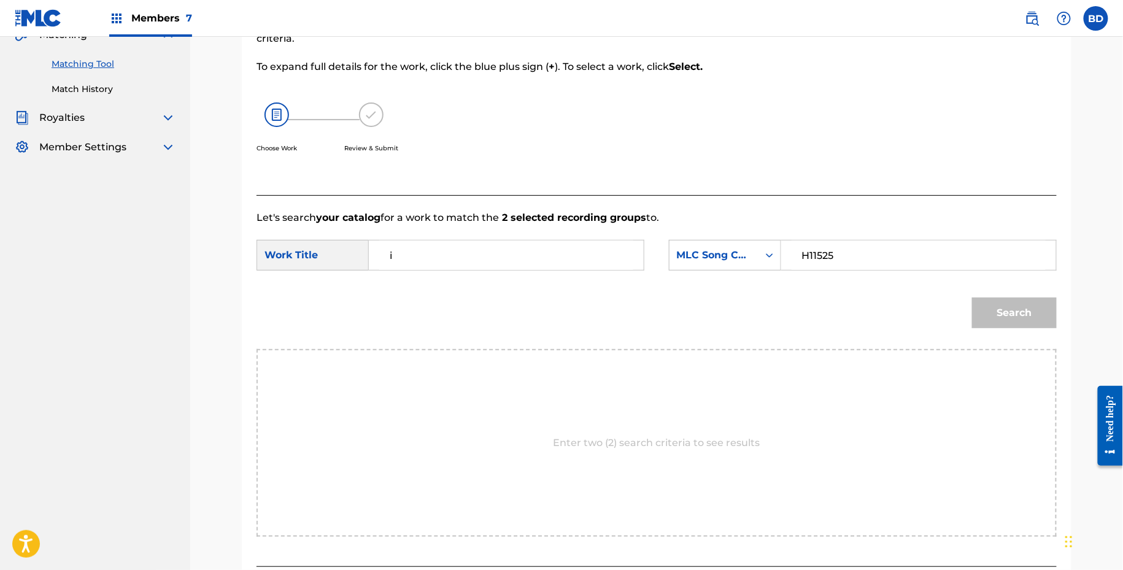
click at [972, 298] on button "Search" at bounding box center [1014, 313] width 85 height 31
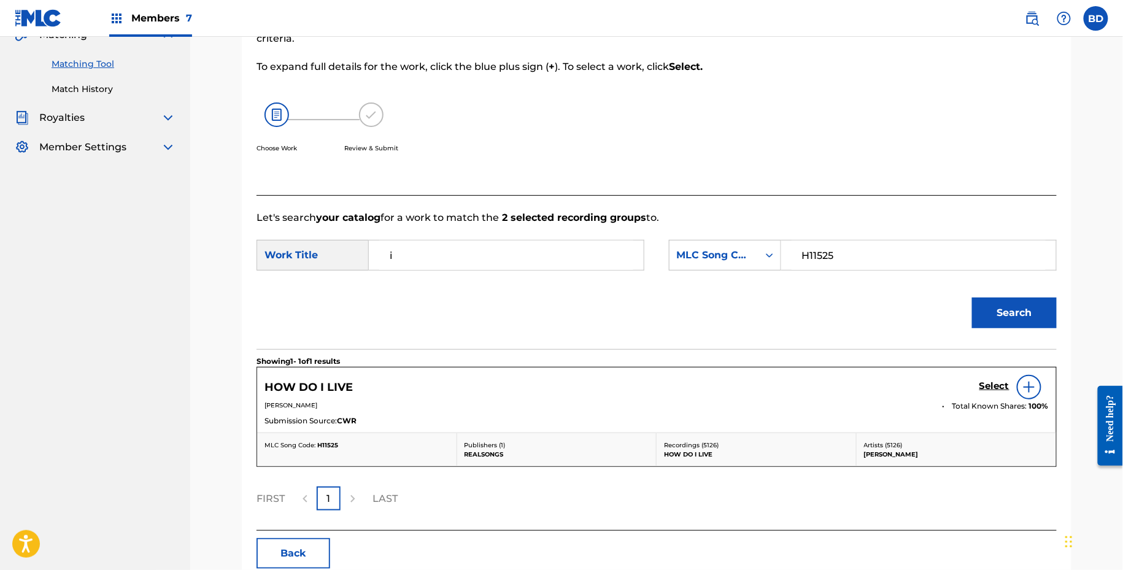
click at [996, 383] on h5 "Select" at bounding box center [995, 387] width 30 height 12
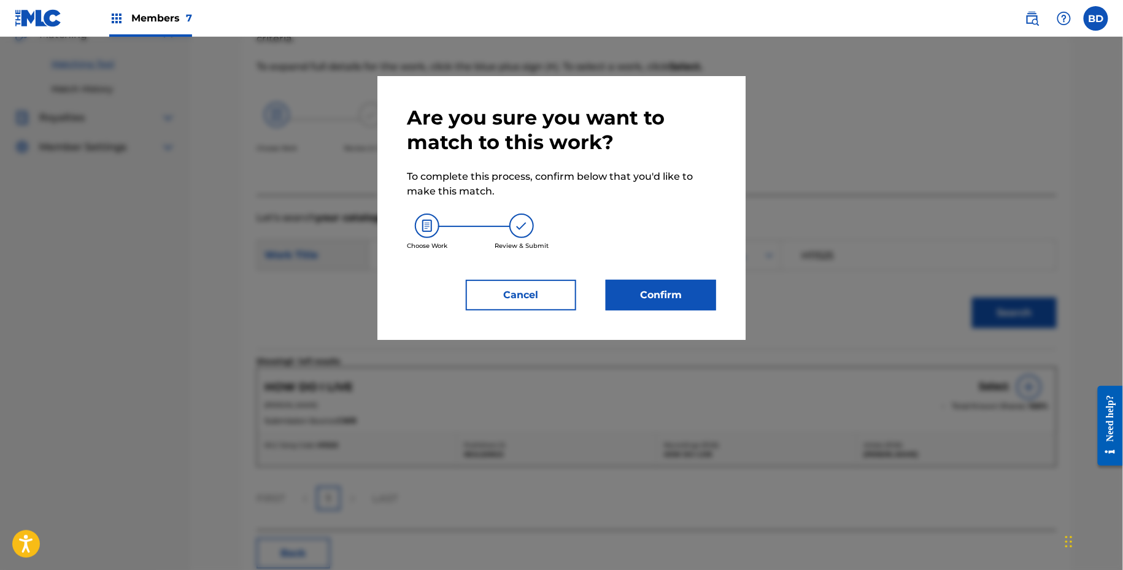
click at [683, 295] on button "Confirm" at bounding box center [661, 295] width 110 height 31
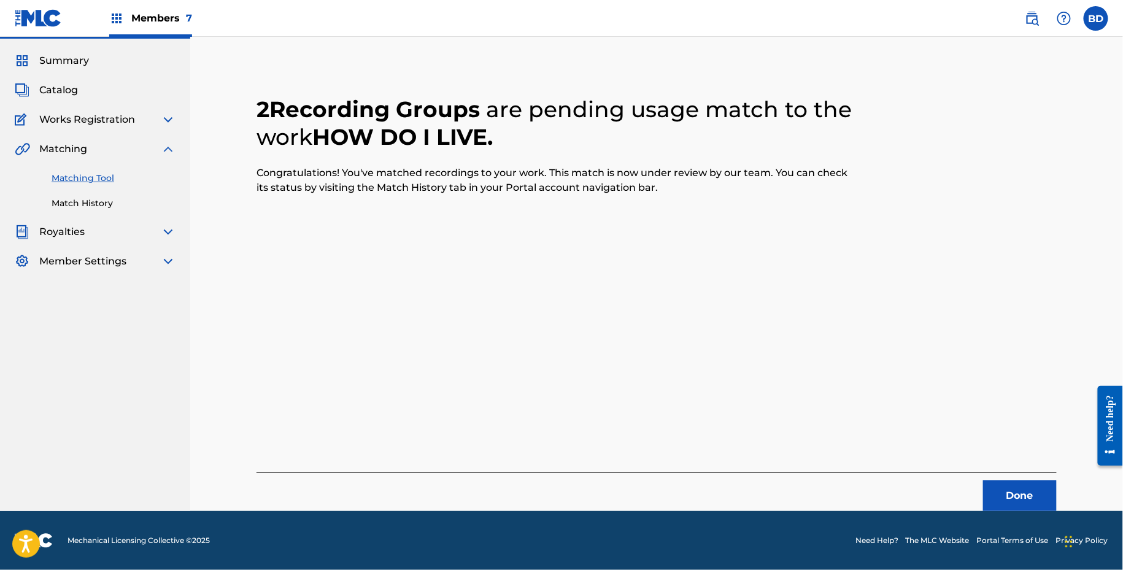
scroll to position [31, 0]
click at [82, 209] on link "Match History" at bounding box center [114, 204] width 124 height 13
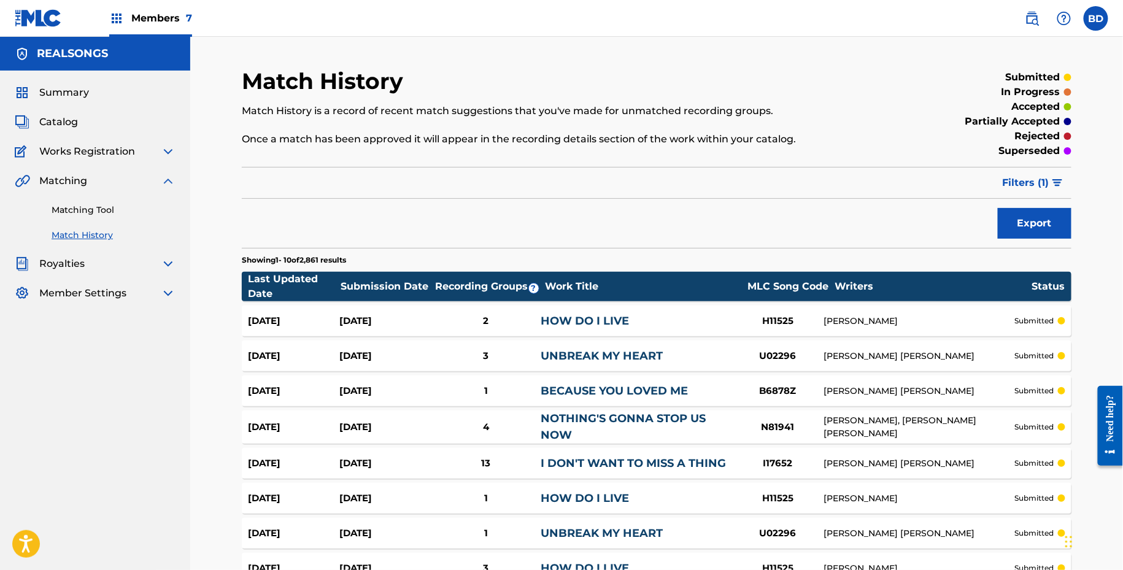
click at [574, 313] on div "HOW DO I LIVE" at bounding box center [636, 321] width 191 height 17
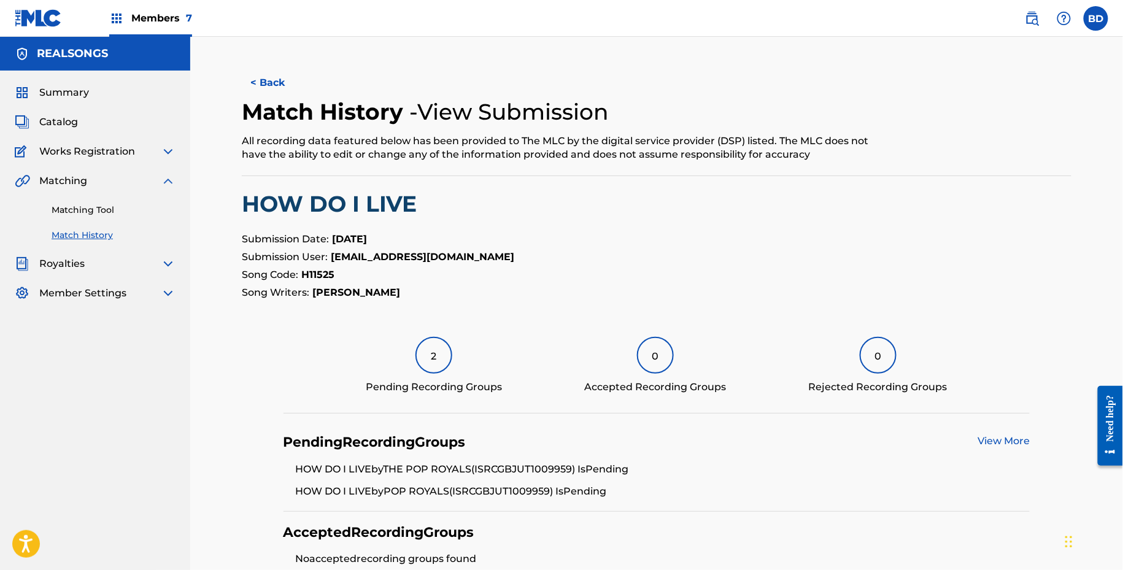
click at [153, 209] on link "Matching Tool" at bounding box center [114, 210] width 124 height 13
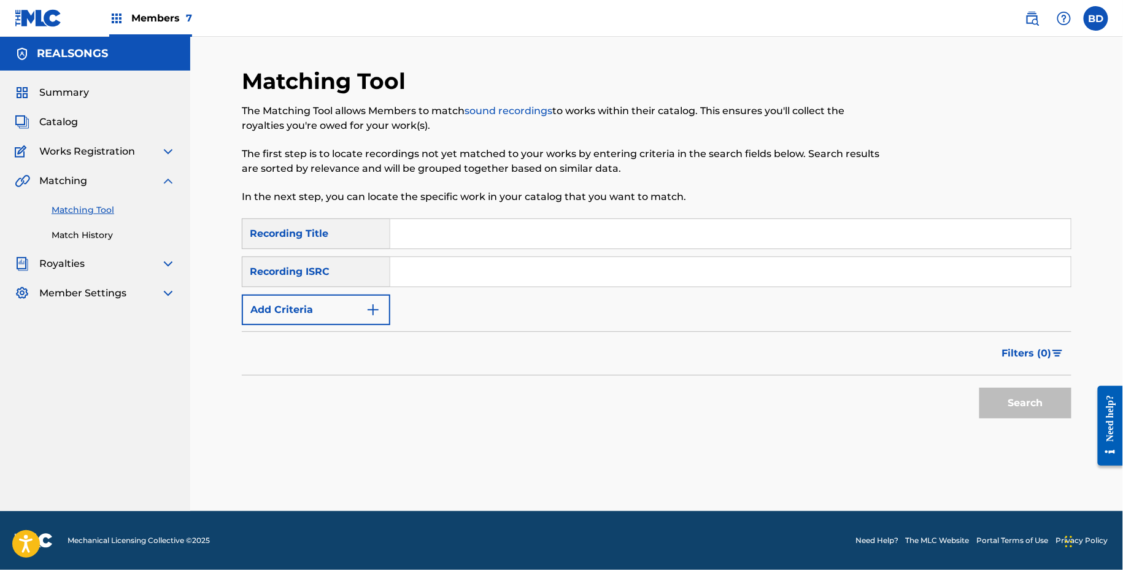
click at [425, 268] on input "Search Form" at bounding box center [730, 271] width 681 height 29
paste input "GBJUT1019386"
type input "GBJUT1019386"
click at [980, 388] on button "Search" at bounding box center [1026, 403] width 92 height 31
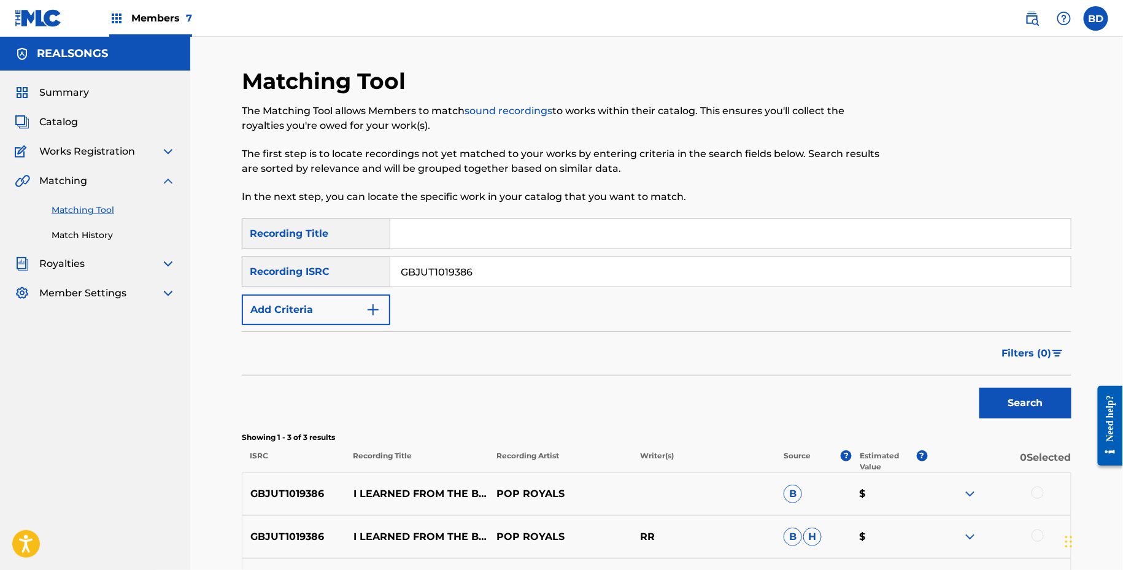
scroll to position [151, 0]
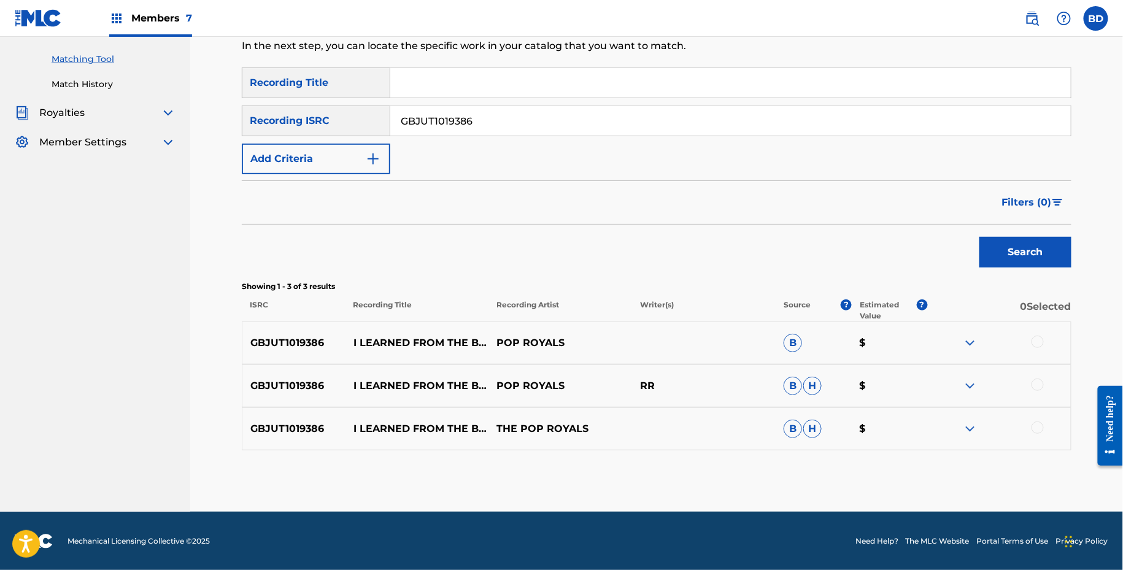
click at [975, 428] on img at bounding box center [970, 429] width 15 height 15
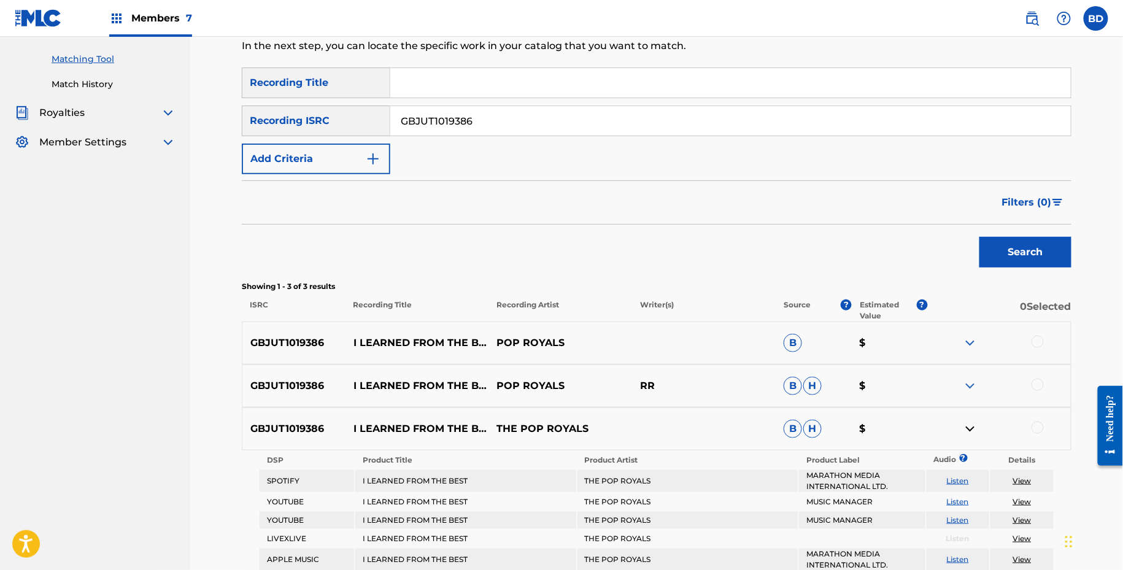
click at [975, 384] on img at bounding box center [970, 386] width 15 height 15
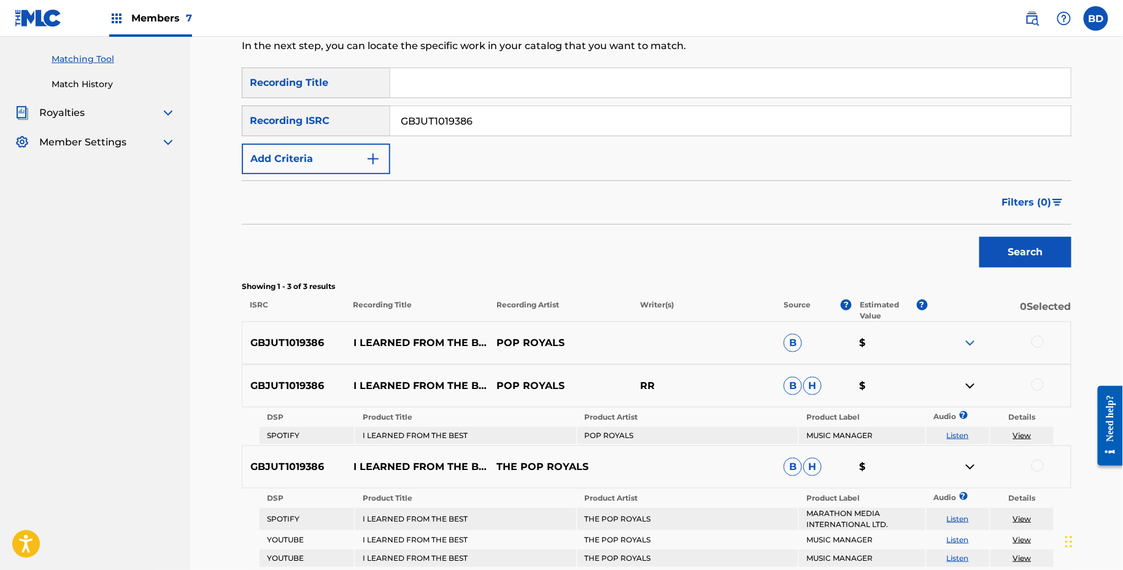
click at [973, 339] on img at bounding box center [970, 343] width 15 height 15
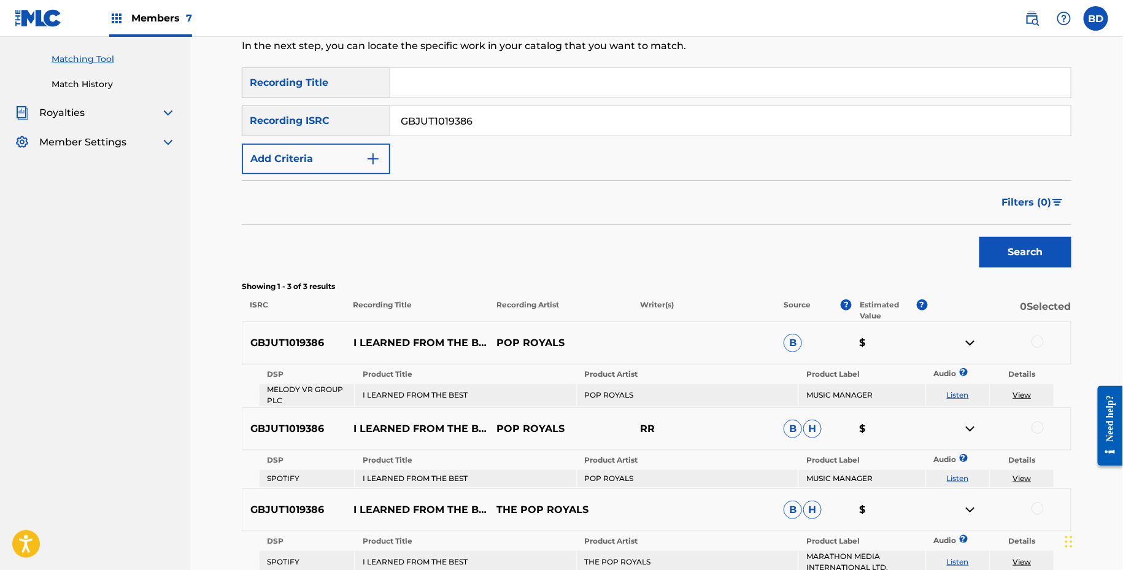
scroll to position [296, 0]
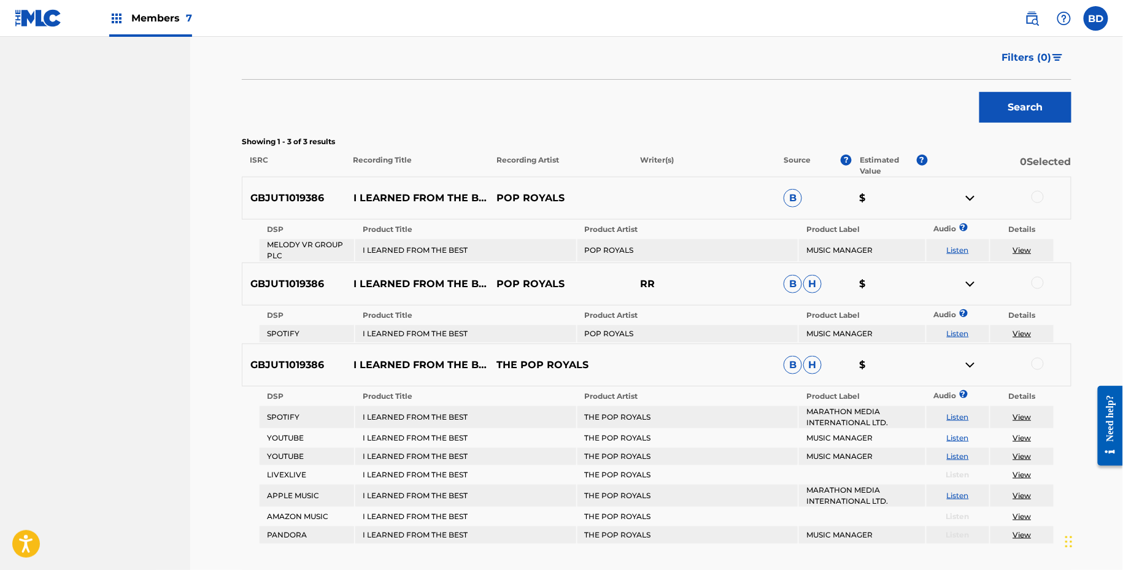
click at [376, 191] on p "I LEARNED FROM THE BEST" at bounding box center [418, 198] width 144 height 15
copy p "I LEARNED FROM THE BEST"
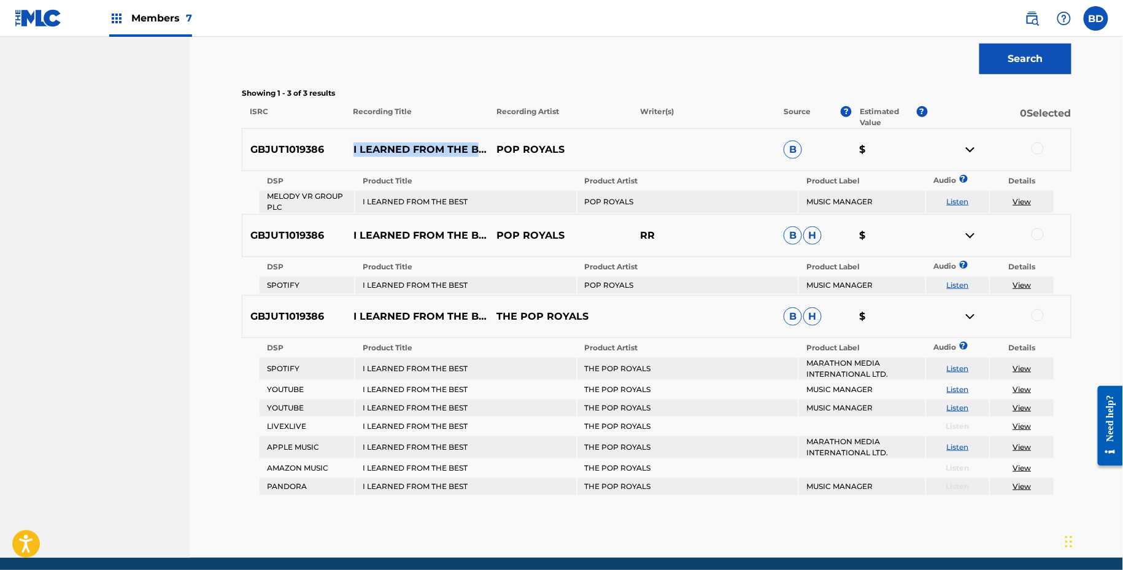
scroll to position [364, 0]
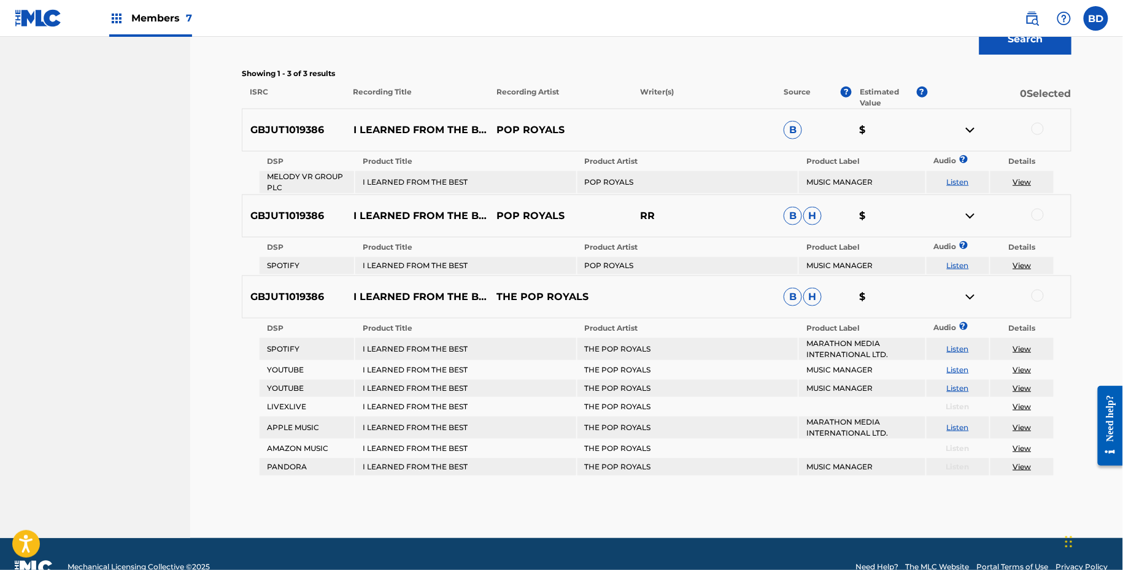
click at [1034, 294] on div at bounding box center [1038, 296] width 12 height 12
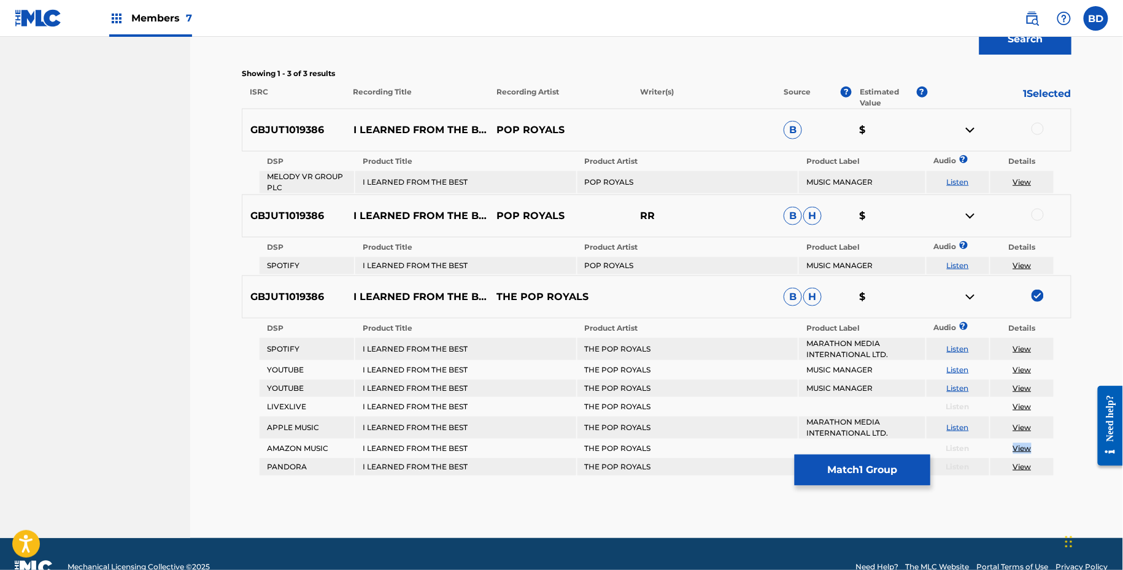
click at [968, 293] on img at bounding box center [970, 297] width 15 height 15
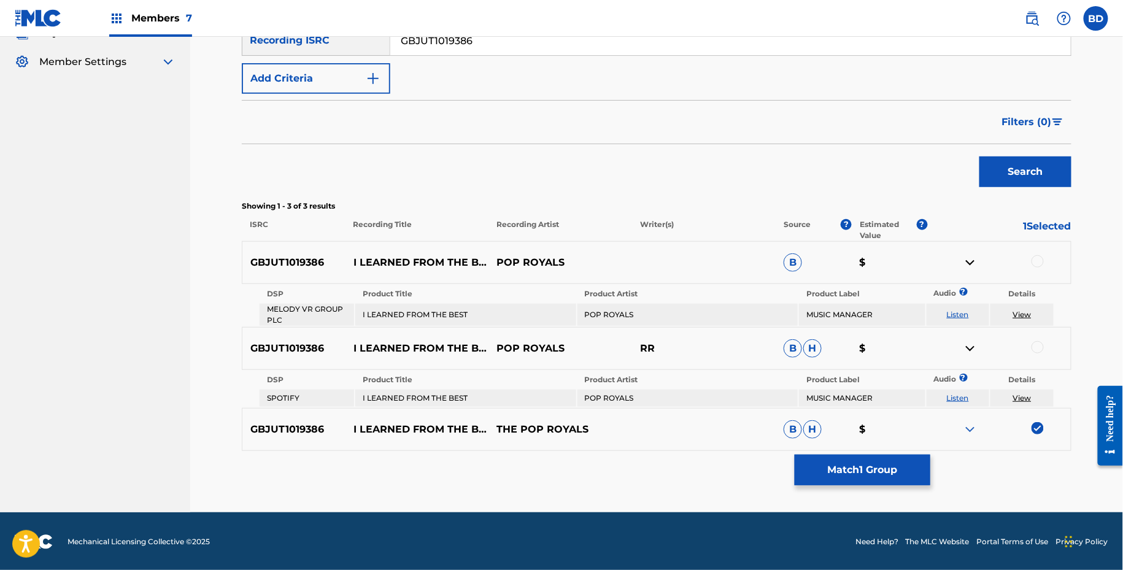
click at [1042, 262] on div at bounding box center [1038, 261] width 12 height 12
click at [970, 255] on img at bounding box center [970, 262] width 15 height 15
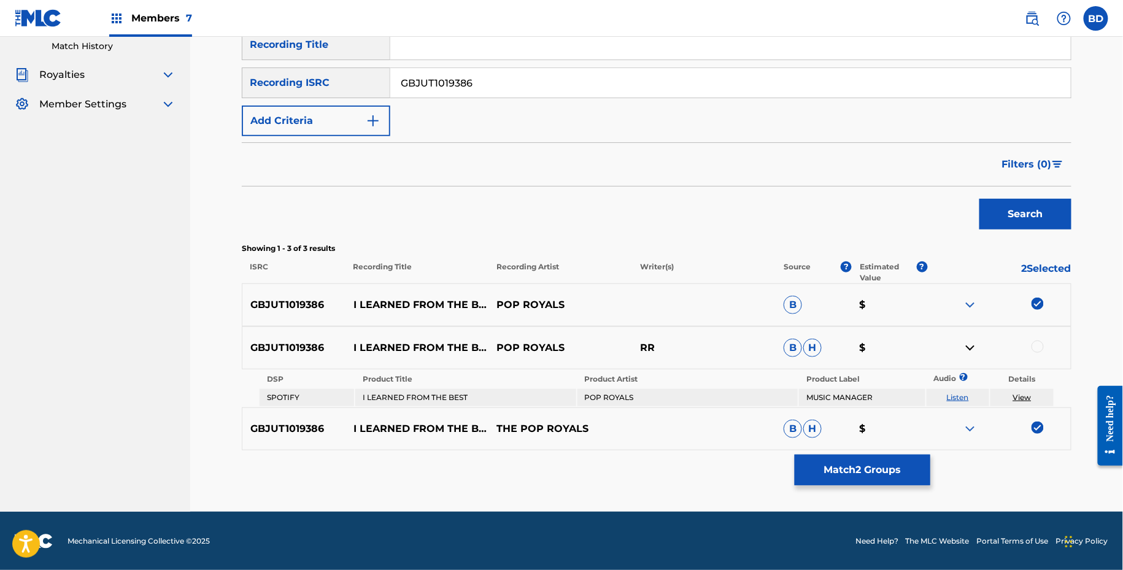
click at [1037, 350] on div at bounding box center [1038, 347] width 12 height 12
click at [831, 463] on button "Match 3 Groups" at bounding box center [863, 470] width 136 height 31
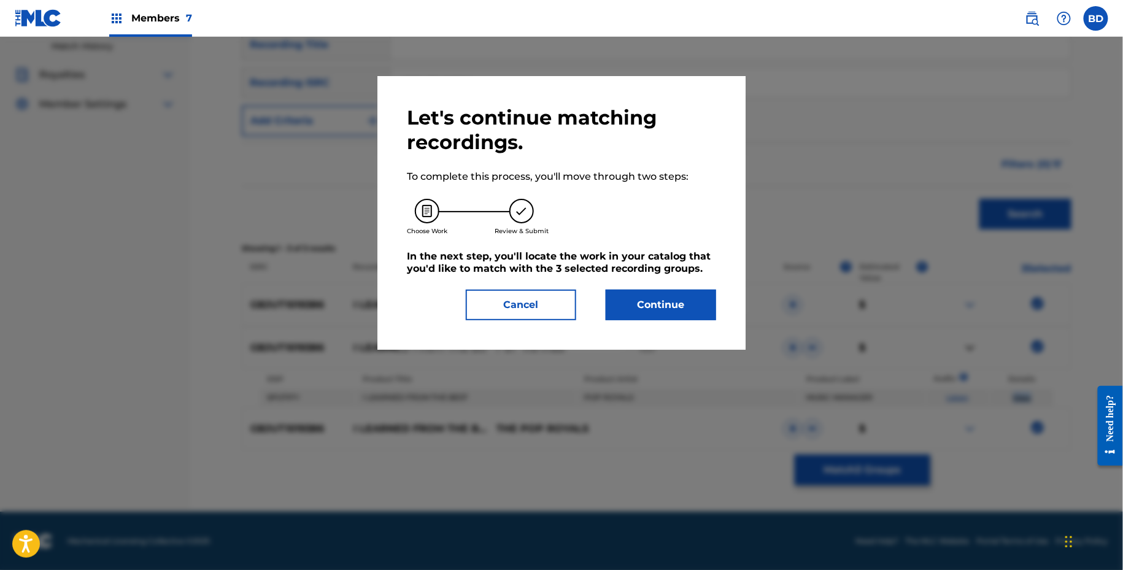
click at [623, 318] on button "Continue" at bounding box center [661, 305] width 110 height 31
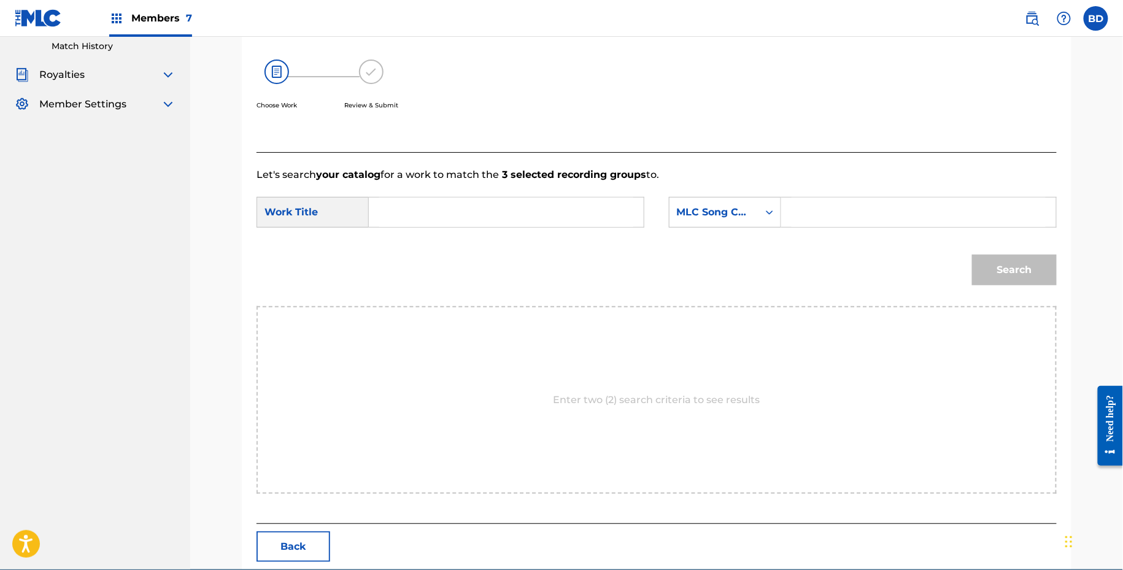
click at [813, 215] on input "Search Form" at bounding box center [919, 212] width 254 height 29
paste input "I62229"
type input "I62229"
click at [567, 214] on input "Search Form" at bounding box center [506, 212] width 254 height 29
type input "i"
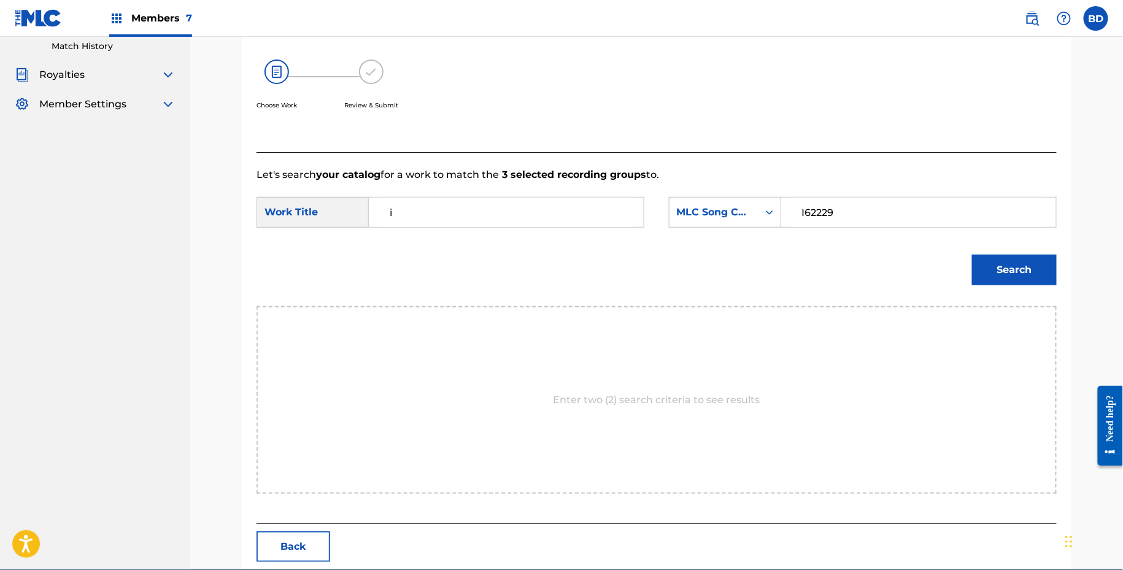
click at [972, 255] on button "Search" at bounding box center [1014, 270] width 85 height 31
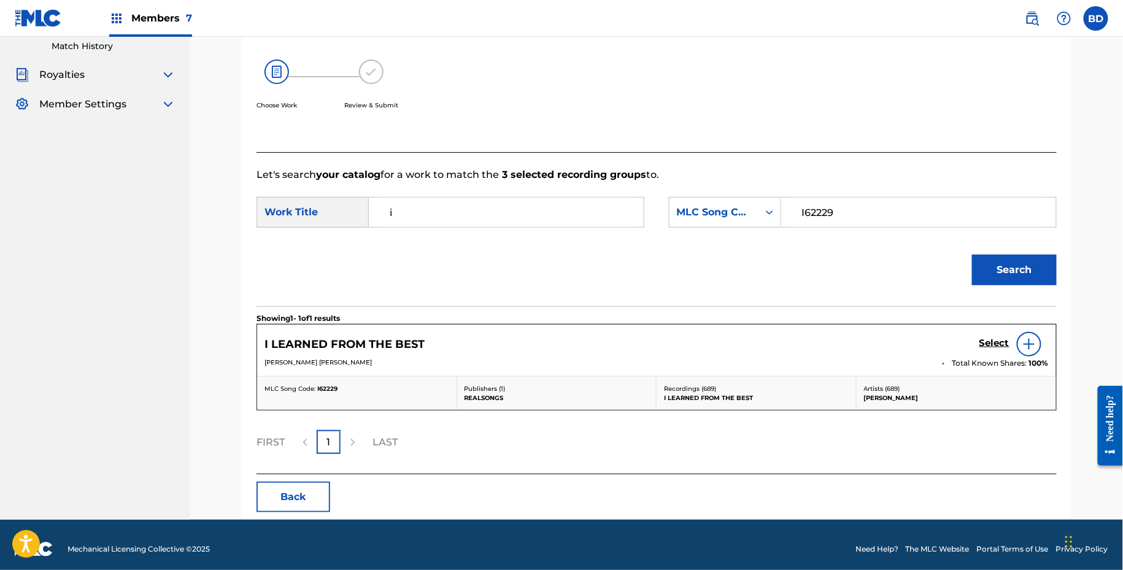
click at [983, 347] on h5 "Select" at bounding box center [995, 344] width 30 height 12
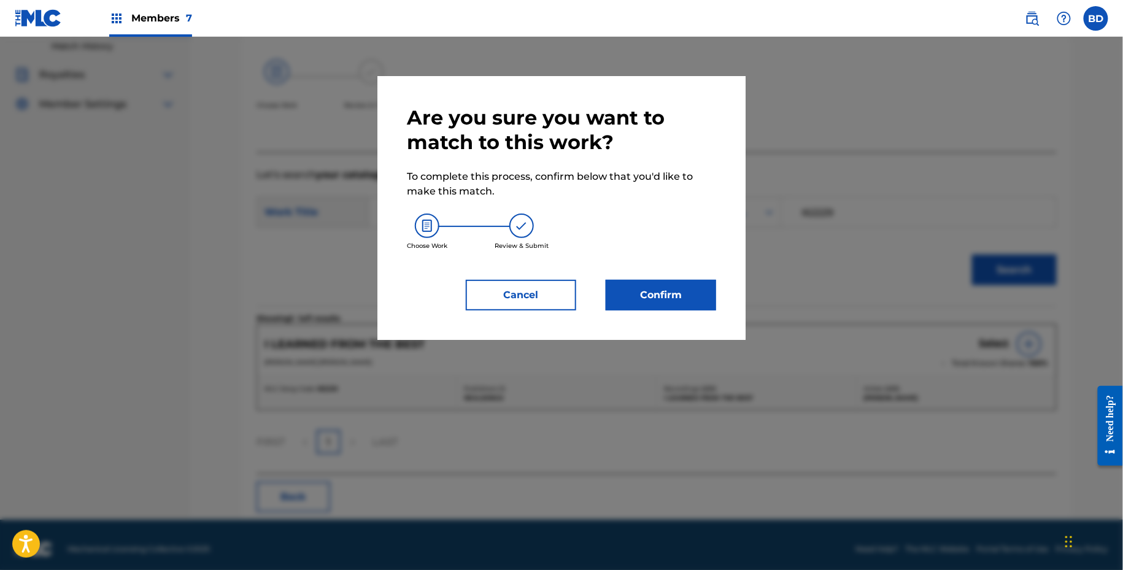
click at [683, 293] on button "Confirm" at bounding box center [661, 295] width 110 height 31
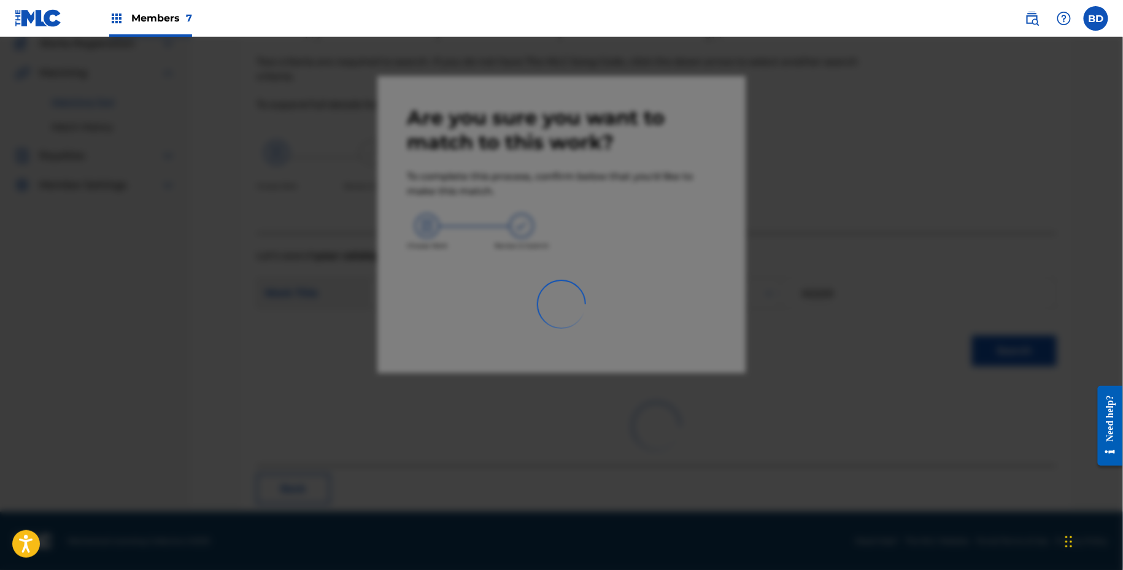
scroll to position [31, 0]
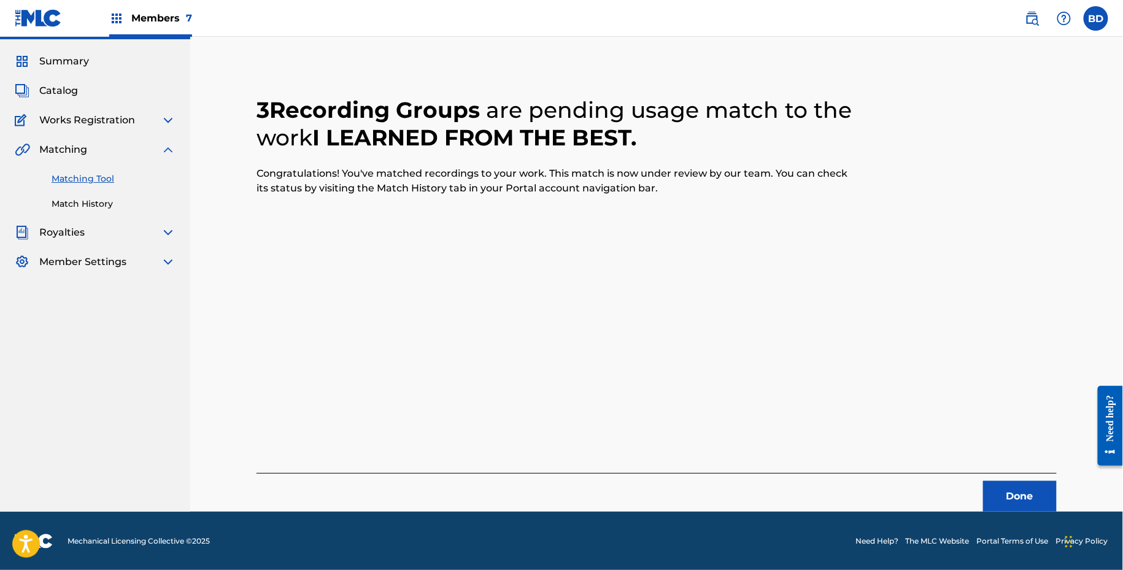
click at [106, 203] on link "Match History" at bounding box center [114, 204] width 124 height 13
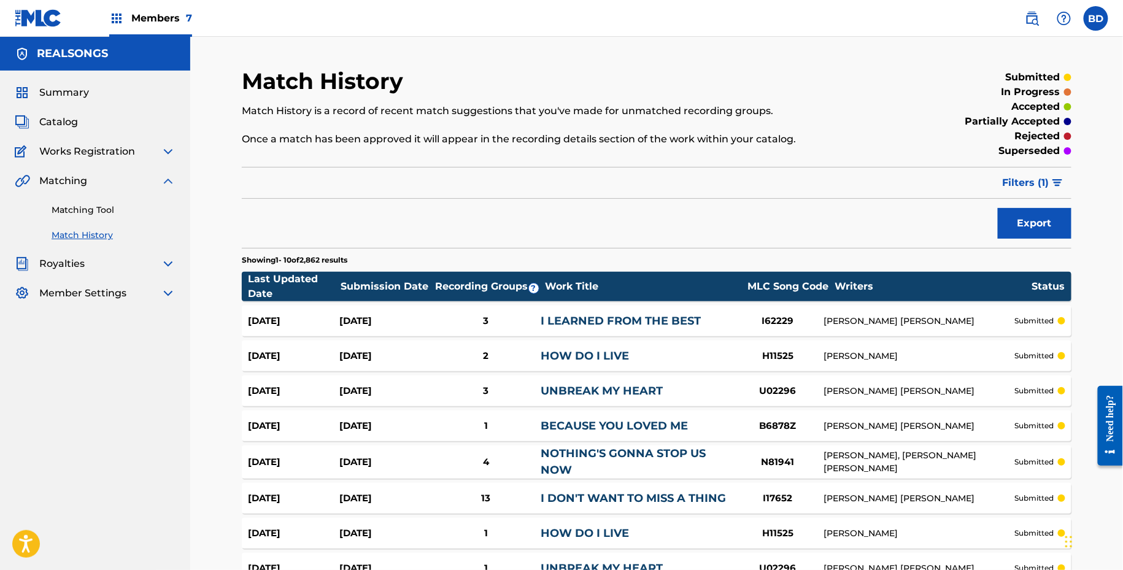
click at [543, 322] on link "I LEARNED FROM THE BEST" at bounding box center [621, 321] width 160 height 14
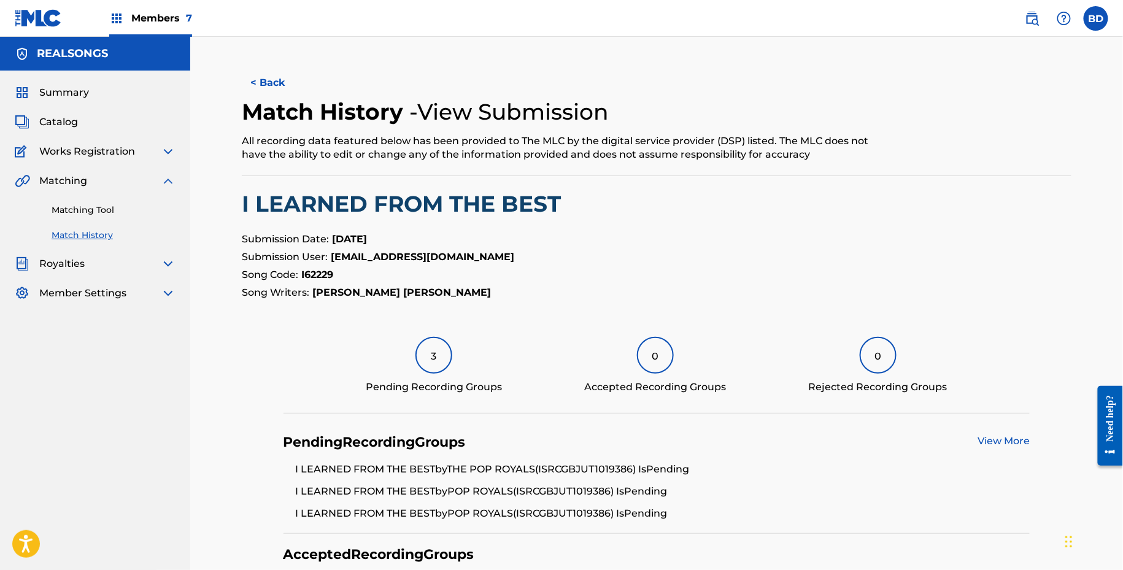
click at [72, 207] on link "Matching Tool" at bounding box center [114, 210] width 124 height 13
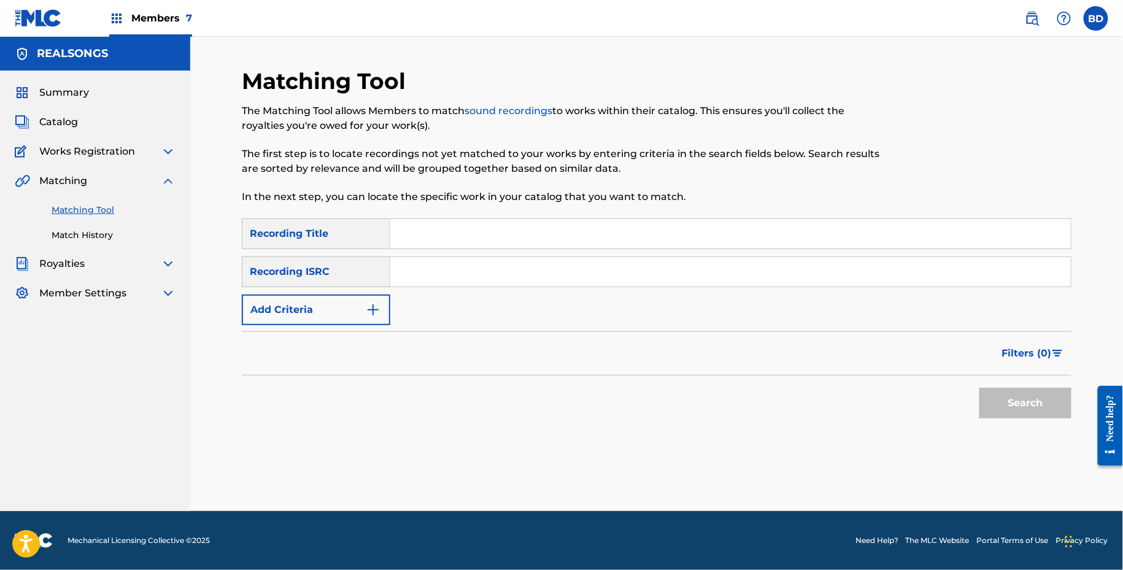
click at [490, 256] on div "SearchWithCriteriaa19a12f5-0810-499d-912f-c2f3ef69299f Recording Title SearchWi…" at bounding box center [657, 272] width 830 height 107
click at [497, 282] on input "Search Form" at bounding box center [730, 271] width 681 height 29
paste input "GBJUT1300136"
type input "GBJUT1300136"
click at [980, 388] on button "Search" at bounding box center [1026, 403] width 92 height 31
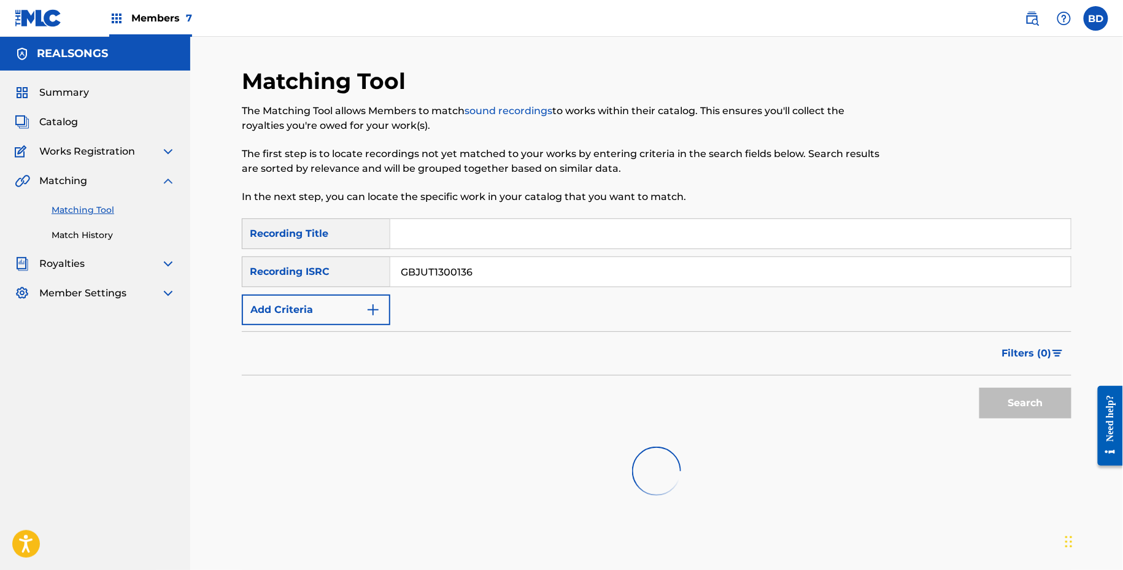
scroll to position [65, 0]
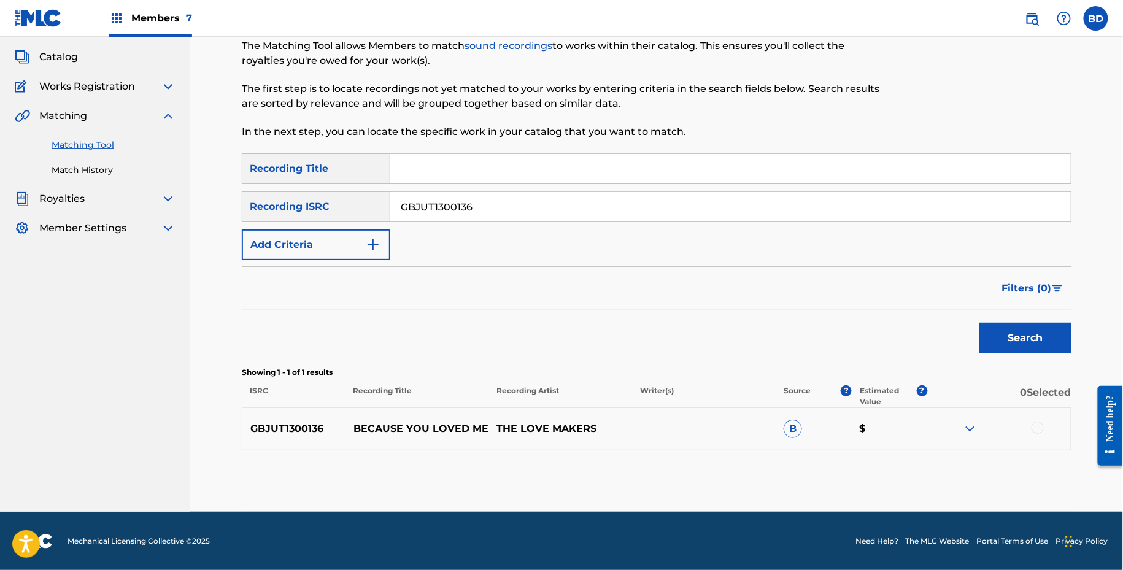
click at [972, 424] on img at bounding box center [970, 429] width 15 height 15
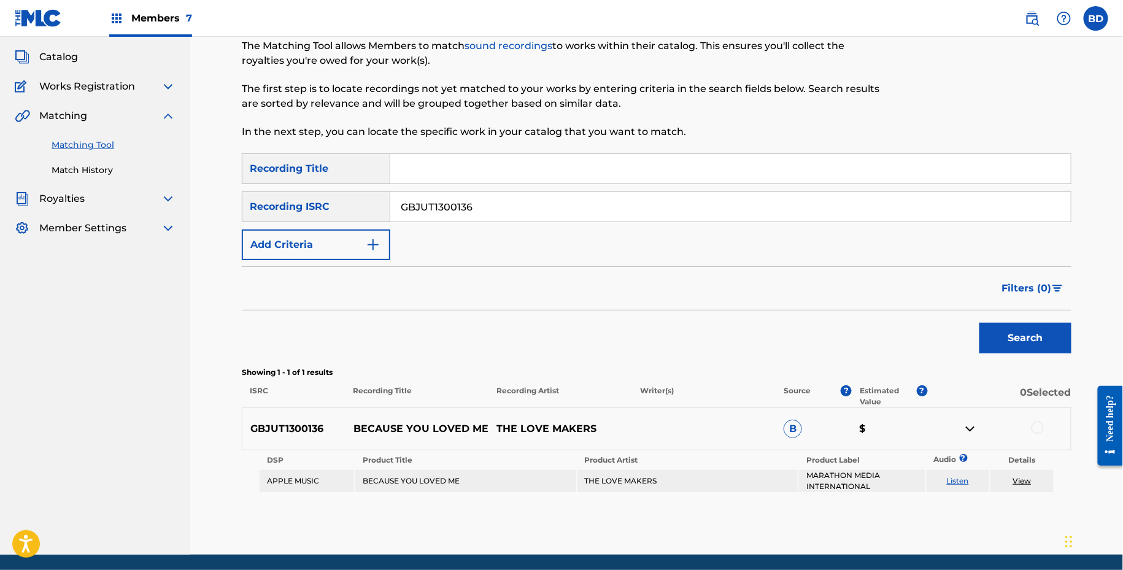
click at [385, 428] on p "BECAUSE YOU LOVED ME" at bounding box center [418, 429] width 144 height 15
copy p "BECAUSE YOU LOVED ME"
click at [1032, 419] on div "GBJUT1300136 BECAUSE YOU LOVED ME THE LOVE MAKERS B $" at bounding box center [657, 429] width 830 height 43
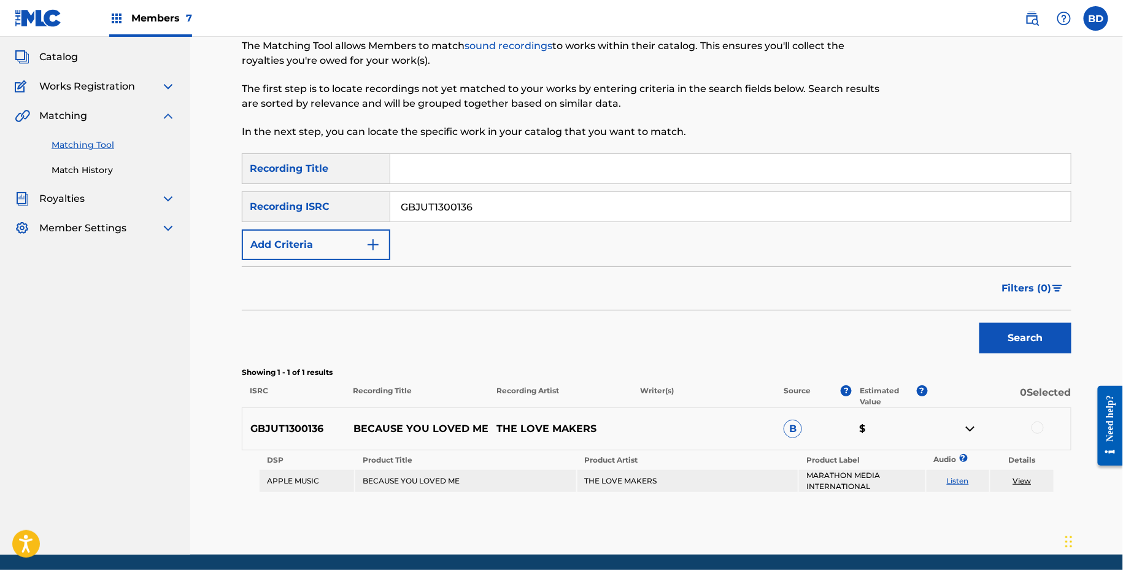
click at [1040, 428] on div at bounding box center [1038, 428] width 12 height 12
click at [868, 470] on button "Match 1 Group" at bounding box center [863, 470] width 136 height 31
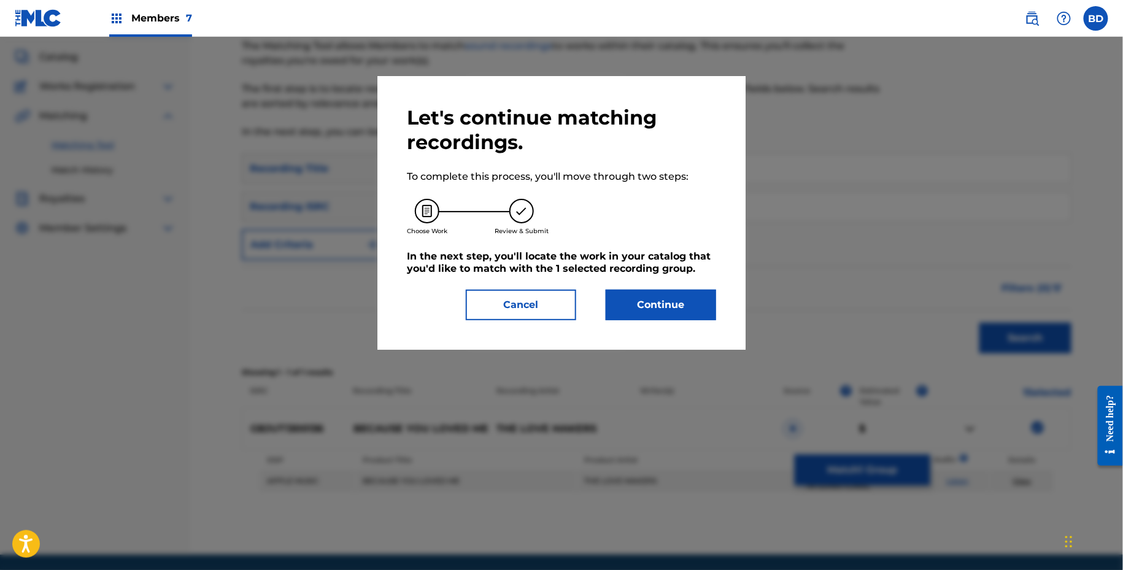
click at [593, 283] on div "Let's continue matching recordings. To complete this process, you'll move throu…" at bounding box center [561, 213] width 309 height 215
click at [658, 312] on button "Continue" at bounding box center [661, 305] width 110 height 31
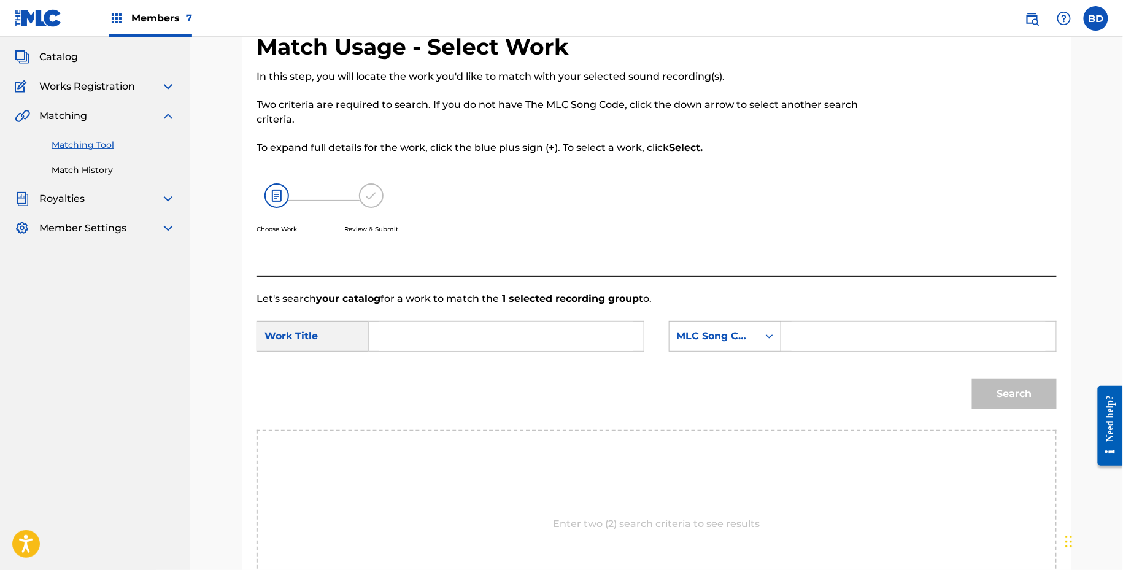
click at [816, 325] on input "Search Form" at bounding box center [919, 336] width 254 height 29
paste input "B6878Z"
type input "B6878Z"
click at [623, 336] on input "Search Form" at bounding box center [506, 336] width 254 height 29
type input "me"
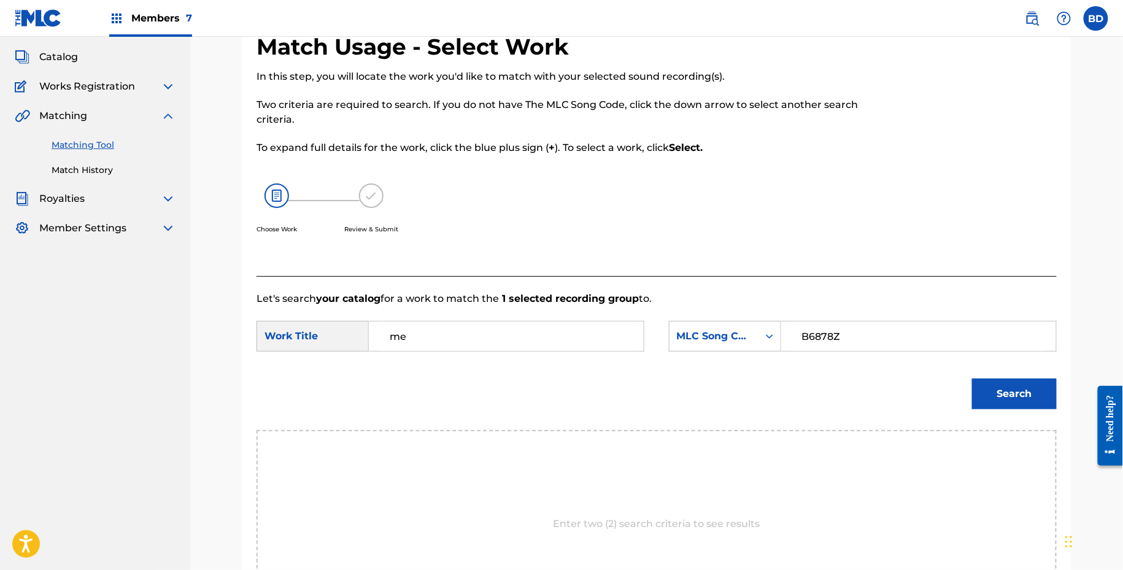
click at [972, 379] on button "Search" at bounding box center [1014, 394] width 85 height 31
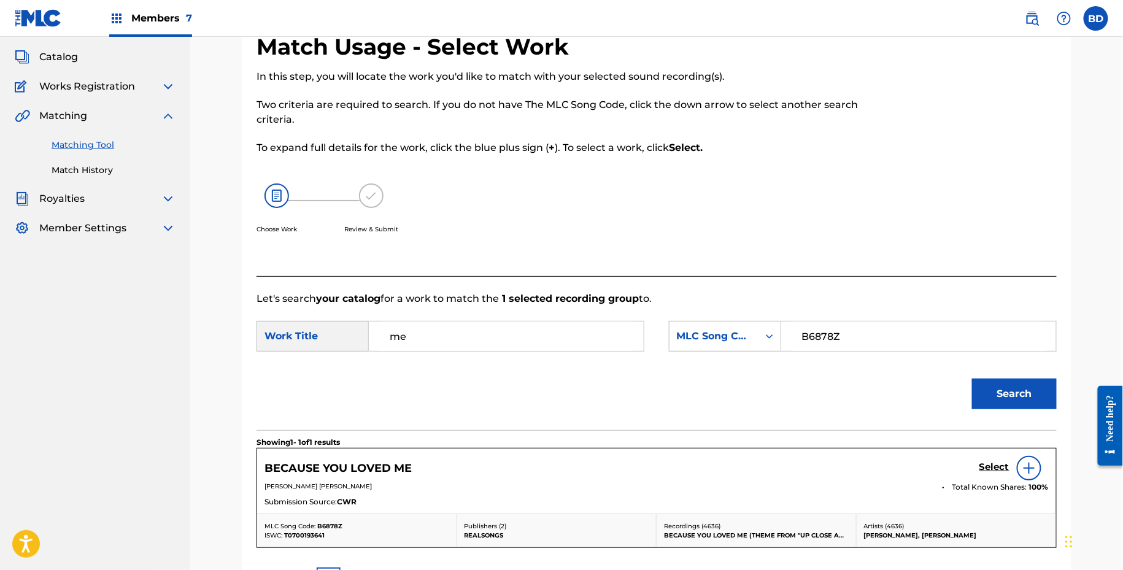
scroll to position [209, 0]
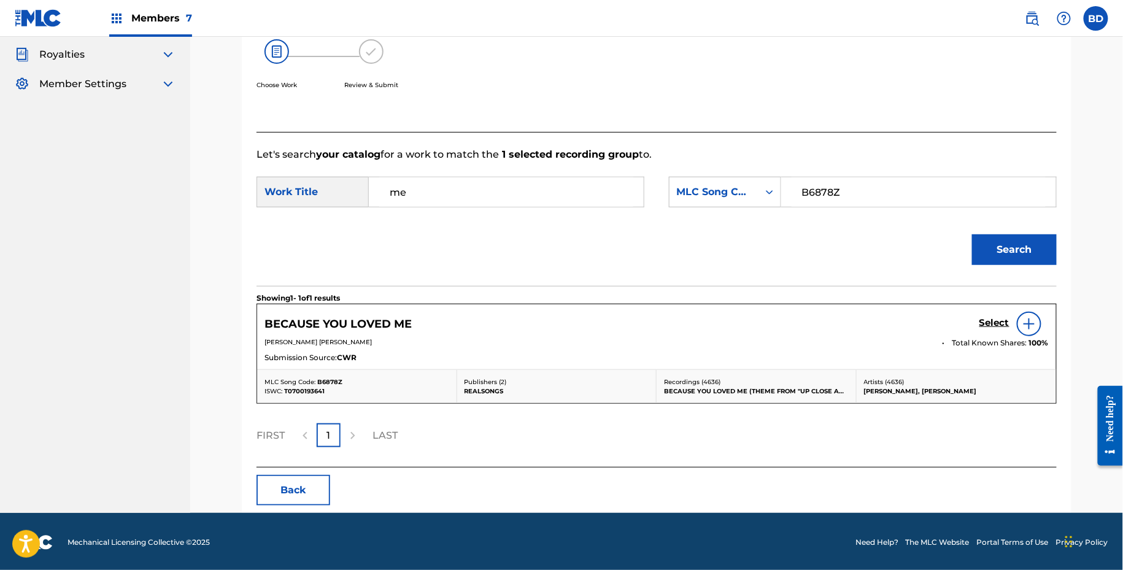
click at [994, 317] on h5 "Select" at bounding box center [995, 323] width 30 height 12
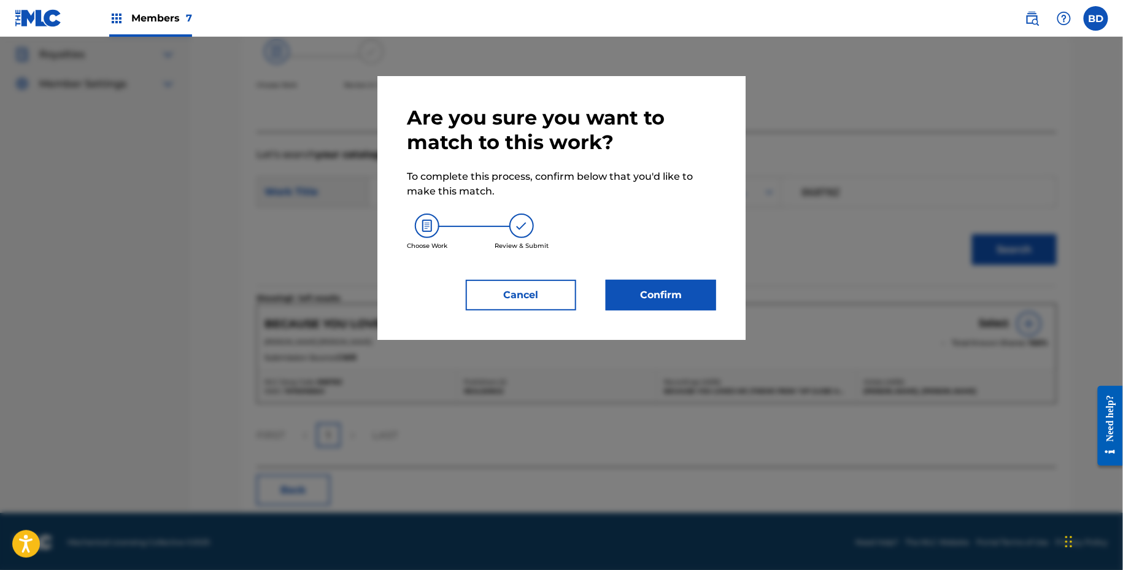
click at [716, 303] on div "Are you sure you want to match to this work? To complete this process, confirm …" at bounding box center [561, 208] width 368 height 264
click at [707, 305] on button "Confirm" at bounding box center [661, 295] width 110 height 31
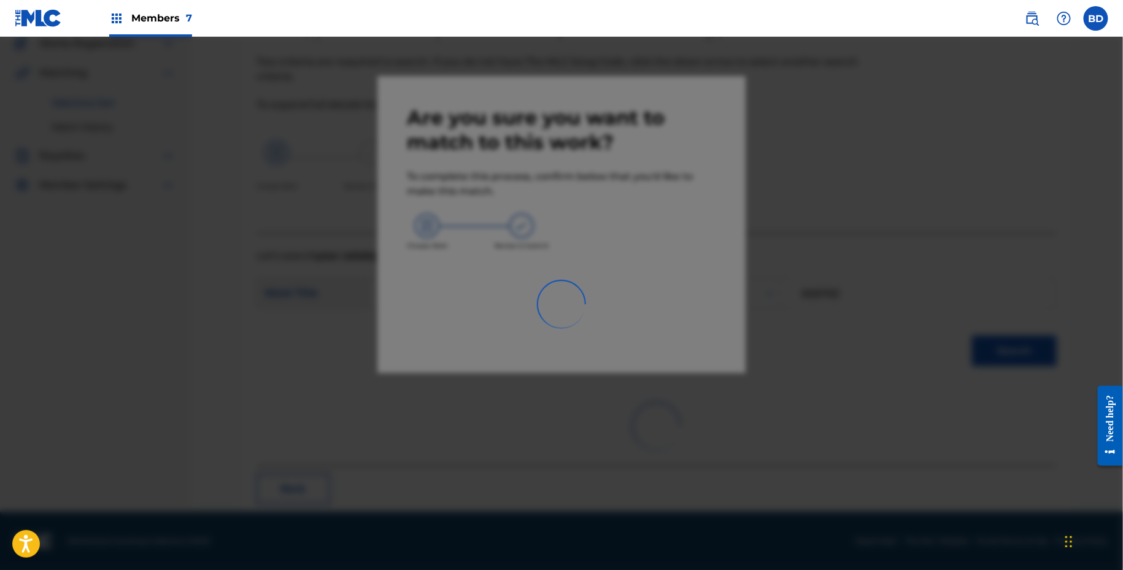
scroll to position [31, 0]
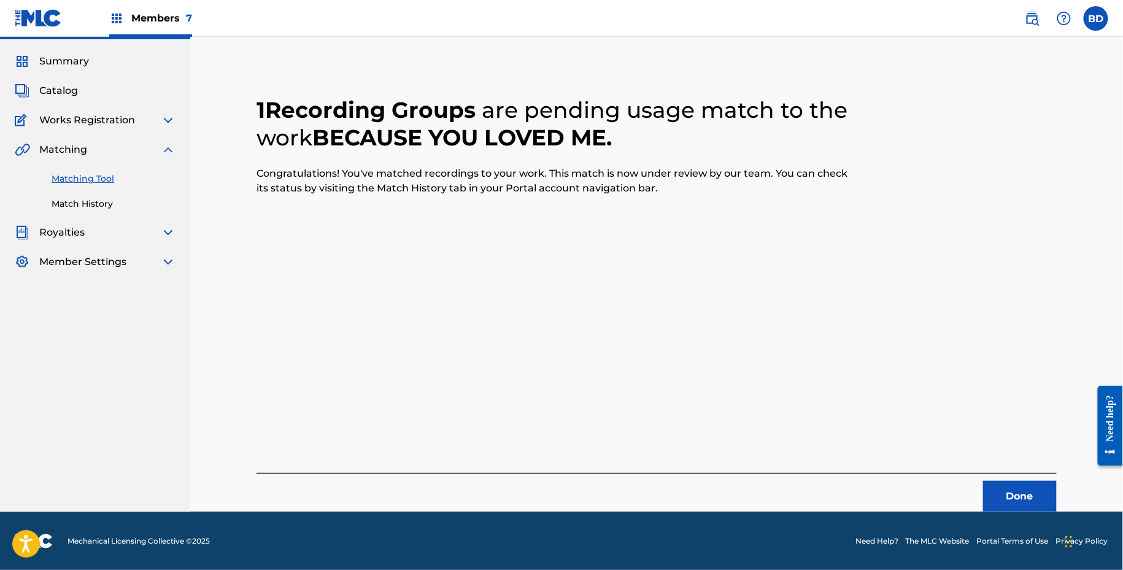
click at [83, 209] on link "Match History" at bounding box center [114, 204] width 124 height 13
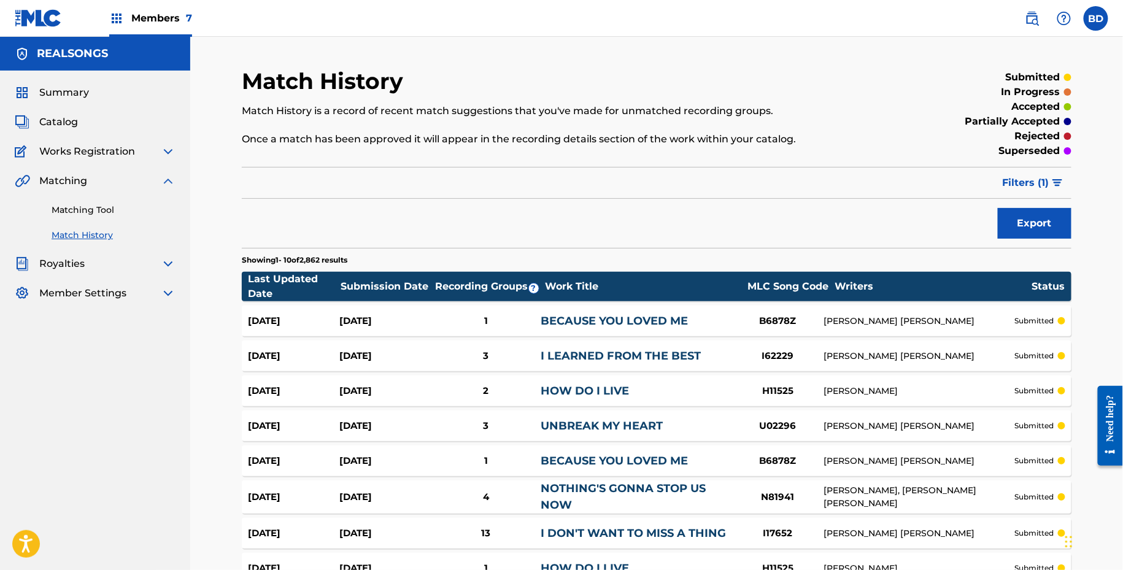
click at [598, 330] on div "Aug 22, 2025 Aug 22, 2025 1 BECAUSE YOU LOVED ME B6878Z DIANE EVE WARREN submit…" at bounding box center [657, 321] width 830 height 31
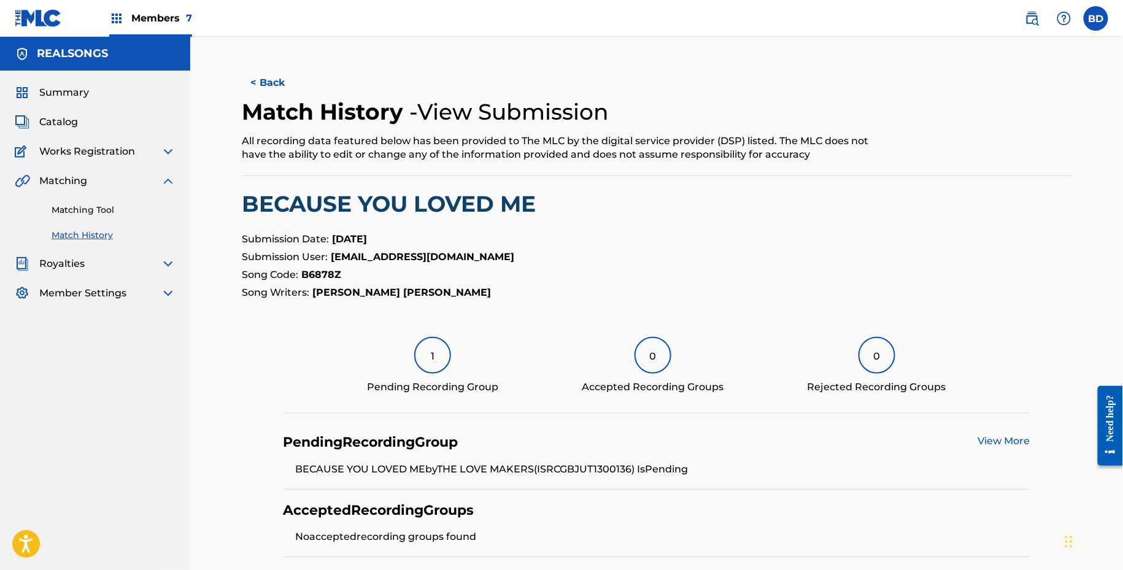
click at [127, 217] on div "Matching Tool Match History" at bounding box center [95, 214] width 161 height 53
click at [137, 211] on link "Matching Tool" at bounding box center [114, 210] width 124 height 13
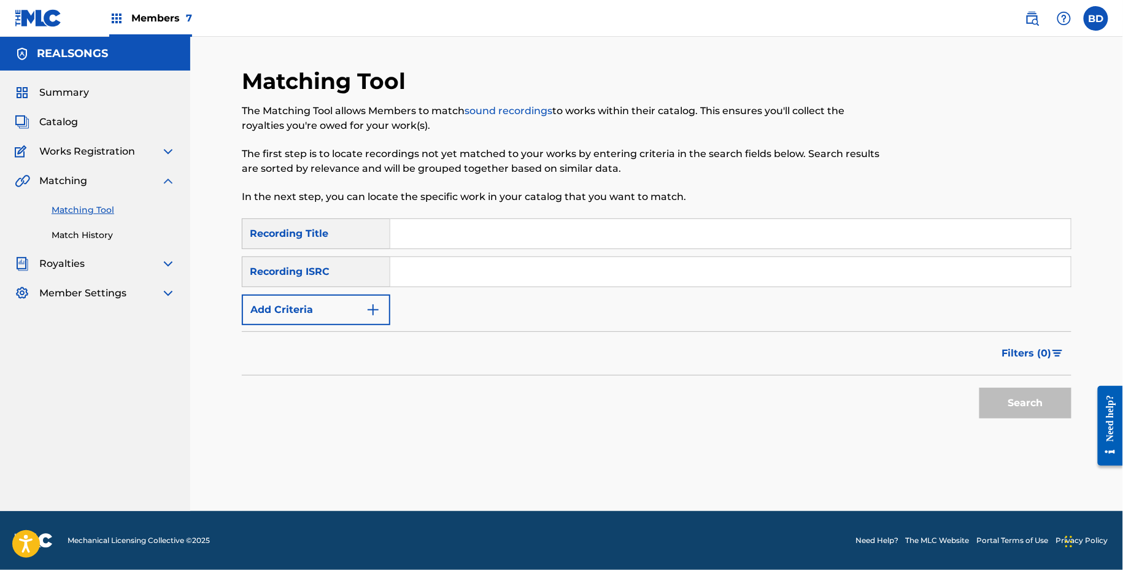
click at [462, 301] on div "SearchWithCriteriaa19a12f5-0810-499d-912f-c2f3ef69299f Recording Title SearchWi…" at bounding box center [657, 272] width 830 height 107
click at [452, 281] on input "Search Form" at bounding box center [730, 271] width 681 height 29
paste input "GBKTX1307030"
type input "GBKTX1307030"
click at [980, 388] on button "Search" at bounding box center [1026, 403] width 92 height 31
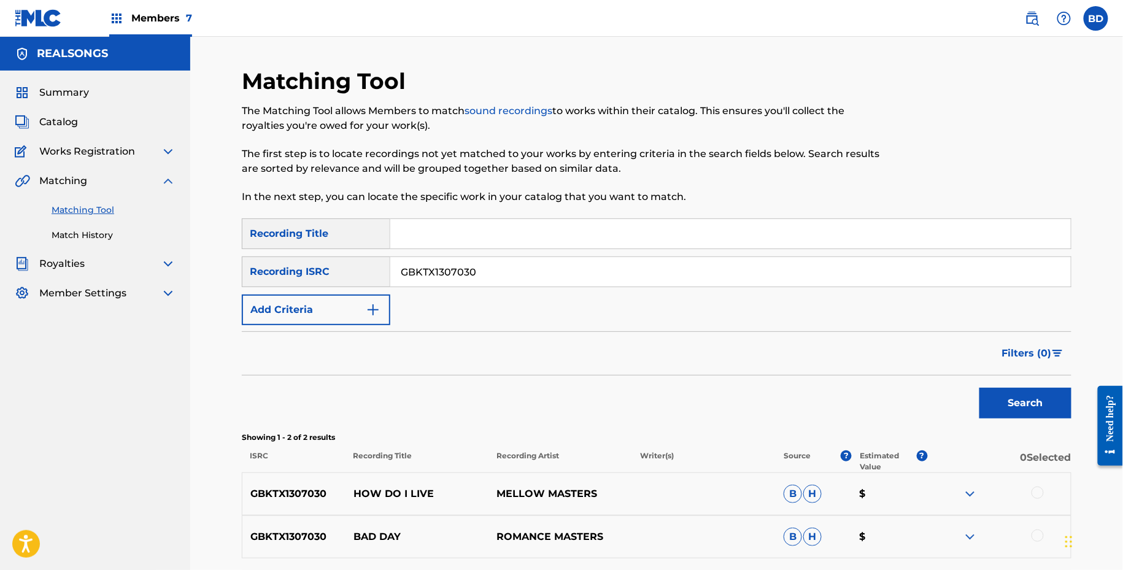
scroll to position [108, 0]
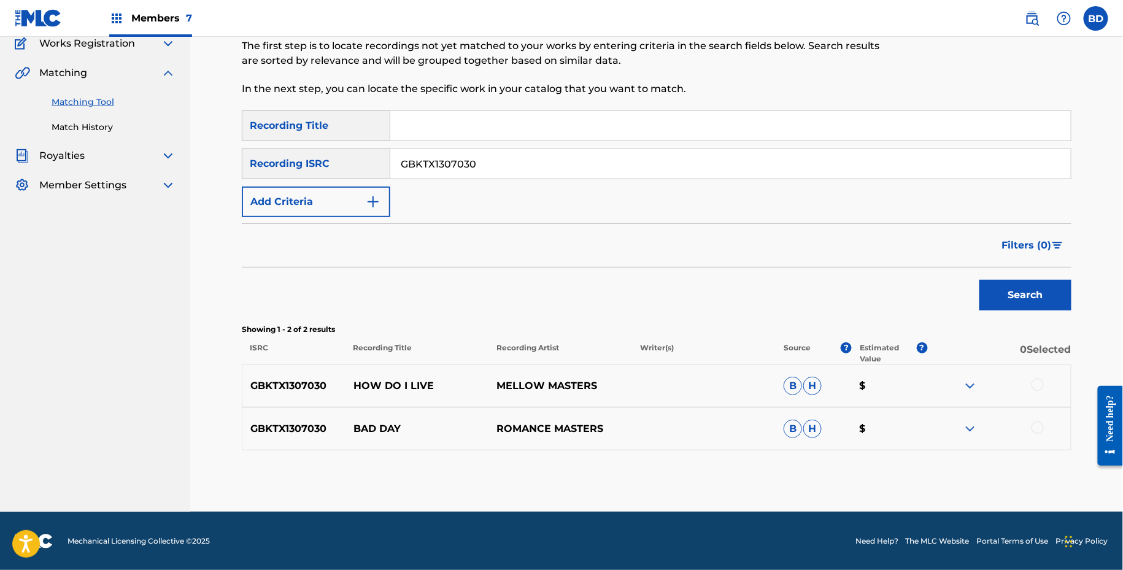
click at [972, 425] on img at bounding box center [970, 429] width 15 height 15
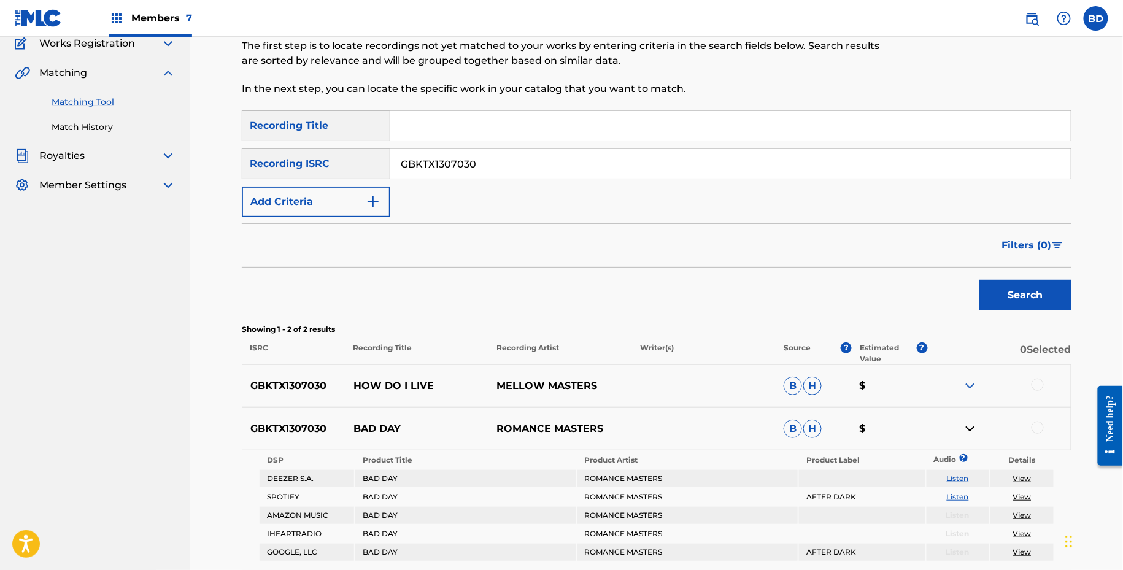
click at [972, 374] on div "GBKTX1307030 HOW DO I LIVE MELLOW MASTERS B H $" at bounding box center [657, 386] width 830 height 43
click at [969, 383] on img at bounding box center [970, 386] width 15 height 15
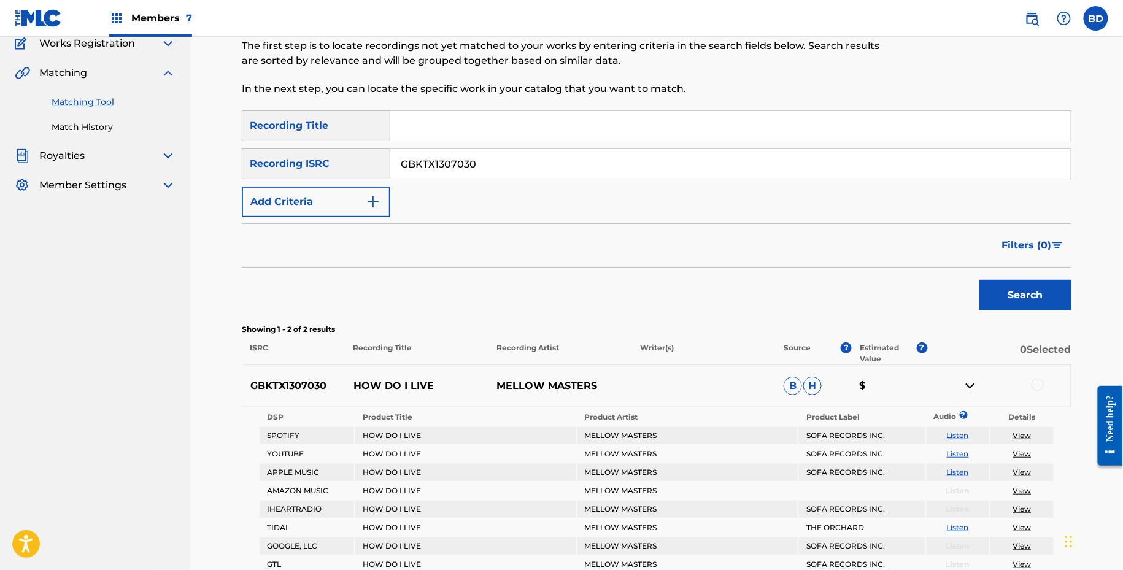
scroll to position [306, 0]
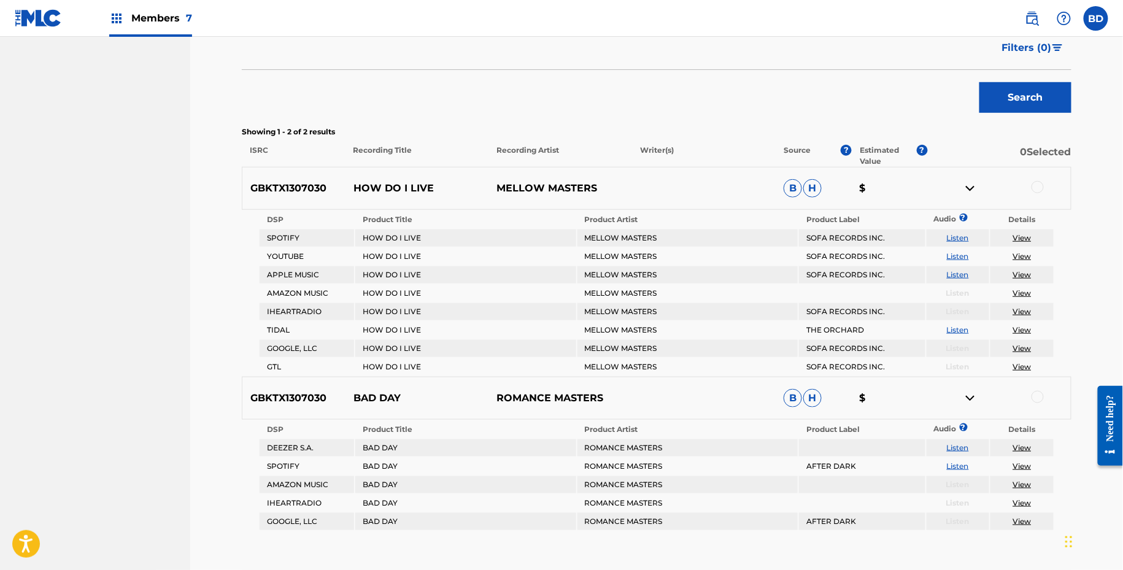
click at [398, 187] on p "HOW DO I LIVE" at bounding box center [418, 188] width 144 height 15
click at [1042, 187] on div at bounding box center [1038, 187] width 12 height 12
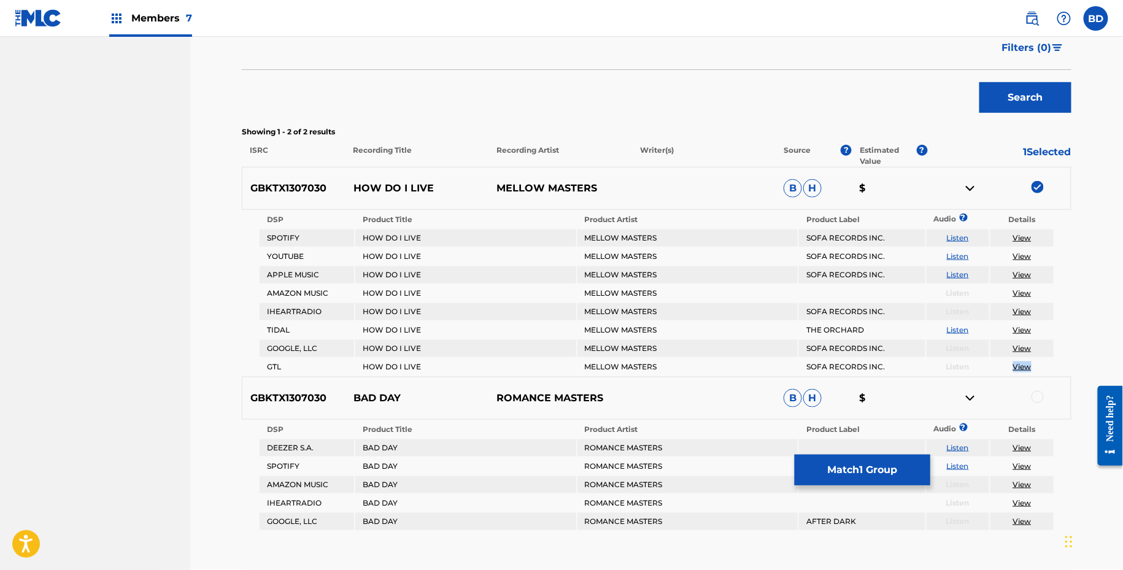
click at [966, 188] on img at bounding box center [970, 188] width 15 height 15
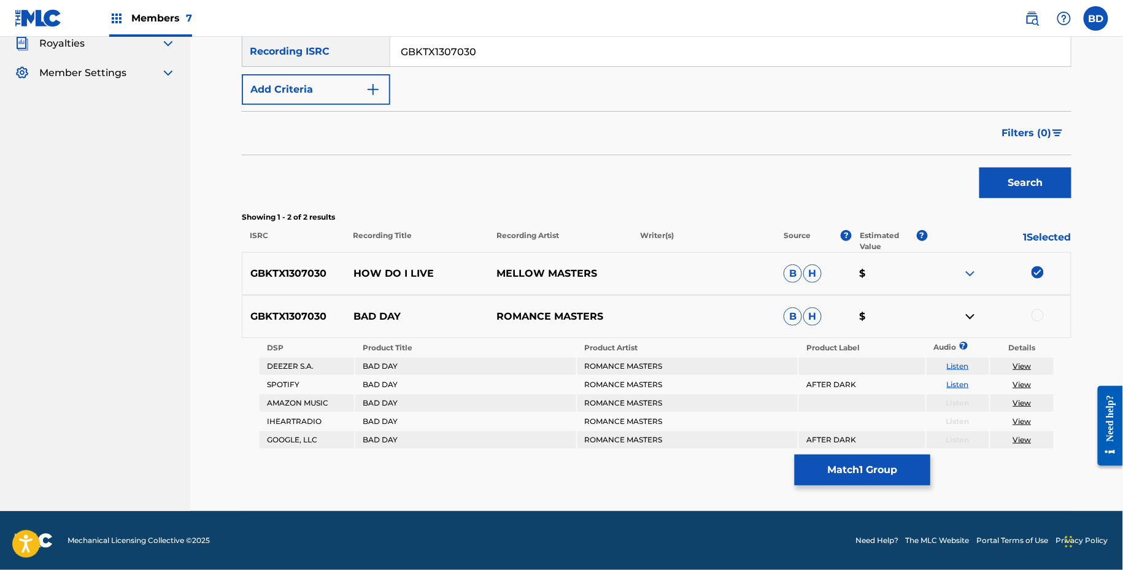
scroll to position [219, 0]
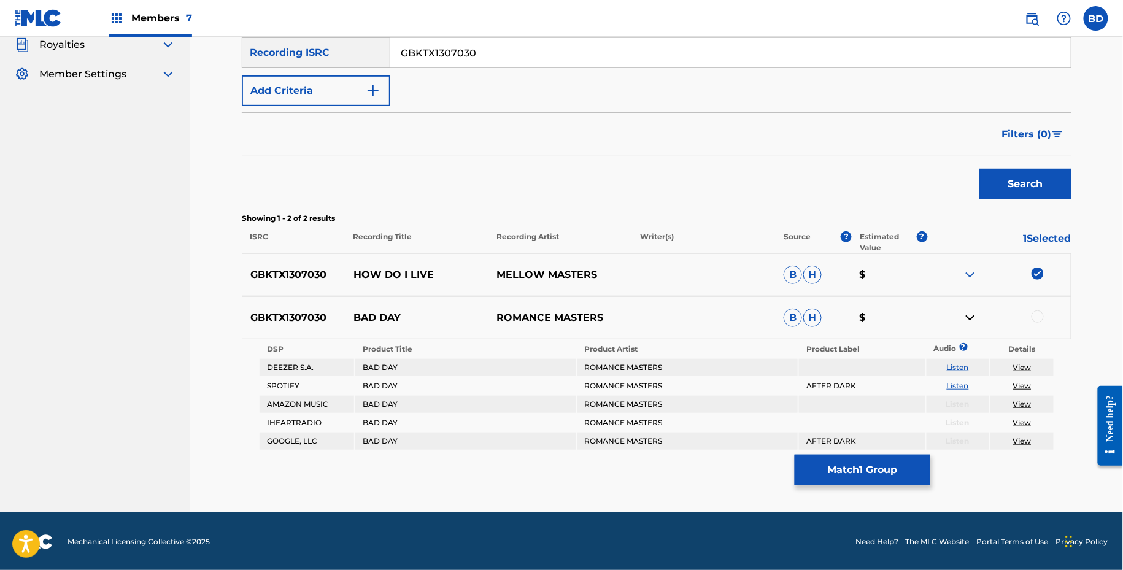
click at [824, 468] on button "Match 1 Group" at bounding box center [863, 470] width 136 height 31
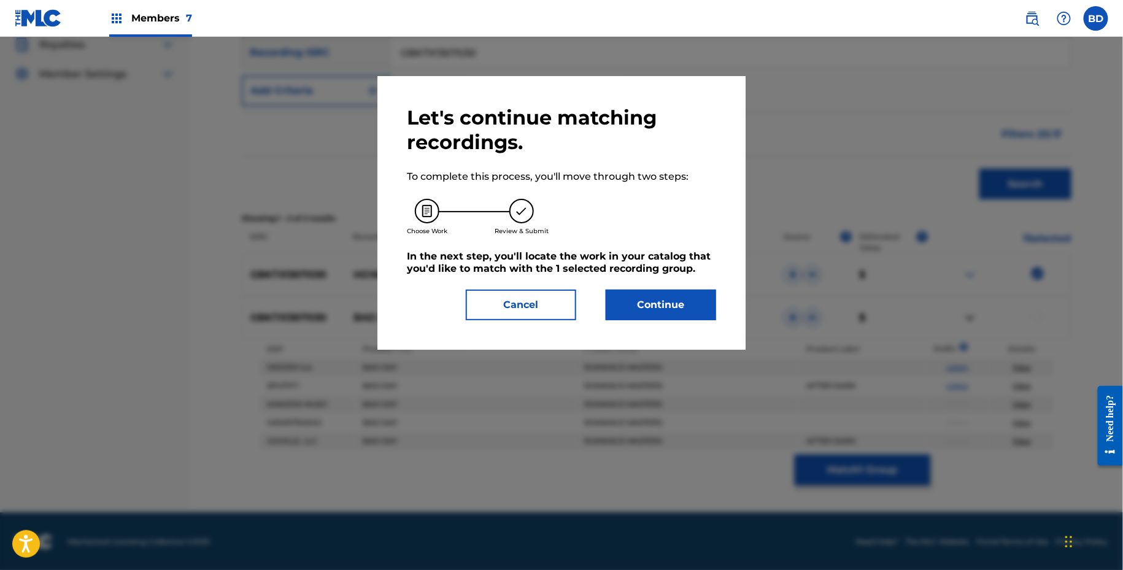
click at [624, 293] on button "Continue" at bounding box center [661, 305] width 110 height 31
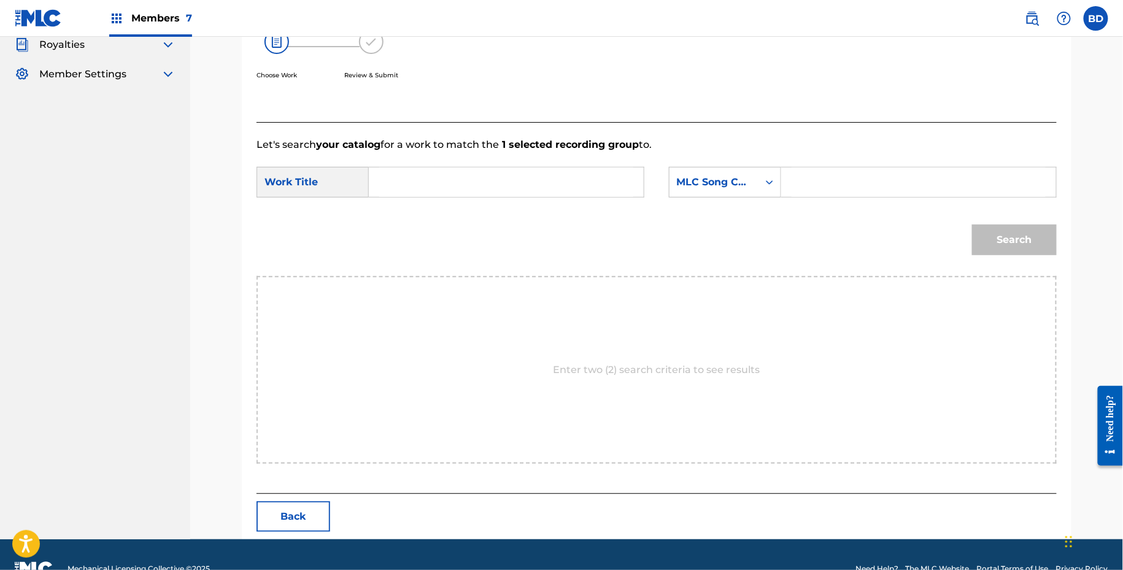
click at [829, 201] on div "SearchWithCriteria970d194b-520f-4ec1-8f43-d8c1c9b879e0 Work Title SearchWithCri…" at bounding box center [657, 186] width 800 height 38
click at [809, 175] on input "Search Form" at bounding box center [919, 182] width 254 height 29
paste input "H11525"
type input "H11525"
click at [586, 172] on input "Search Form" at bounding box center [506, 182] width 254 height 29
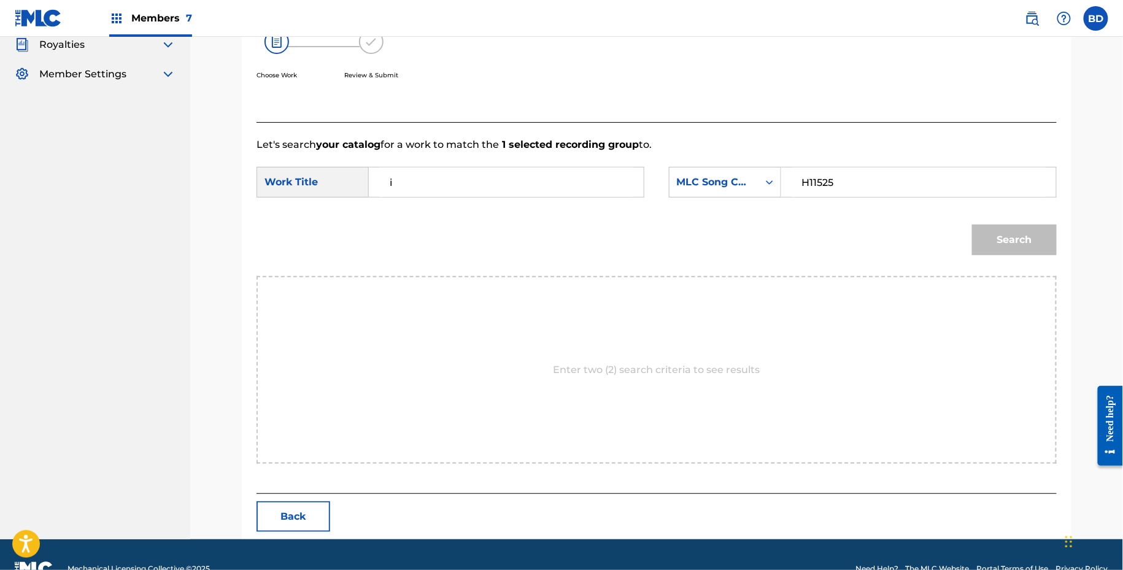
type input "i"
click at [972, 225] on button "Search" at bounding box center [1014, 240] width 85 height 31
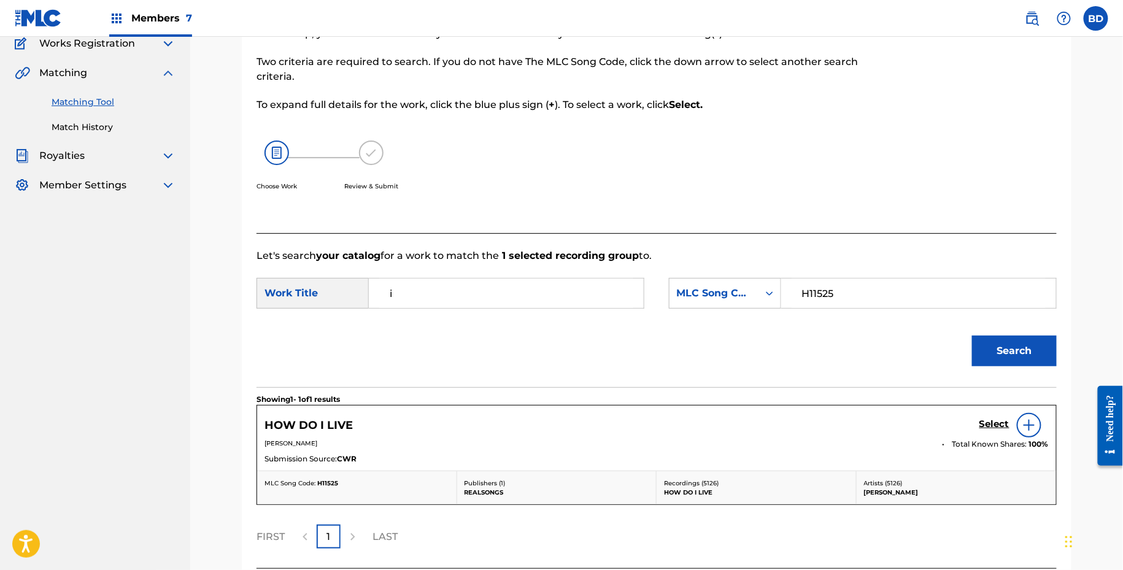
scroll to position [209, 0]
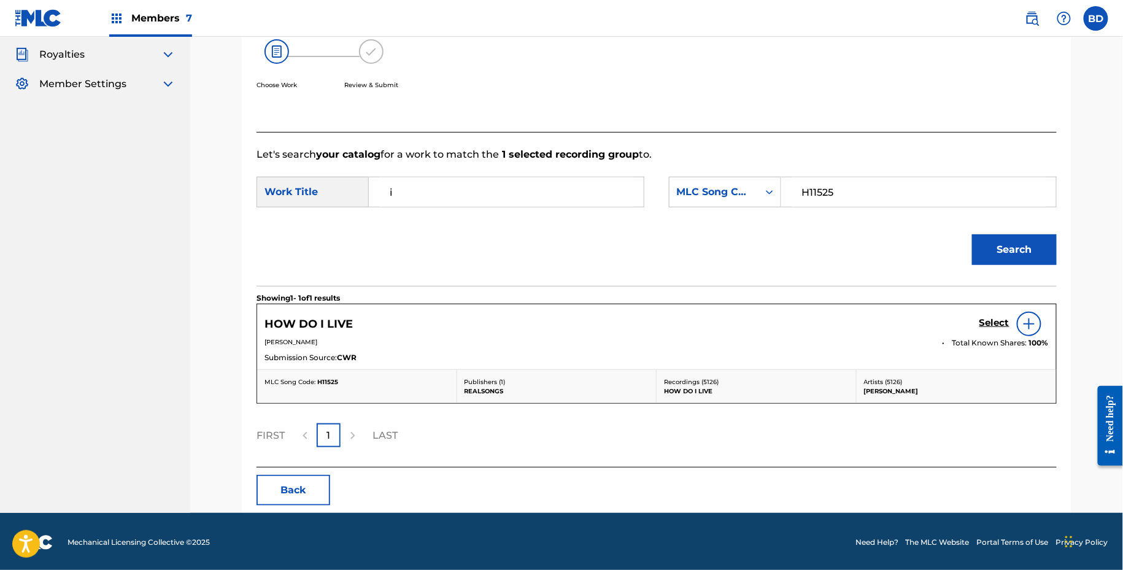
click at [999, 306] on div "HOW DO I LIVE Select DIANNE WARREN Total Known Shares: 100 % Submission Source:…" at bounding box center [656, 336] width 799 height 65
click at [984, 315] on div "Select" at bounding box center [1014, 324] width 69 height 25
click at [984, 322] on h5 "Select" at bounding box center [995, 323] width 30 height 12
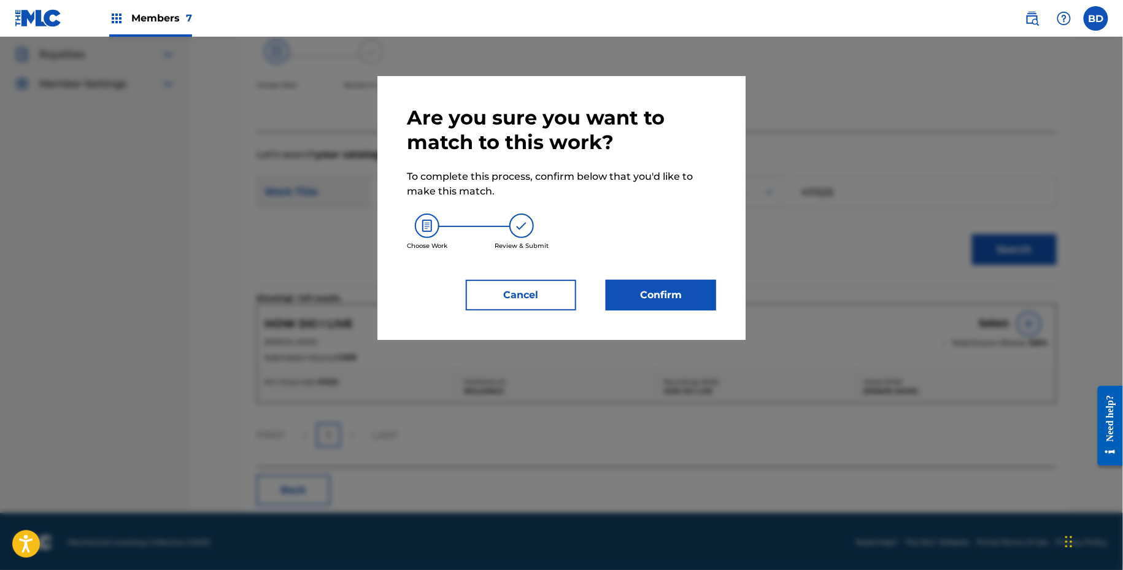
click at [677, 297] on button "Confirm" at bounding box center [661, 295] width 110 height 31
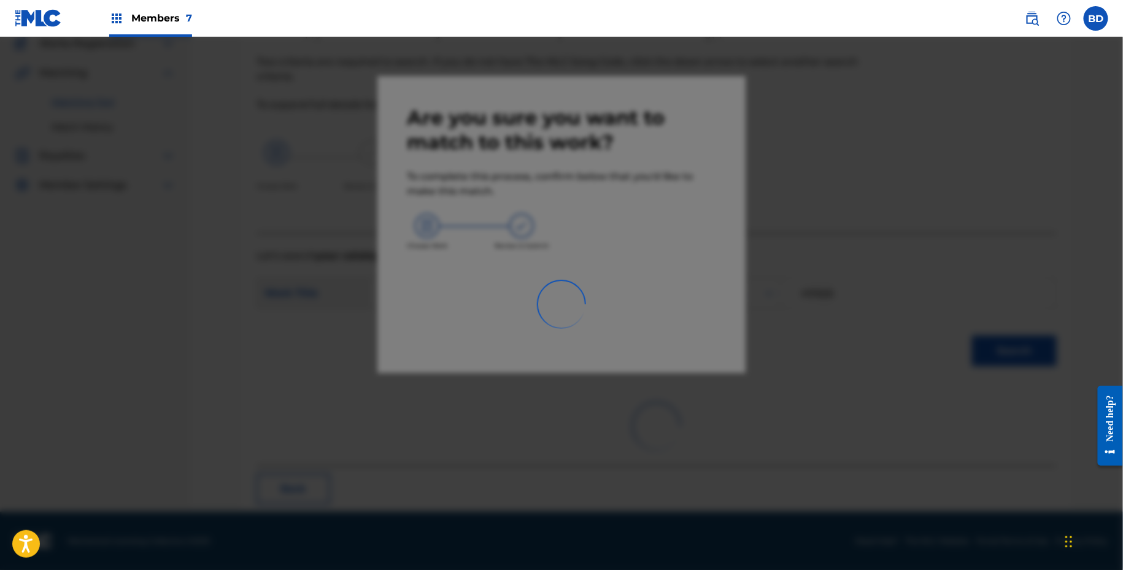
scroll to position [31, 0]
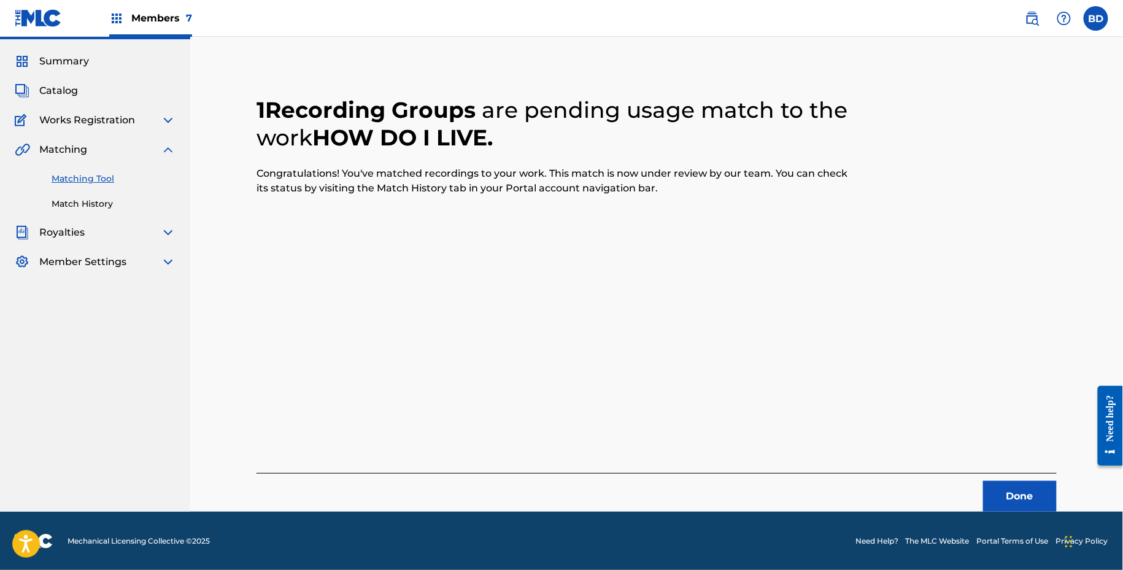
click at [100, 193] on div "Matching Tool Match History" at bounding box center [95, 183] width 161 height 53
click at [98, 201] on link "Match History" at bounding box center [114, 204] width 124 height 13
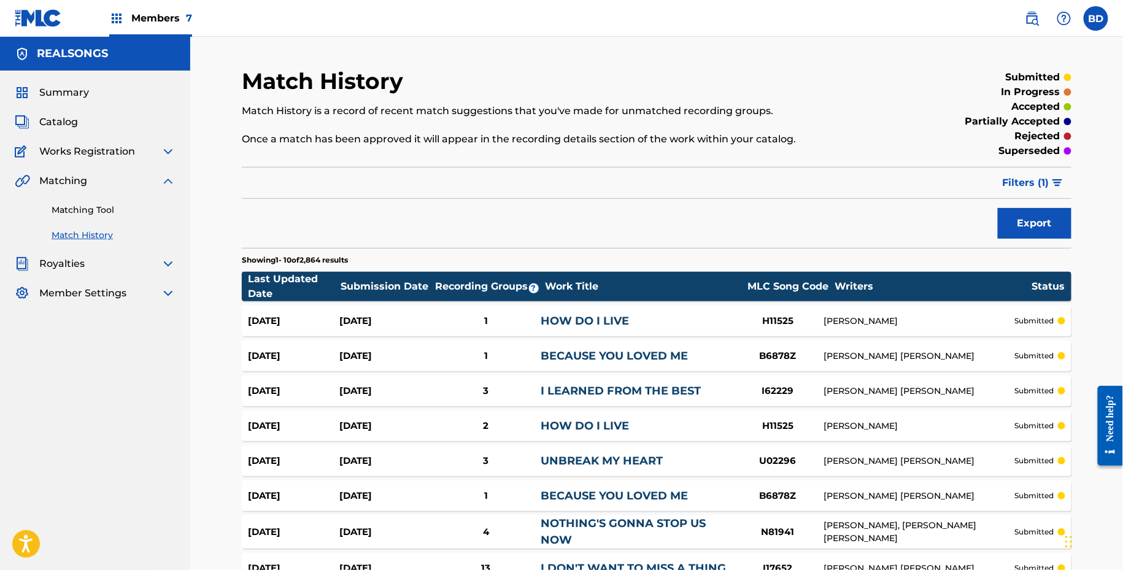
click at [551, 323] on link "HOW DO I LIVE" at bounding box center [585, 321] width 88 height 14
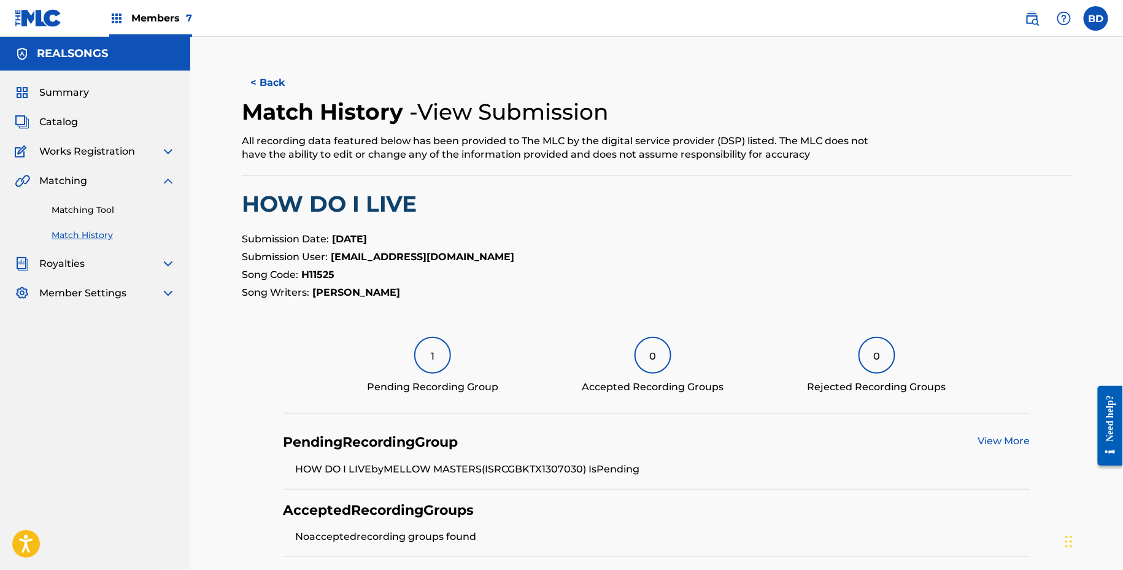
click at [151, 214] on link "Matching Tool" at bounding box center [114, 210] width 124 height 13
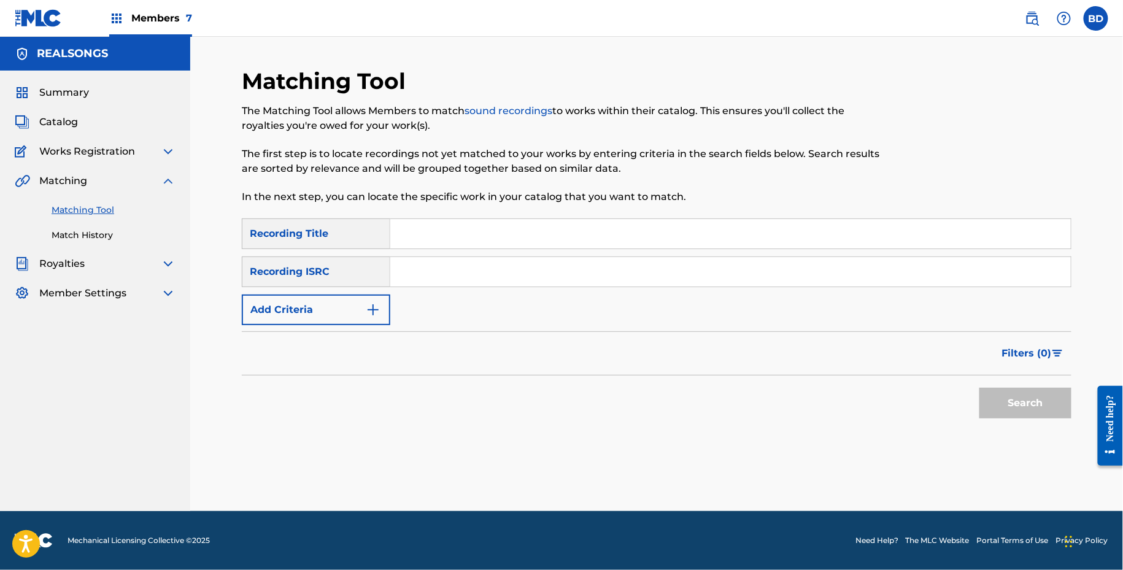
click at [555, 295] on div "SearchWithCriteriaa19a12f5-0810-499d-912f-c2f3ef69299f Recording Title SearchWi…" at bounding box center [657, 272] width 830 height 107
click at [523, 271] on input "Search Form" at bounding box center [730, 271] width 681 height 29
paste input "GBKTX1307030"
type input "GBKTX1307030"
click at [980, 388] on button "Search" at bounding box center [1026, 403] width 92 height 31
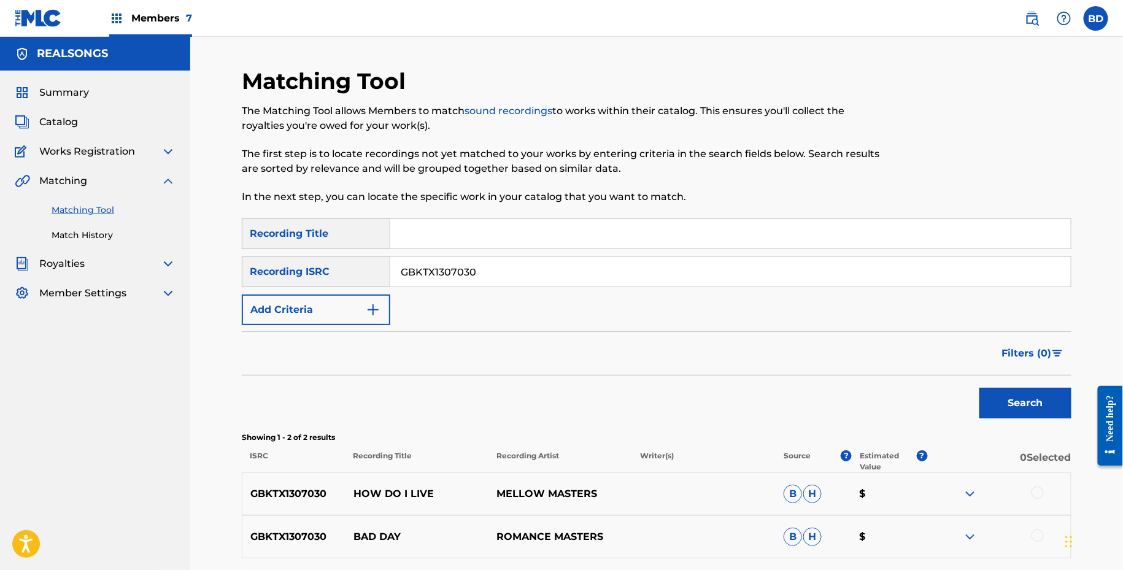
scroll to position [108, 0]
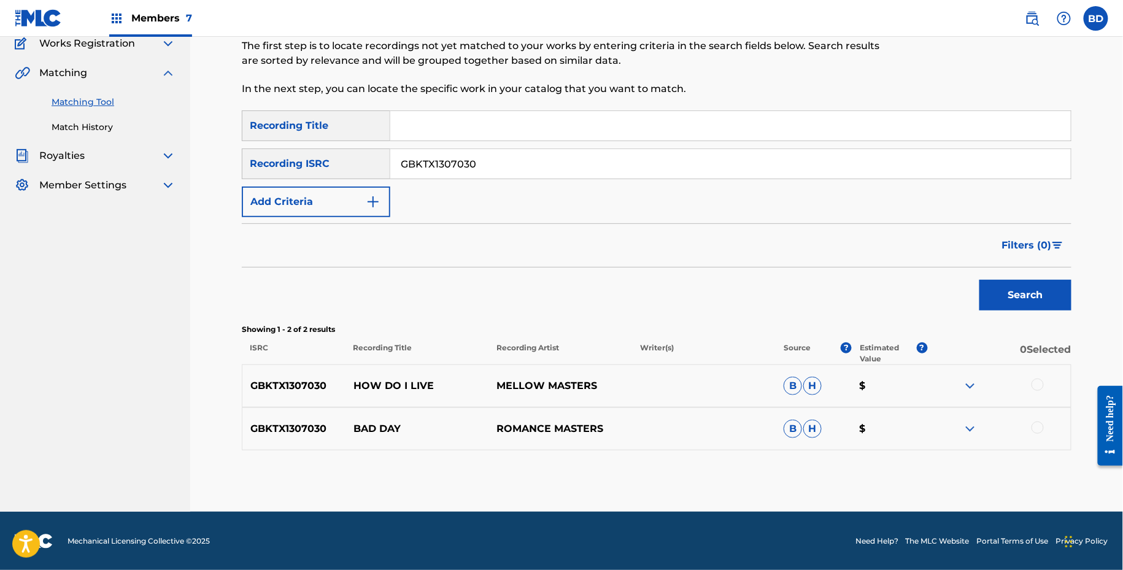
click at [975, 422] on img at bounding box center [970, 429] width 15 height 15
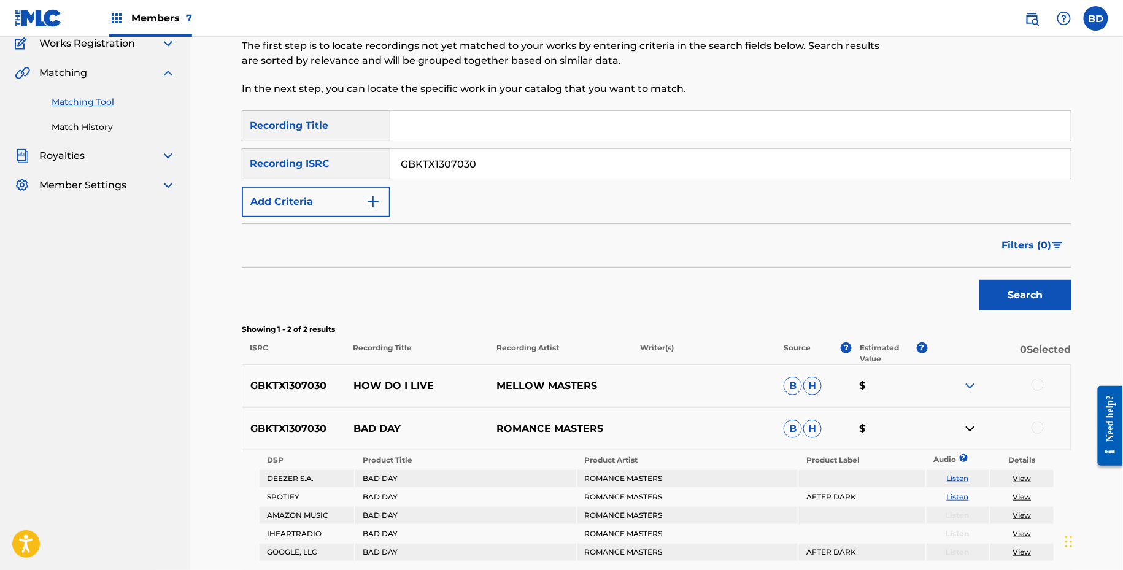
scroll to position [219, 0]
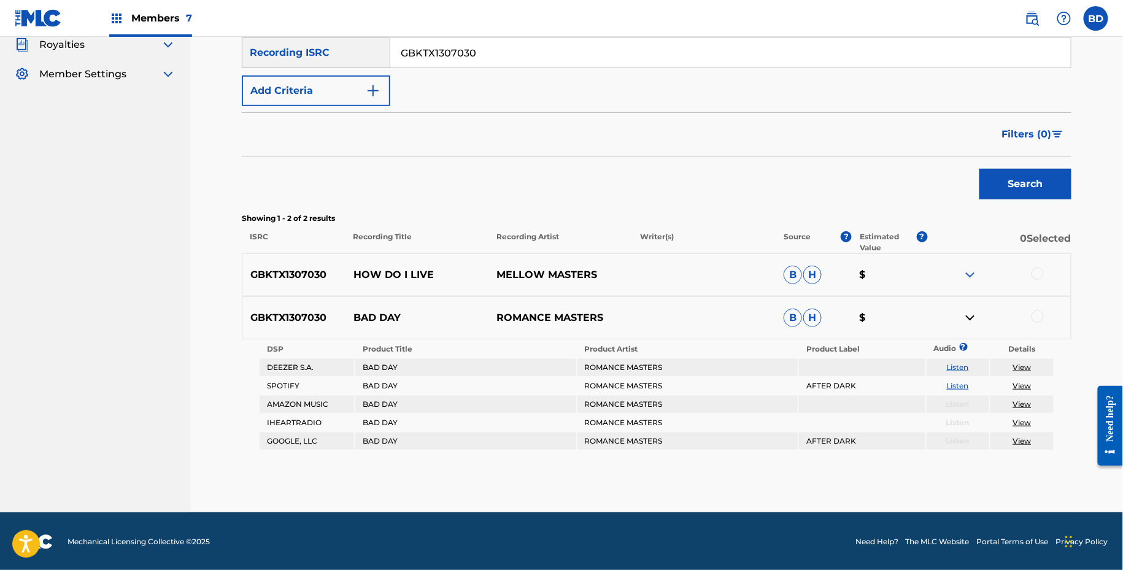
click at [380, 311] on p "BAD DAY" at bounding box center [418, 318] width 144 height 15
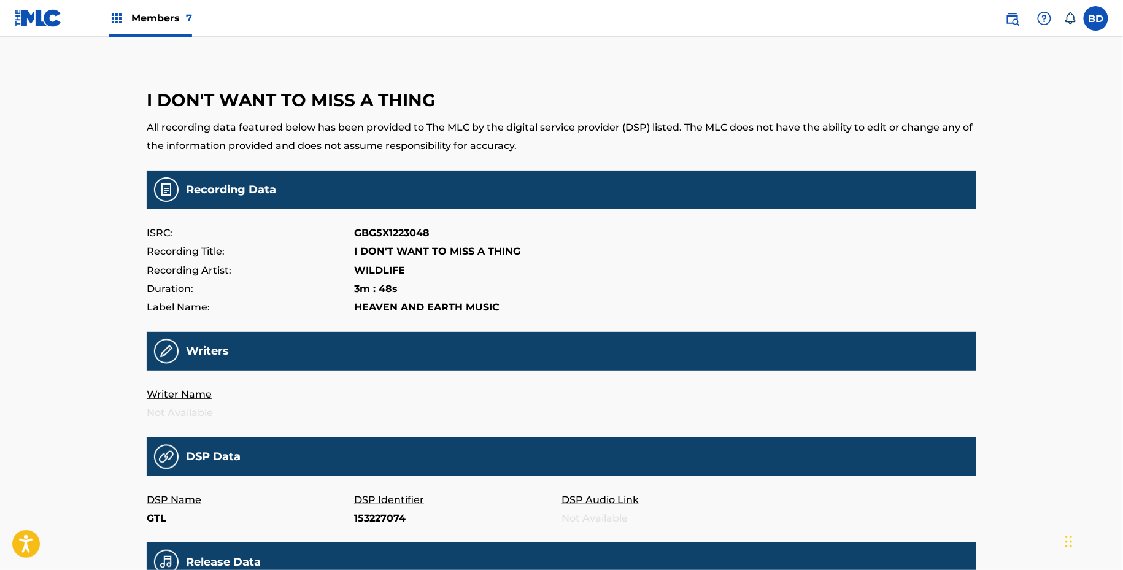
click at [368, 517] on p "153227074" at bounding box center [457, 518] width 207 height 18
copy p "153227074"
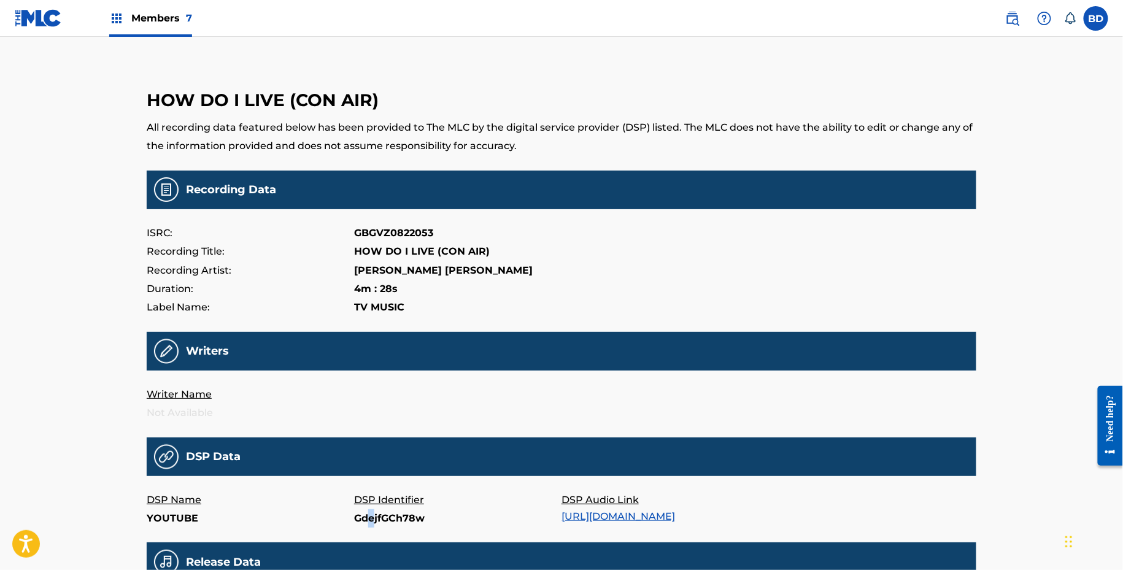
click at [371, 522] on p "GdejfGCh78w" at bounding box center [457, 518] width 207 height 18
click at [373, 522] on p "GdejfGCh78w" at bounding box center [457, 518] width 207 height 18
click at [381, 516] on p "149642038" at bounding box center [457, 518] width 207 height 18
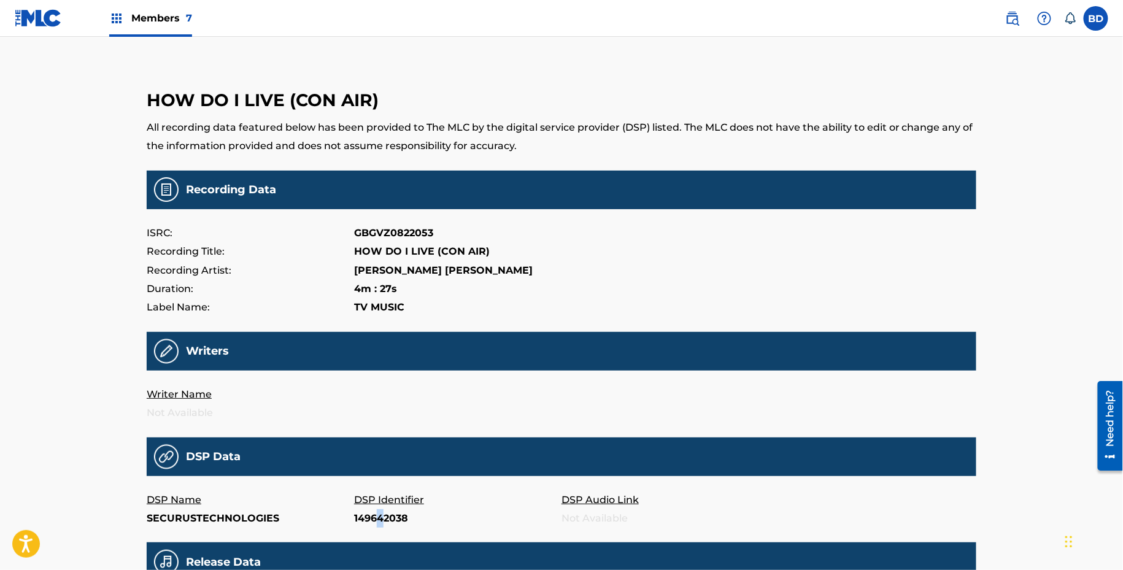
click at [381, 516] on p "149642038" at bounding box center [457, 518] width 207 height 18
click at [381, 511] on p "149642038" at bounding box center [457, 518] width 207 height 18
click at [251, 530] on main "HOW DO I LIVE (CON AIR) All recording data featured below has been provided to …" at bounding box center [562, 407] width 830 height 678
click at [251, 524] on p "SECURUSTECHNOLOGIES" at bounding box center [250, 518] width 207 height 18
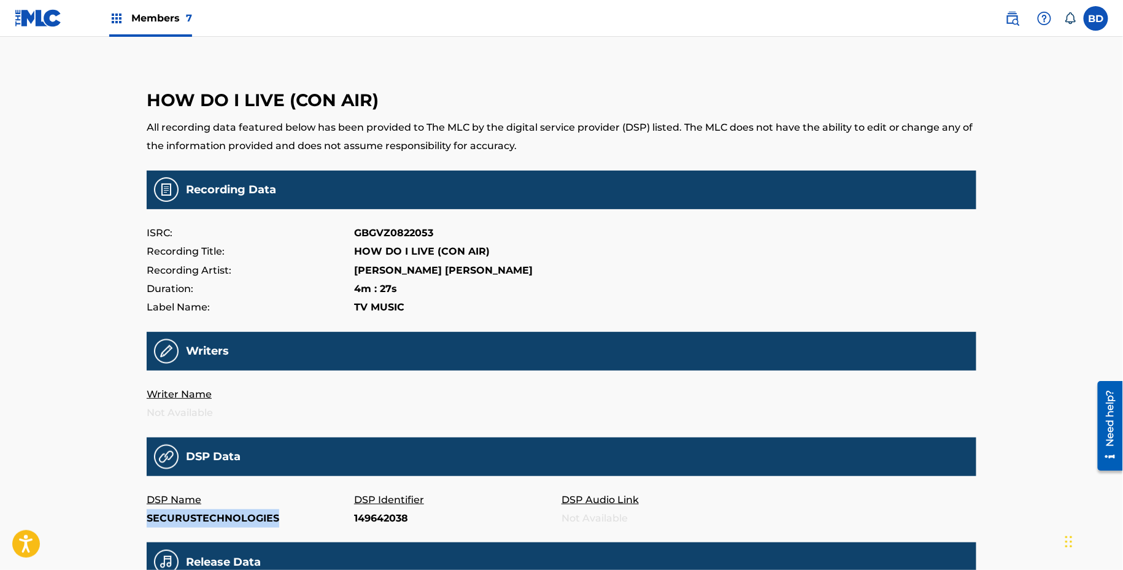
click at [251, 524] on p "SECURUSTECHNOLOGIES" at bounding box center [250, 518] width 207 height 18
copy p "SECURUSTECHNOLOGIES"
click at [359, 520] on p "140958761" at bounding box center [457, 518] width 207 height 18
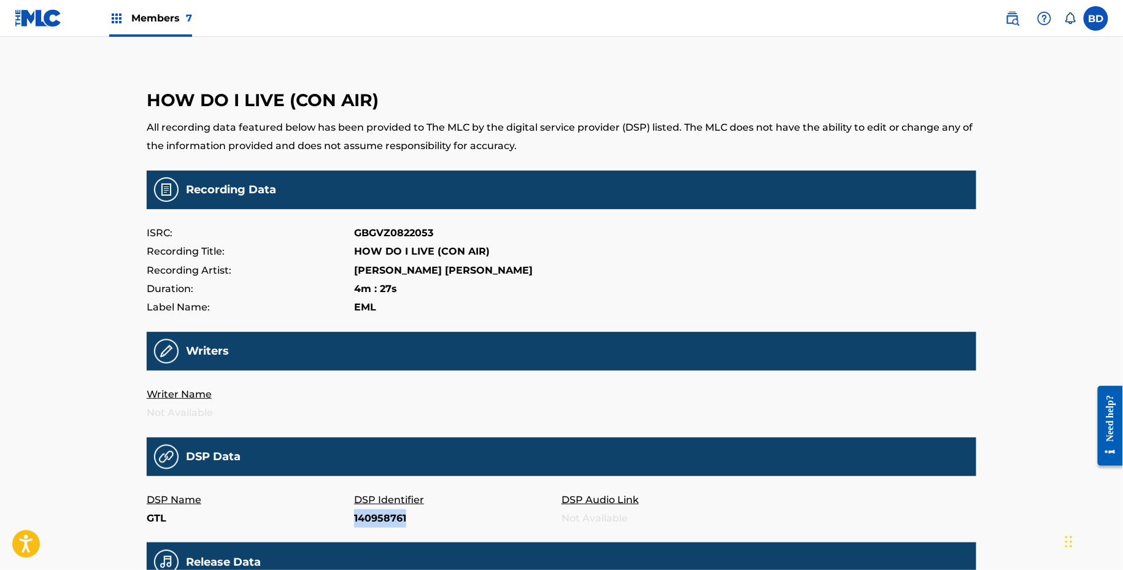
copy p "140958761"
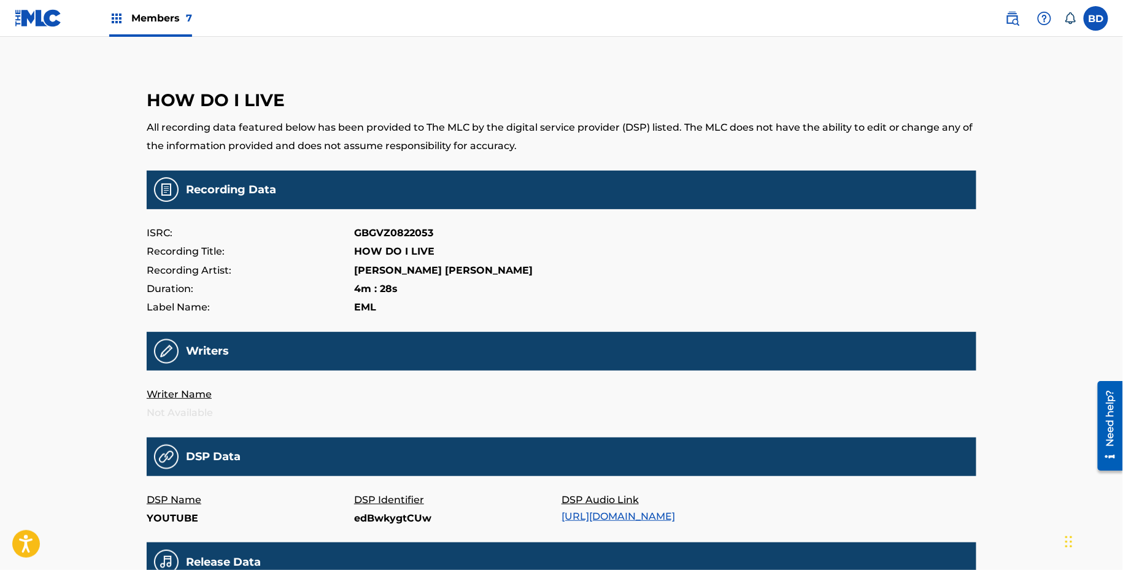
click at [371, 513] on p "edBwkygtCUw" at bounding box center [457, 518] width 207 height 18
copy p "edBwkygtCUw"
click at [378, 514] on p "Tra.696898658" at bounding box center [457, 518] width 207 height 18
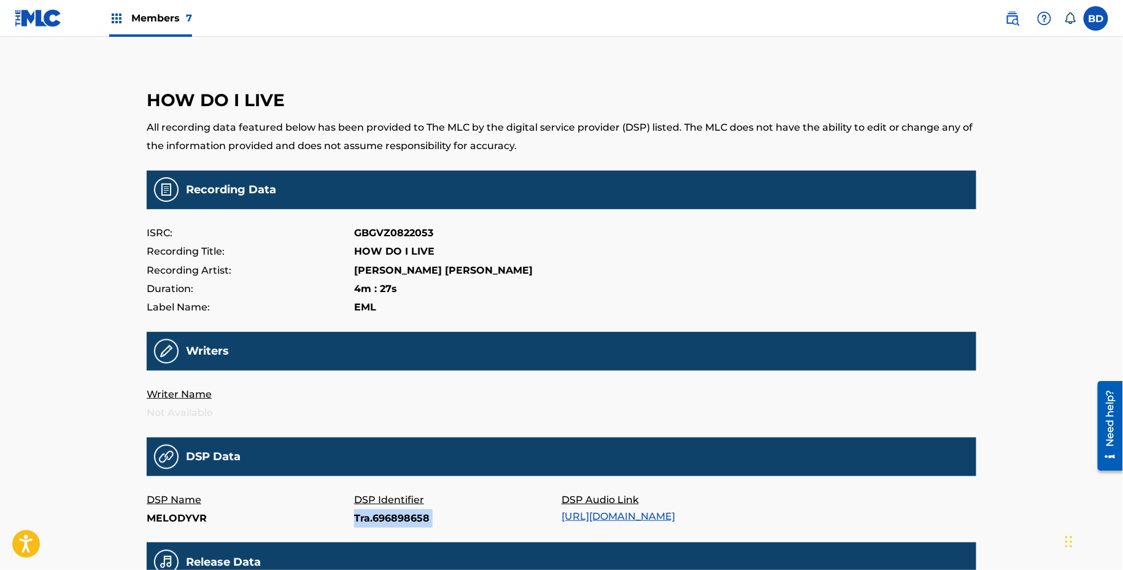
click at [378, 514] on p "Tra.696898658" at bounding box center [457, 518] width 207 height 18
copy p "Tra.696898658"
click at [357, 521] on p "157432915" at bounding box center [457, 518] width 207 height 18
copy p "157432915"
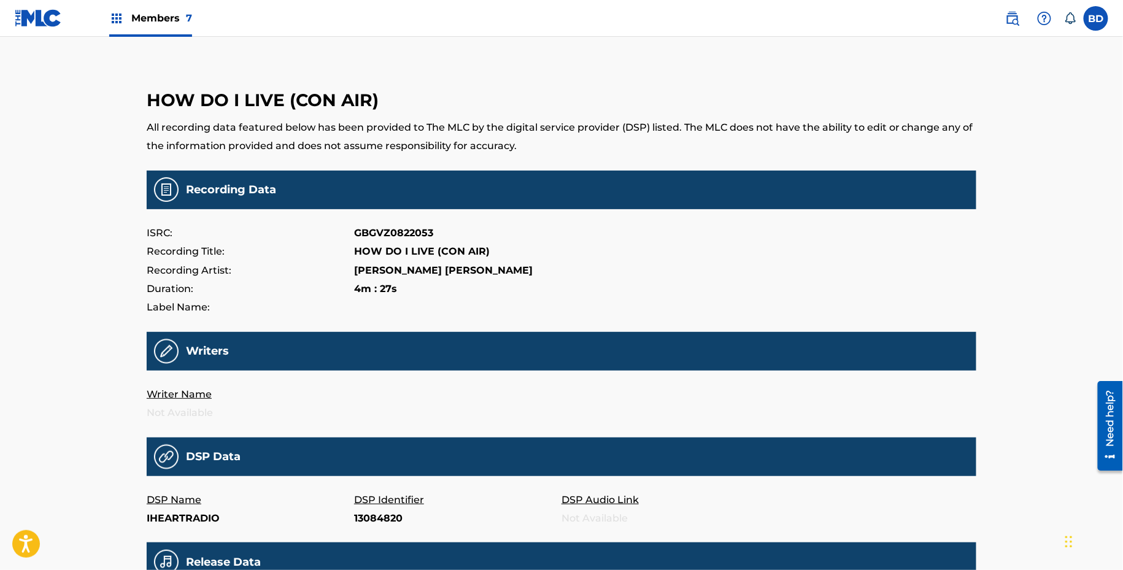
click at [382, 517] on p "13084820" at bounding box center [457, 518] width 207 height 18
copy p "13084820"
click at [374, 513] on p "spotify:track:7eEt74Pf8HoaA6zbaaywDR" at bounding box center [457, 518] width 207 height 18
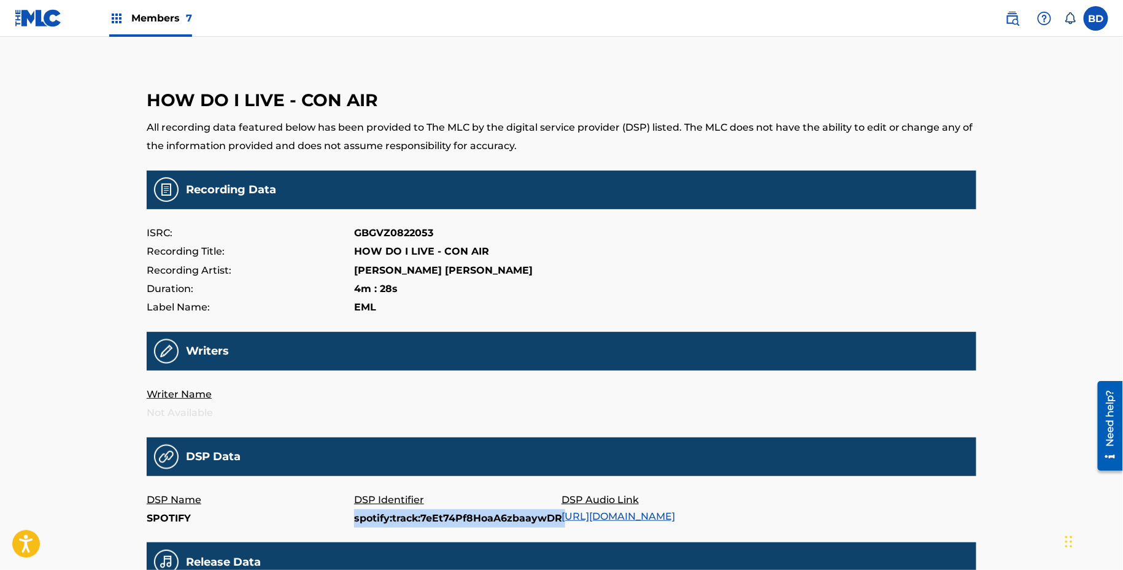
click at [374, 513] on p "spotify:track:7eEt74Pf8HoaA6zbaaywDR" at bounding box center [457, 518] width 207 height 18
copy p "spotify:track:7eEt74Pf8HoaA6zbaaywDR"
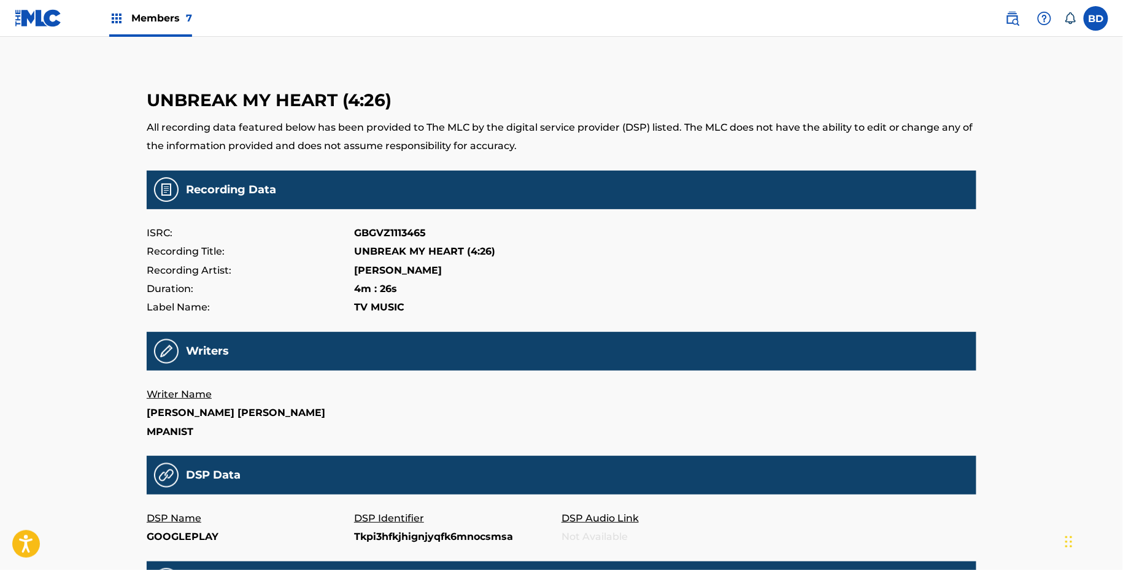
click at [403, 528] on p "Tkpi3hfkjhignjyqfk6mnocsmsa" at bounding box center [457, 537] width 207 height 18
copy p "Tkpi3hfkjhignjyqfk6mnocsmsa"
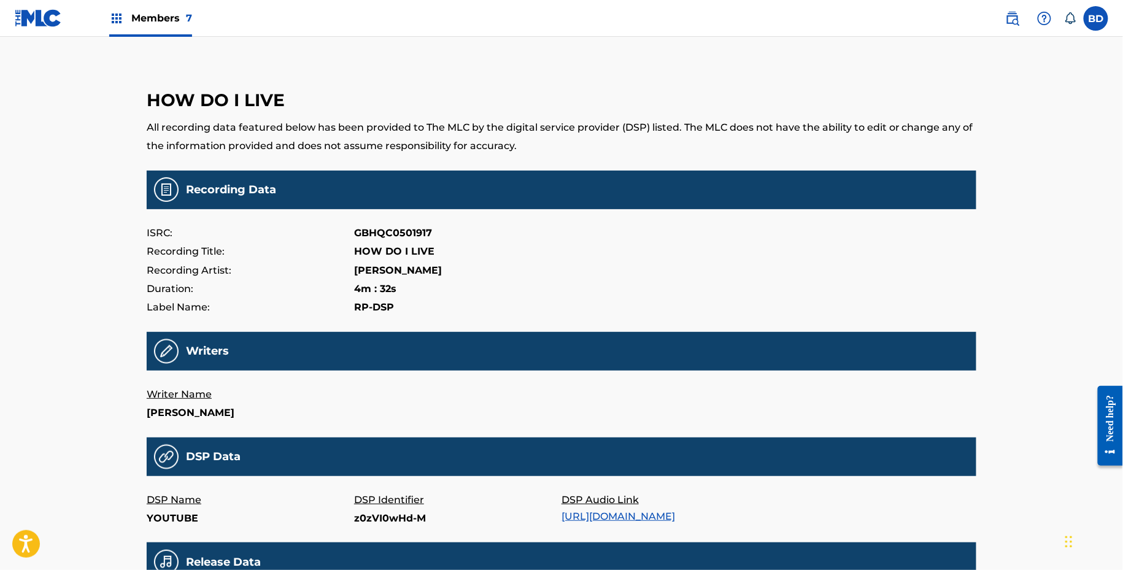
click at [368, 511] on p "z0zVI0wHd-M" at bounding box center [457, 518] width 207 height 18
copy p "z0zVI0wHd-M"
click at [360, 518] on p "97593702" at bounding box center [457, 518] width 207 height 18
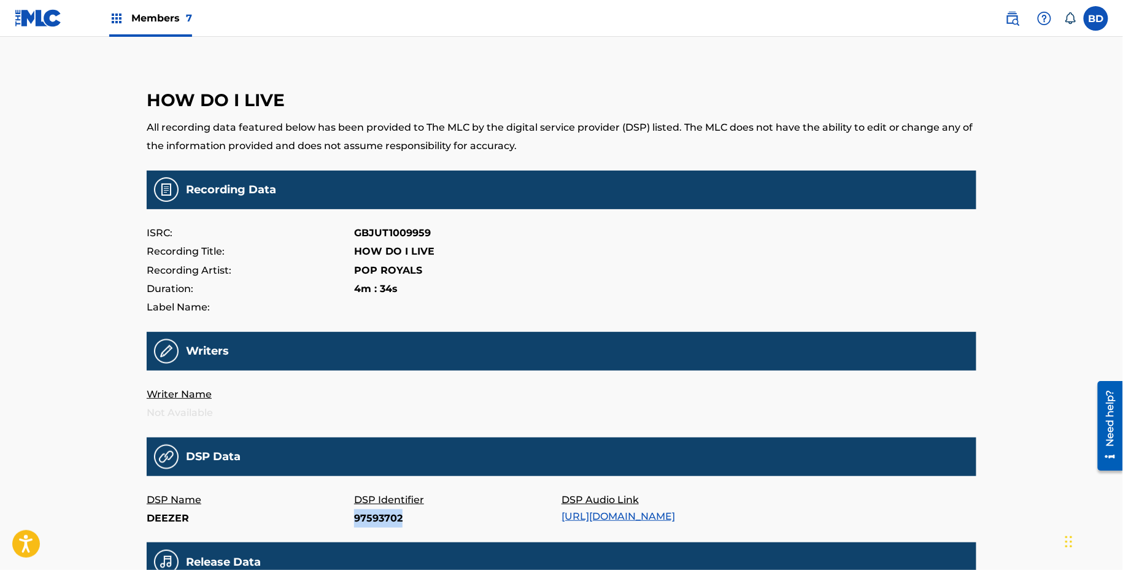
click at [360, 518] on p "97593702" at bounding box center [457, 518] width 207 height 18
copy p "97593702"
click at [367, 524] on p "44907900" at bounding box center [457, 518] width 207 height 18
copy p "44907900"
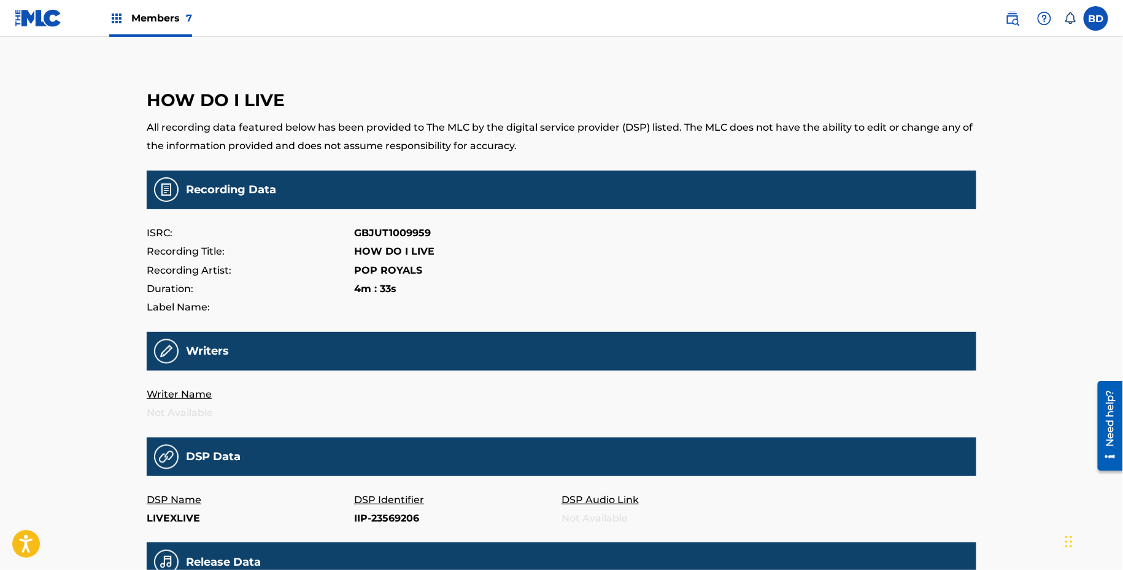
click at [373, 511] on p "IIP-23569206" at bounding box center [457, 518] width 207 height 18
click at [373, 514] on p "IIP-23569206" at bounding box center [457, 518] width 207 height 18
click at [357, 518] on p "IIP-23569206" at bounding box center [457, 518] width 207 height 18
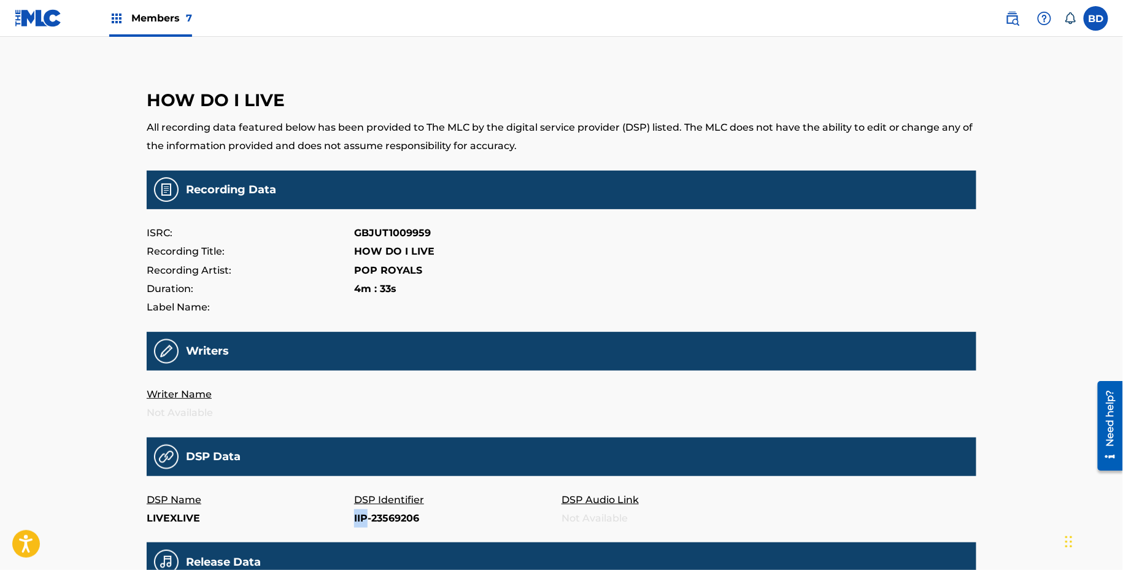
click at [357, 518] on p "IIP-23569206" at bounding box center [457, 518] width 207 height 18
copy p "IIP-23569206"
click at [369, 514] on p "64209704" at bounding box center [457, 518] width 207 height 18
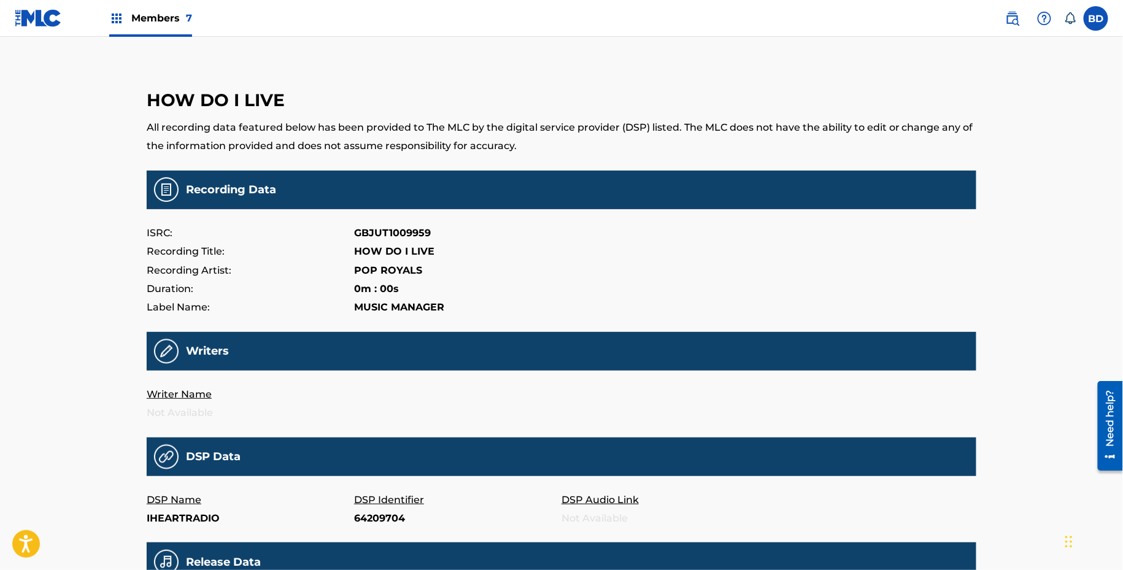
click at [369, 511] on p "64209704" at bounding box center [457, 518] width 207 height 18
copy p "64209704"
click at [382, 515] on p "43838415" at bounding box center [457, 518] width 207 height 18
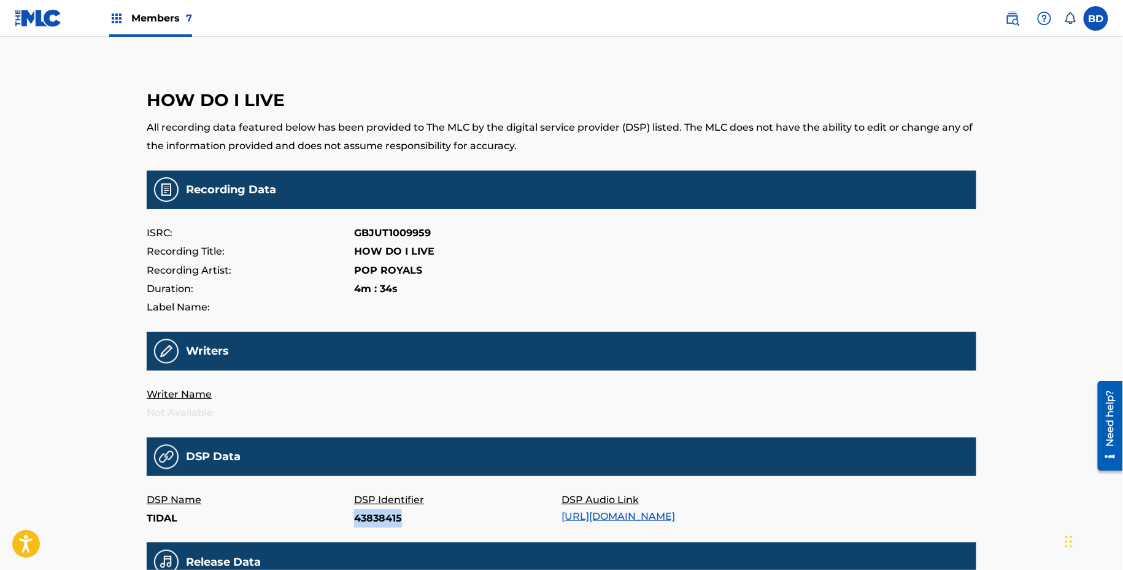
copy p "43838415"
click at [408, 271] on p "THE POP ROYALS" at bounding box center [400, 270] width 92 height 18
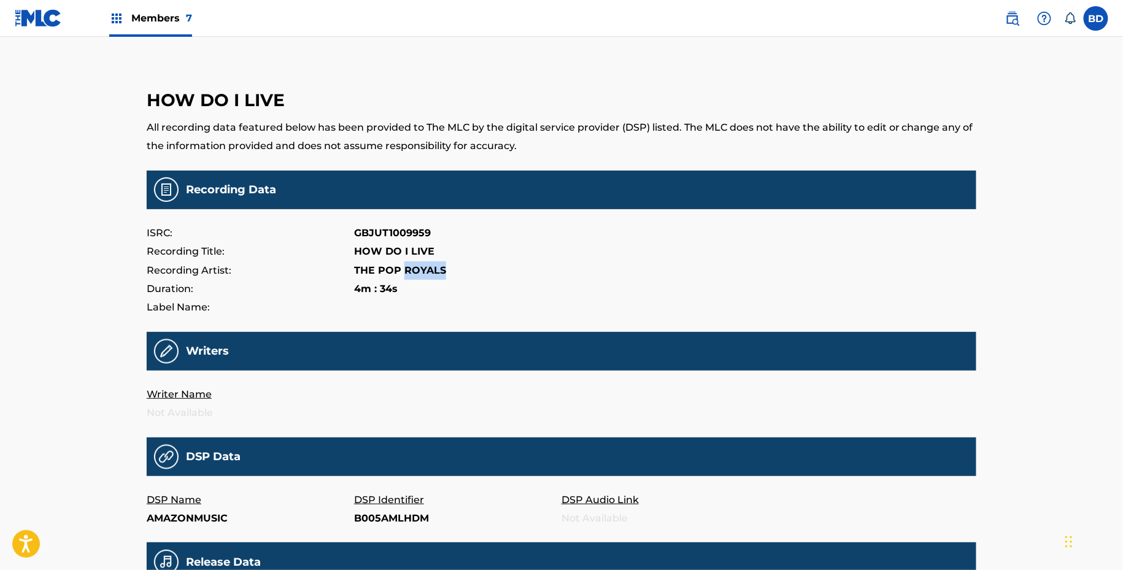
click at [408, 271] on p "THE POP ROYALS" at bounding box center [400, 270] width 92 height 18
copy p "THE POP ROYALS"
click at [362, 520] on p "B005AMLHDM" at bounding box center [457, 518] width 207 height 18
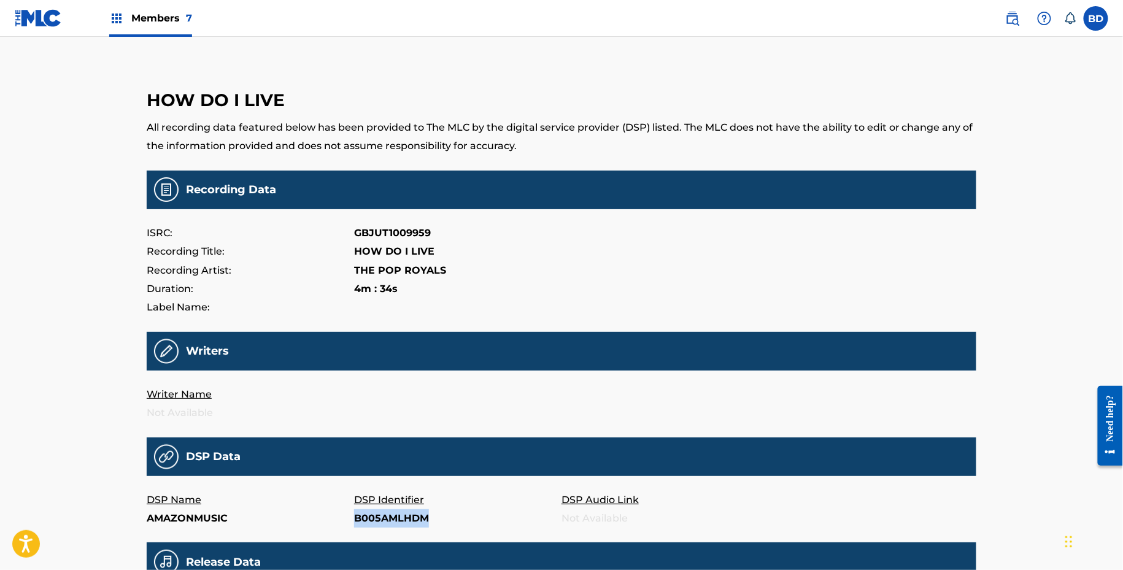
copy p "B005AMLHDM"
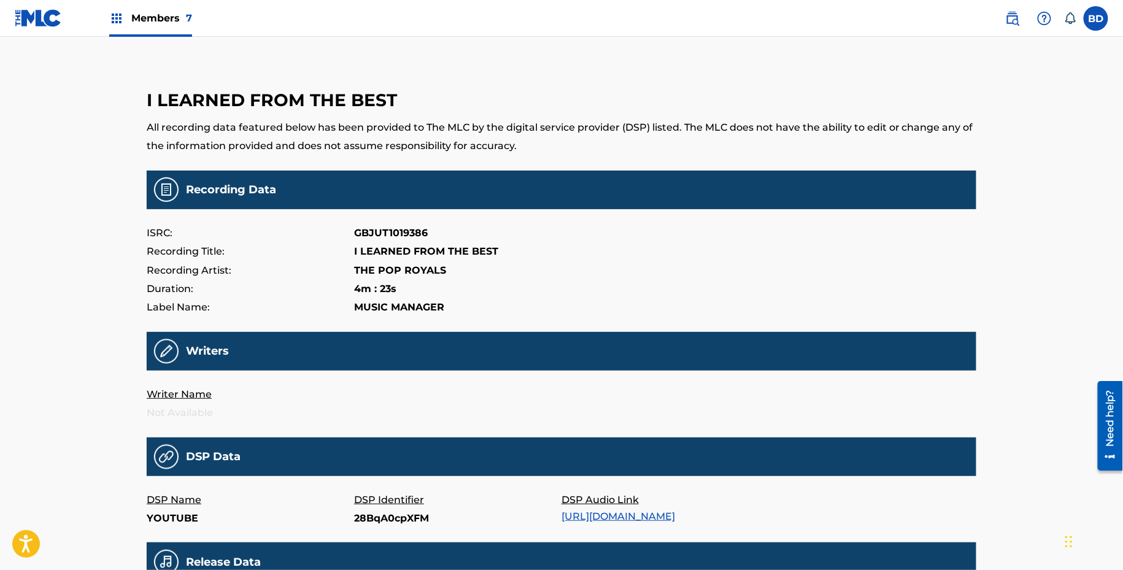
click at [401, 517] on p "28BqA0cpXFM" at bounding box center [457, 518] width 207 height 18
copy p "28BqA0cpXFM"
click at [387, 518] on p "A943788522695077" at bounding box center [457, 518] width 207 height 18
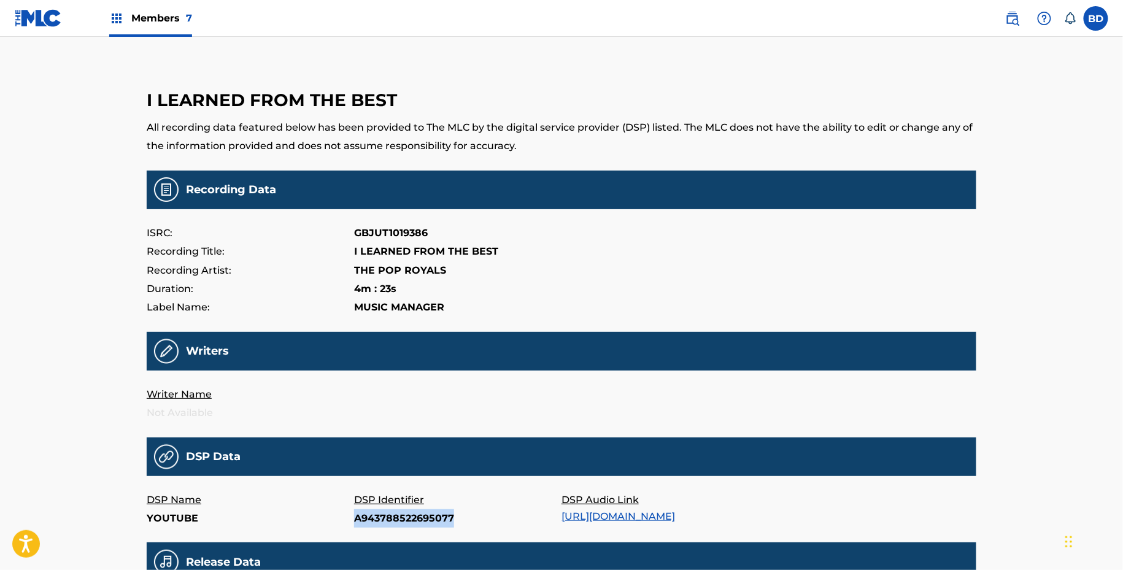
copy p "A943788522695077"
click at [372, 519] on p "IIP-23550719" at bounding box center [457, 518] width 207 height 18
copy p "IIP-23550719"
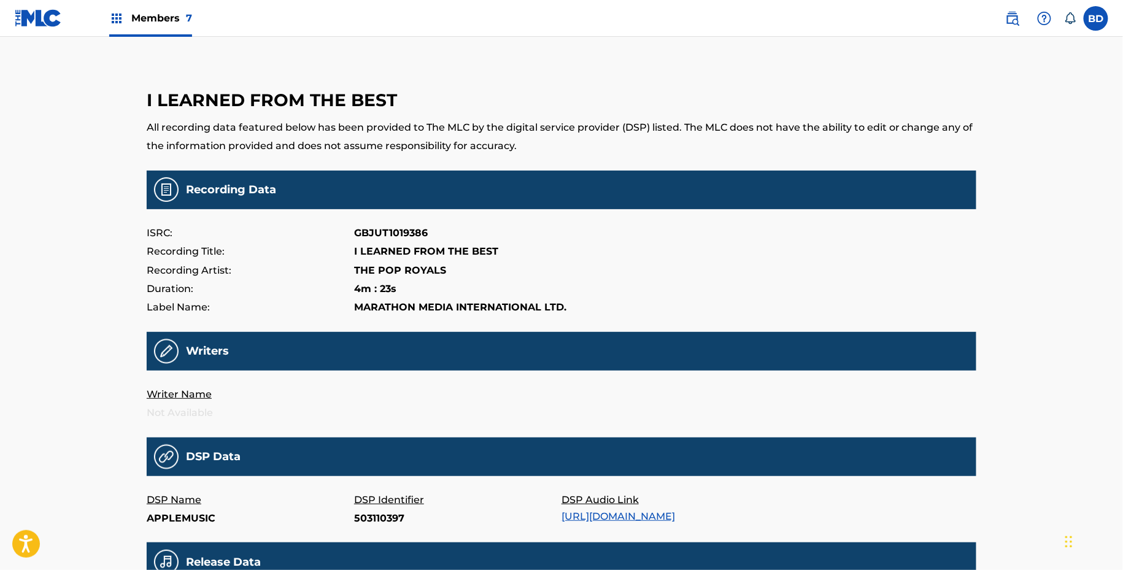
click at [371, 514] on p "503110397" at bounding box center [457, 518] width 207 height 18
copy p "503110397"
click at [384, 514] on p "B0079N3F26" at bounding box center [457, 518] width 207 height 18
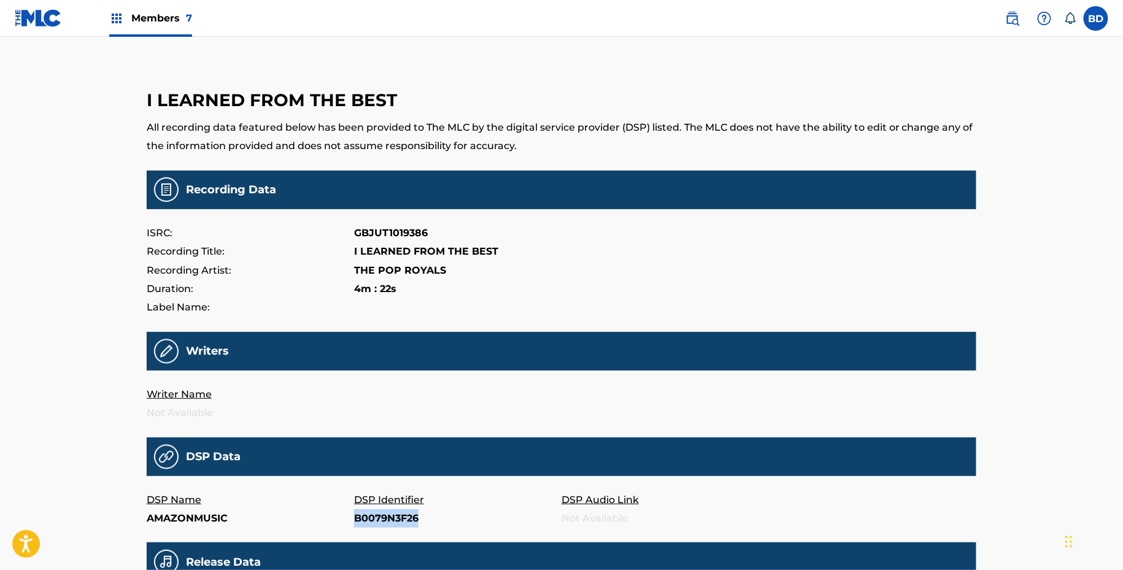
click at [384, 514] on p "B0079N3F26" at bounding box center [457, 518] width 207 height 18
copy p "B0079N3F26"
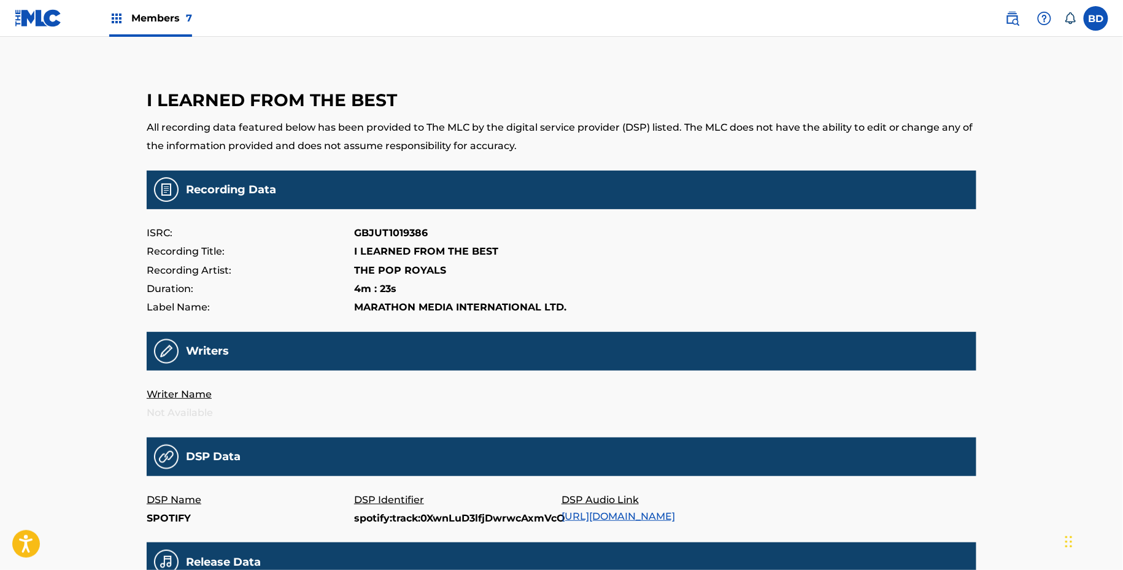
click at [373, 519] on p "spotify:track:0XwnLuD3lfjDwrwcAxmVcO" at bounding box center [457, 518] width 207 height 18
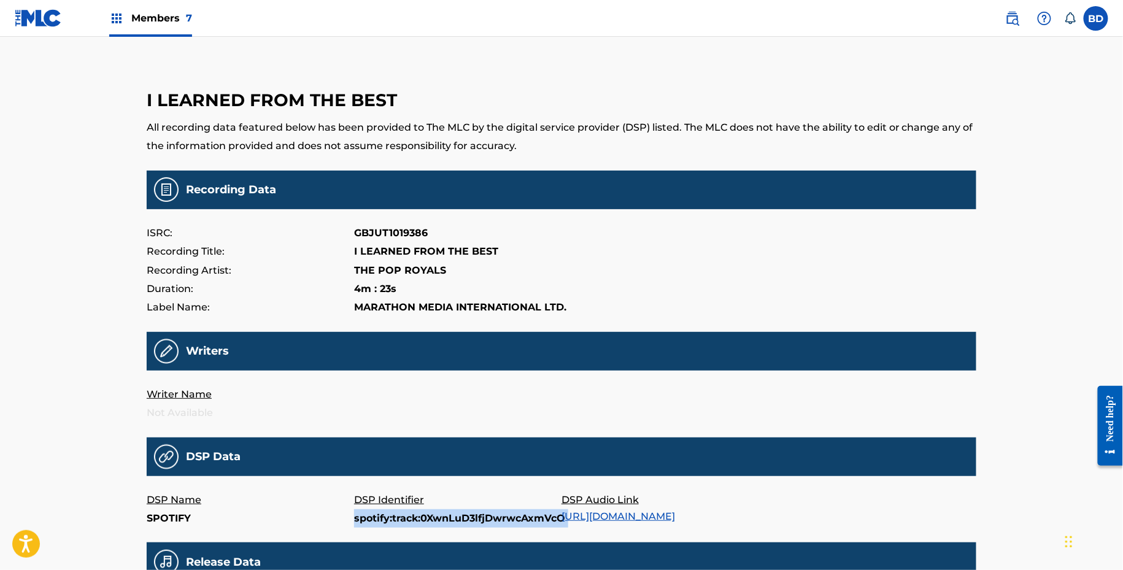
click at [373, 519] on p "spotify:track:0XwnLuD3lfjDwrwcAxmVcO" at bounding box center [457, 518] width 207 height 18
copy p "spotify:track:0XwnLuD3lfjDwrwcAxmVcO"
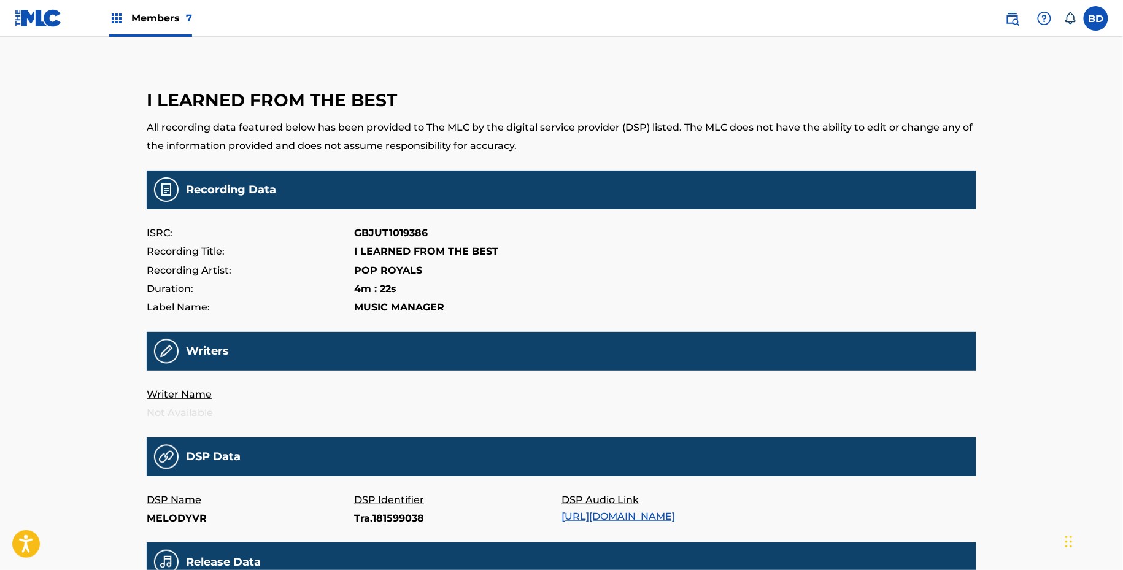
click at [389, 533] on main "I LEARNED FROM THE BEST All recording data featured below has been provided to …" at bounding box center [562, 407] width 830 height 678
copy p "Tra.181599038"
click at [415, 511] on p "spotify:track:6lRvoLXA64miTBETcjNl53" at bounding box center [457, 518] width 207 height 18
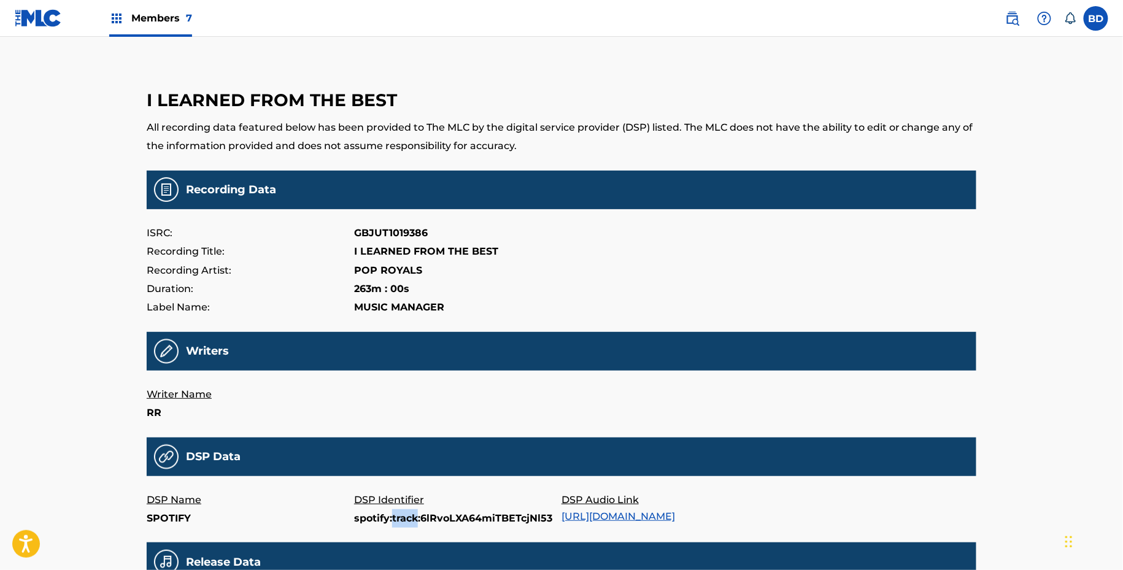
click at [415, 511] on p "spotify:track:6lRvoLXA64miTBETcjNl53" at bounding box center [457, 518] width 207 height 18
copy p "spotify:track:6lRvoLXA64miTBETcjNl53"
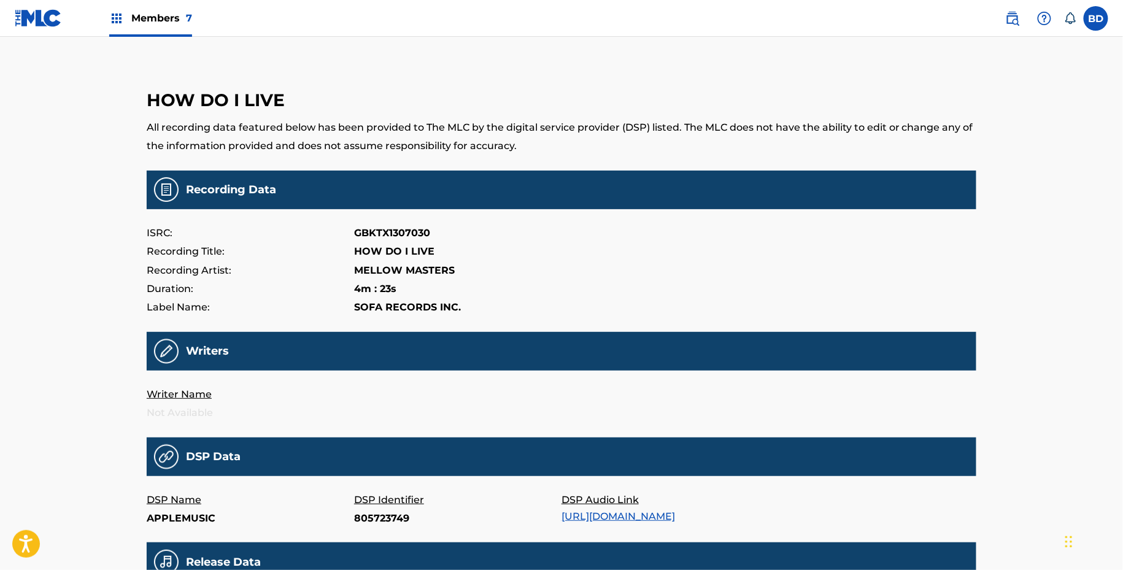
click at [376, 514] on p "805723749" at bounding box center [457, 518] width 207 height 18
copy p "805723749"
click at [371, 524] on p "B00I2VMM28" at bounding box center [457, 518] width 207 height 18
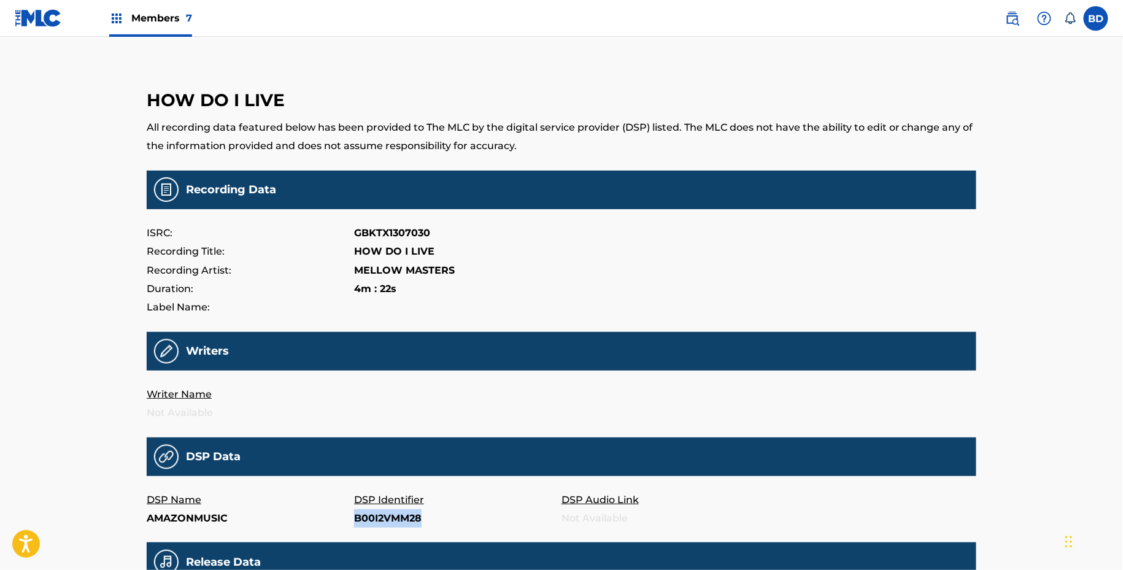
copy p "B00I2VMM28"
click at [379, 514] on p "39785642" at bounding box center [457, 518] width 207 height 18
copy p "39785642"
click at [384, 513] on p "Tiyrxjl3mu4nxvmnsce2jc7mpce" at bounding box center [457, 518] width 207 height 18
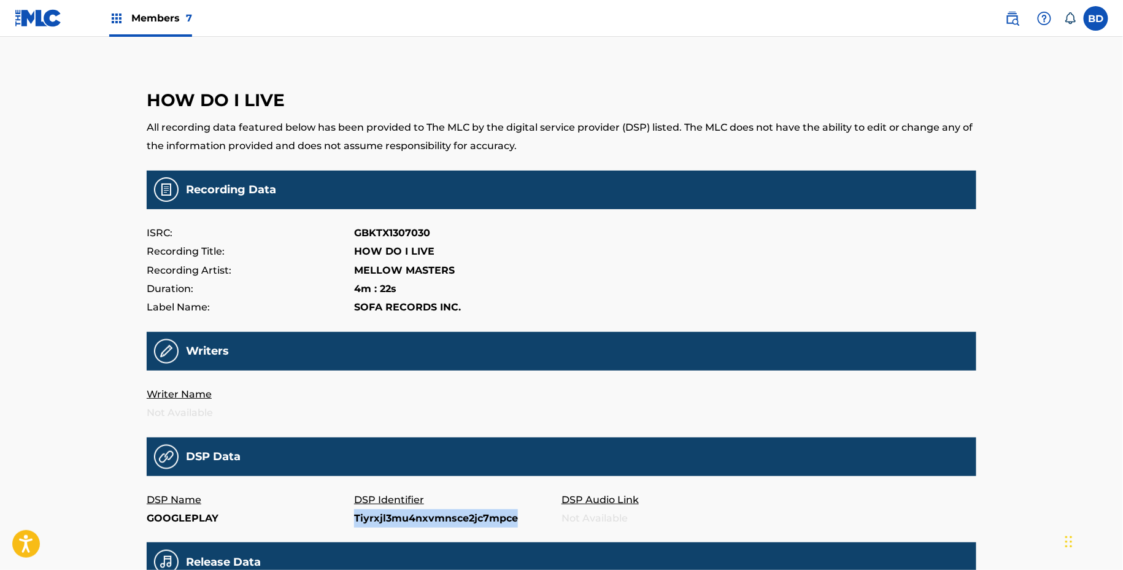
click at [384, 513] on p "Tiyrxjl3mu4nxvmnsce2jc7mpce" at bounding box center [457, 518] width 207 height 18
copy p "Tiyrxjl3mu4nxvmnsce2jc7mpce"
click at [396, 520] on p "40634661" at bounding box center [457, 518] width 207 height 18
copy p "40634661"
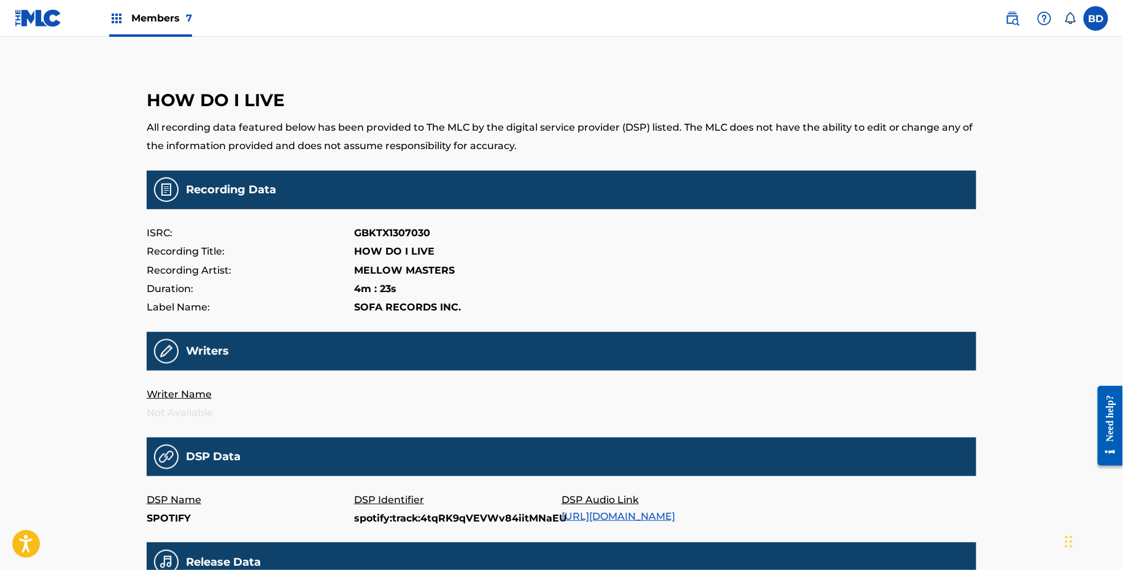
click at [403, 520] on p "spotify:track:4tqRK9qVEVWv84iitMNaEU" at bounding box center [457, 518] width 207 height 18
copy p "spotify:track:4tqRK9qVEVWv84iitMNaEU"
click at [360, 515] on p "25668176" at bounding box center [457, 518] width 207 height 18
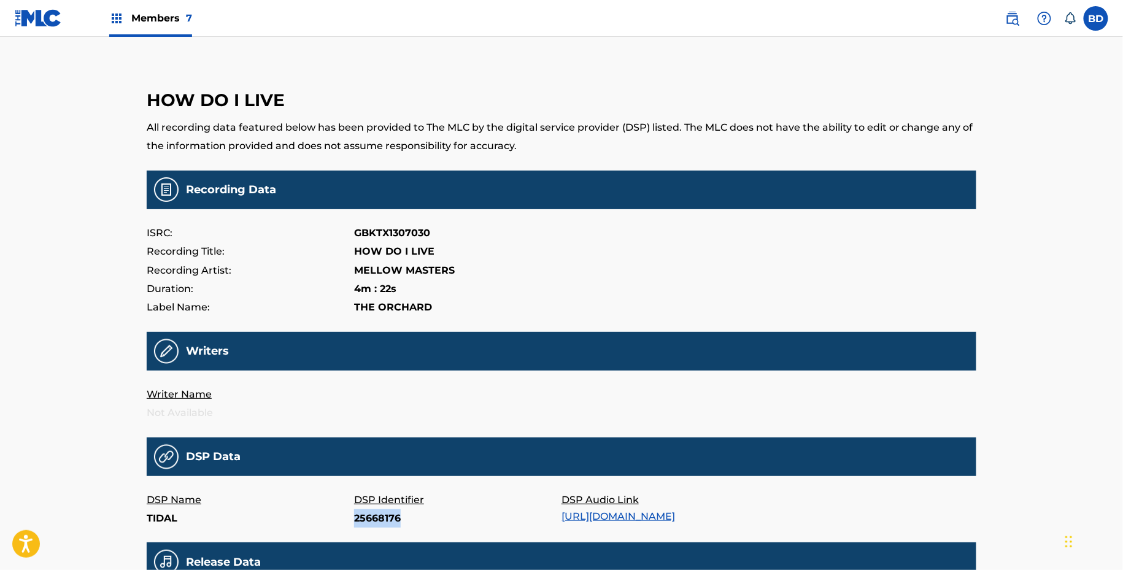
click at [360, 515] on p "25668176" at bounding box center [457, 518] width 207 height 18
copy p "25668176"
